Goal: Check status: Check status

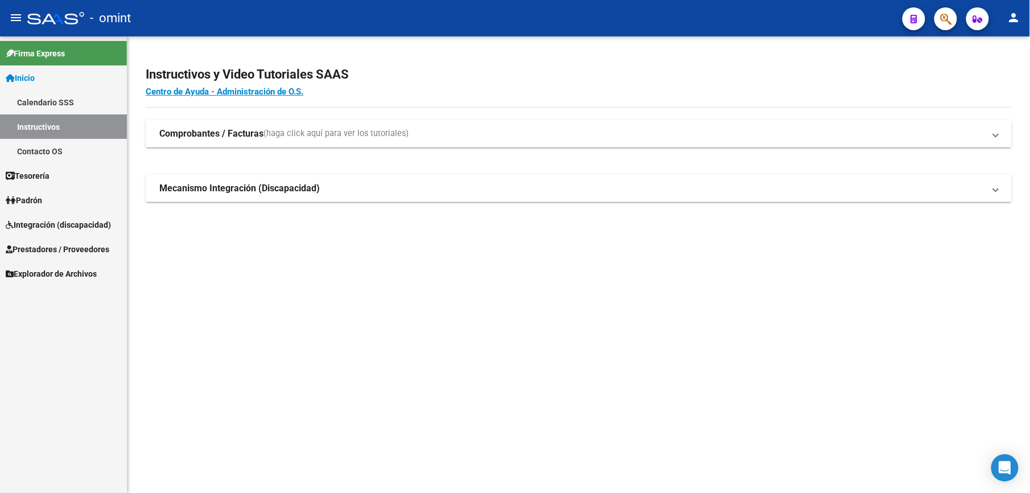
click at [39, 218] on span "Integración (discapacidad)" at bounding box center [58, 224] width 105 height 13
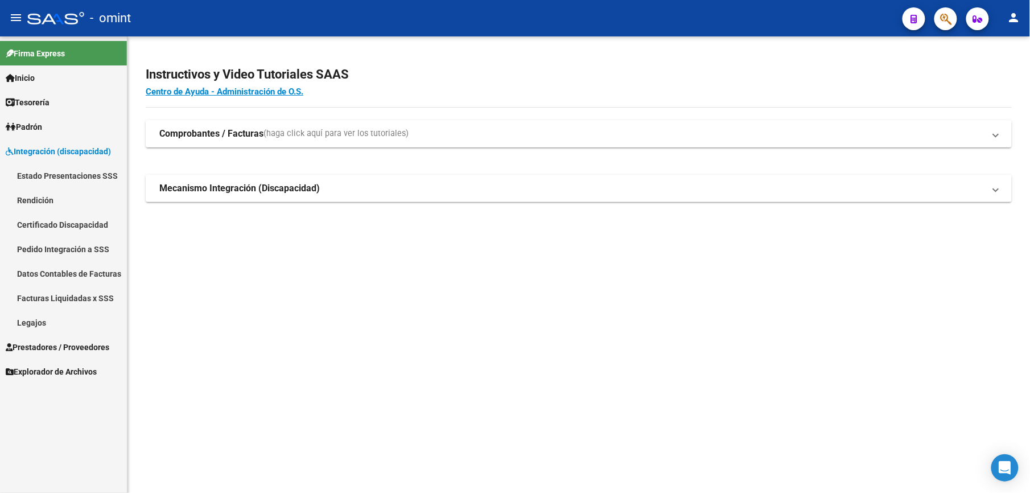
click at [33, 316] on link "Legajos" at bounding box center [63, 322] width 127 height 24
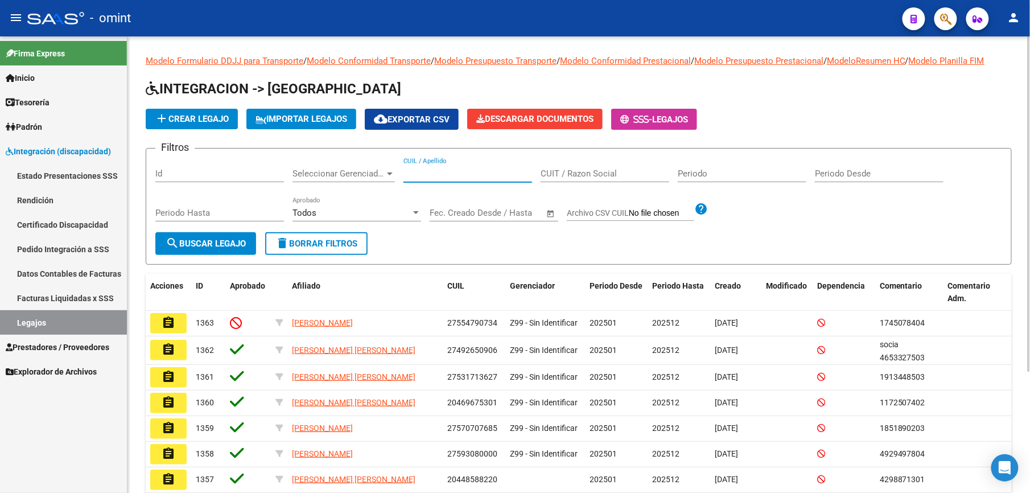
click at [444, 168] on input "CUIL / Apellido" at bounding box center [467, 173] width 129 height 10
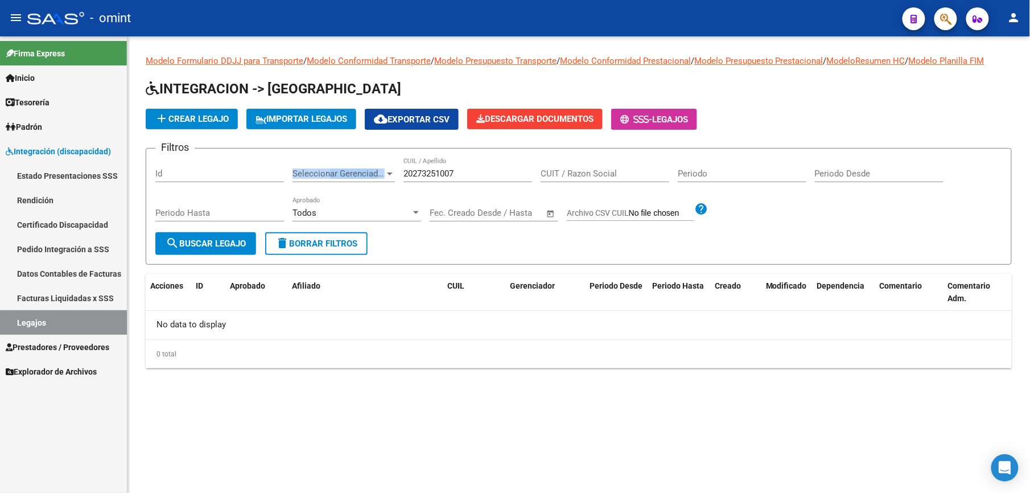
drag, startPoint x: 465, startPoint y: 167, endPoint x: 329, endPoint y: 174, distance: 136.7
click at [329, 174] on div "Filtros Id Seleccionar Gerenciador Seleccionar Gerenciador 20273251007 CUIL / A…" at bounding box center [578, 195] width 847 height 75
drag, startPoint x: 329, startPoint y: 174, endPoint x: 461, endPoint y: 177, distance: 132.0
click at [463, 180] on div "20273251007 CUIL / Apellido" at bounding box center [467, 170] width 129 height 24
drag, startPoint x: 461, startPoint y: 177, endPoint x: 353, endPoint y: 177, distance: 108.1
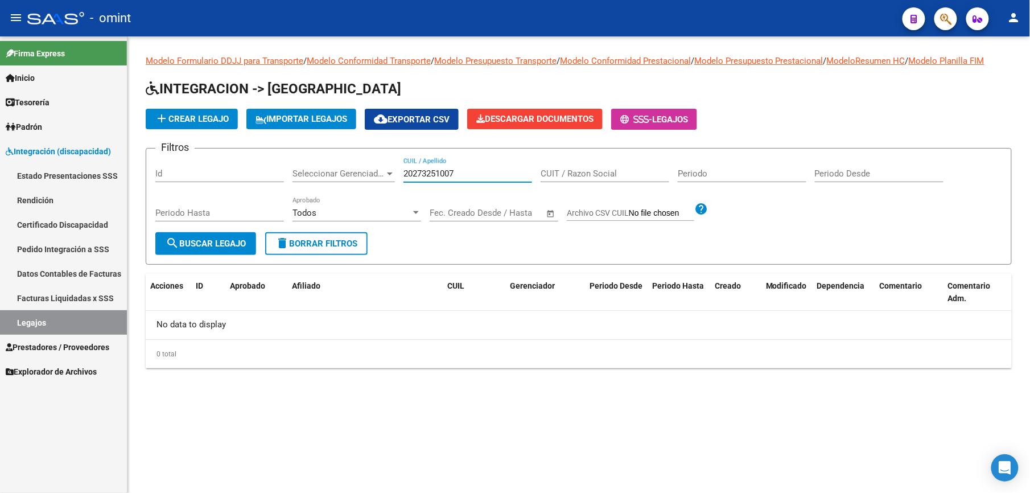
click at [353, 177] on div "Filtros Id Seleccionar Gerenciador Seleccionar Gerenciador 20273251007 CUIL / A…" at bounding box center [578, 195] width 847 height 75
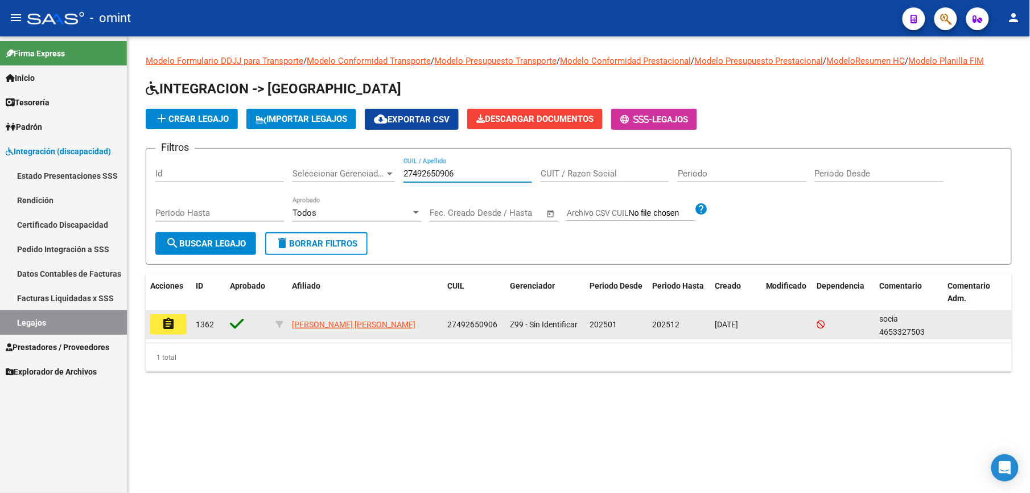
type input "27492650906"
click at [165, 321] on mat-icon "assignment" at bounding box center [169, 324] width 14 height 14
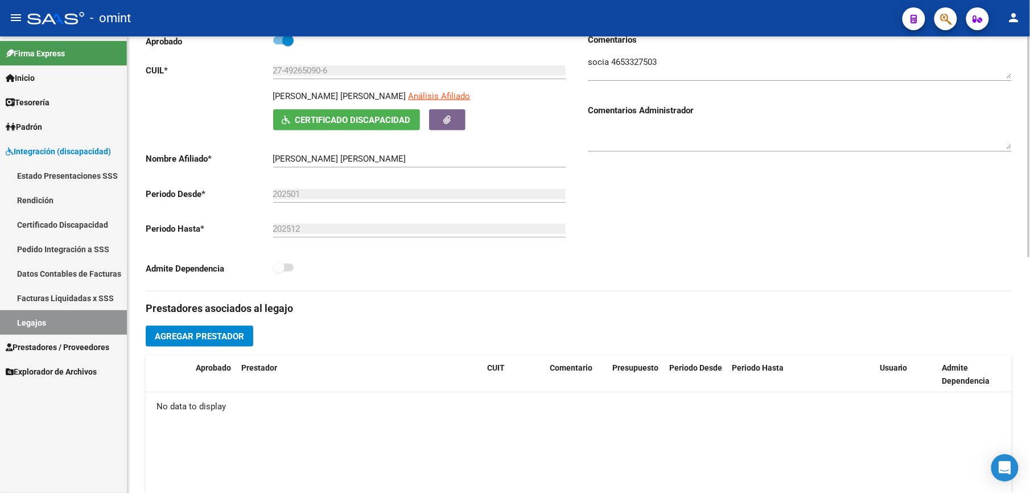
scroll to position [379, 0]
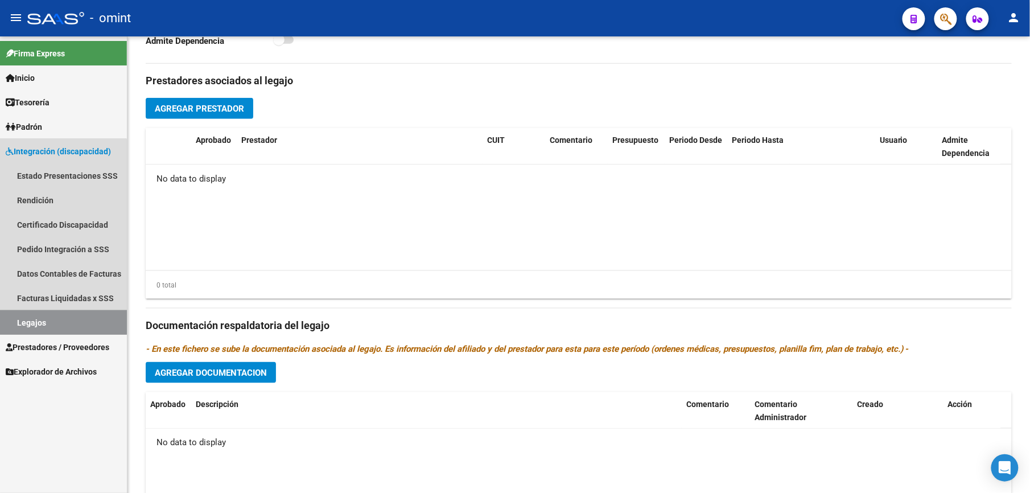
click at [44, 319] on link "Legajos" at bounding box center [63, 322] width 127 height 24
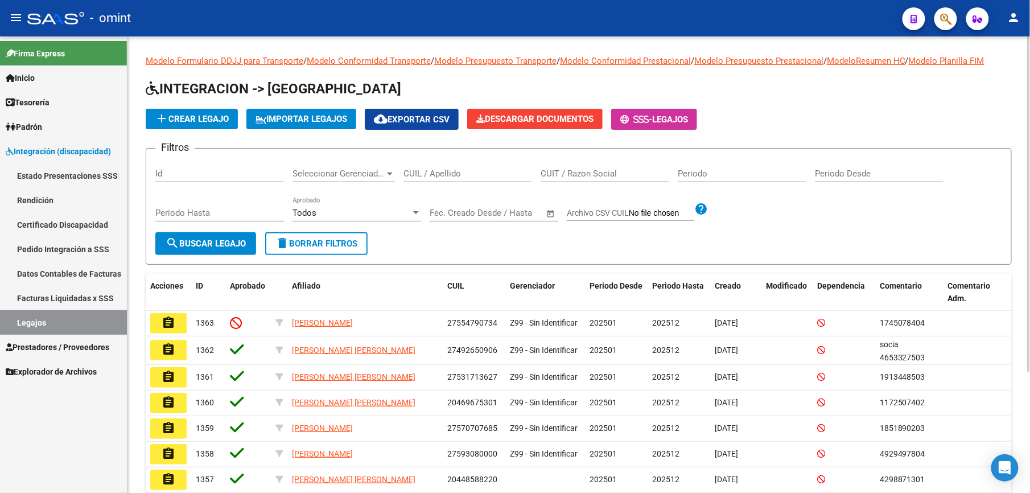
click at [448, 180] on div "CUIL / Apellido" at bounding box center [467, 170] width 129 height 24
click at [448, 172] on input "CUIL / Apellido" at bounding box center [467, 173] width 129 height 10
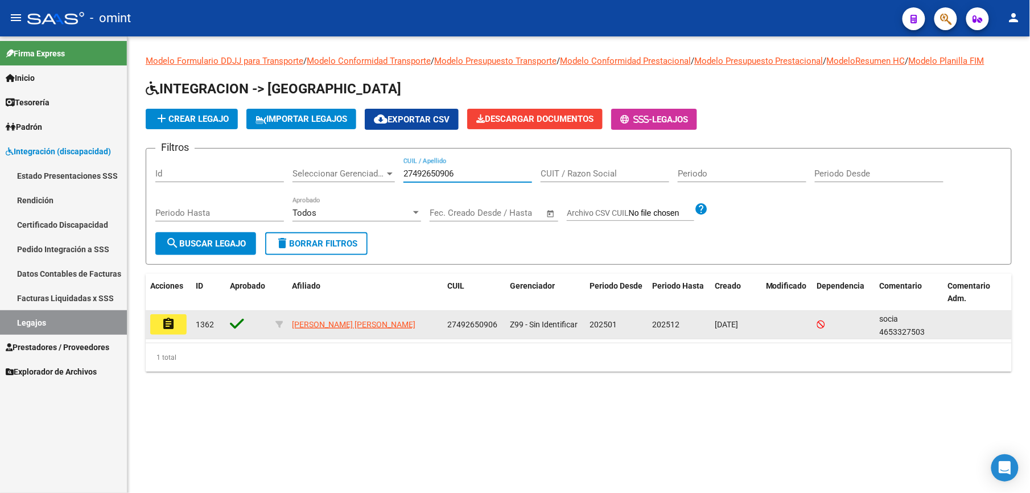
type input "27492650906"
click at [168, 317] on mat-icon "assignment" at bounding box center [169, 324] width 14 height 14
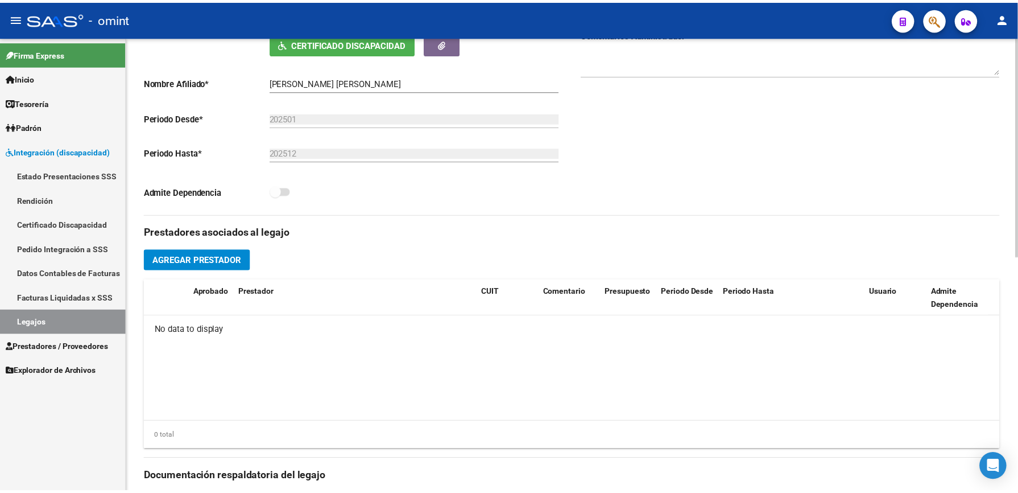
scroll to position [303, 0]
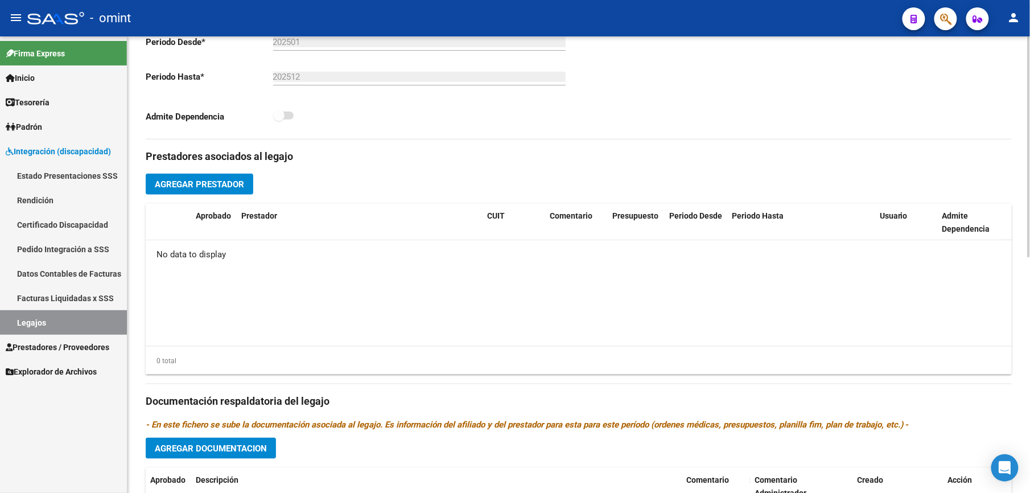
click at [209, 183] on span "Agregar Prestador" at bounding box center [199, 184] width 89 height 10
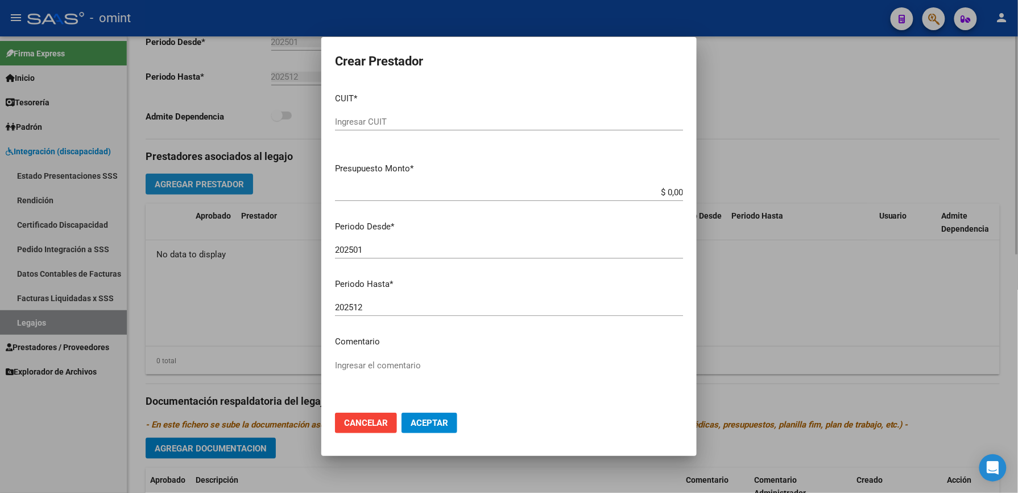
scroll to position [316, 0]
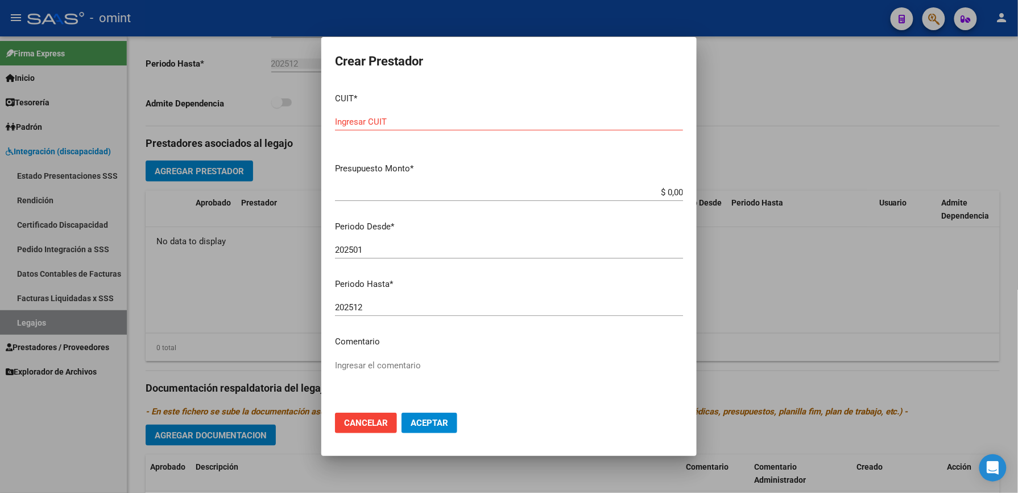
click at [393, 115] on div "Ingresar CUIT" at bounding box center [509, 121] width 348 height 17
type input "30-71611823-8"
click at [672, 189] on app-form-text-field "Presupuesto Monto * $ 0,00 Ingresar el monto" at bounding box center [513, 179] width 357 height 35
click at [674, 191] on app-form-text-field "Presupuesto Monto * $ 0,00 Ingresar el monto" at bounding box center [513, 179] width 357 height 35
click at [672, 190] on app-form-text-field "Presupuesto Monto * $ 0,00 Ingresar el monto" at bounding box center [513, 179] width 357 height 35
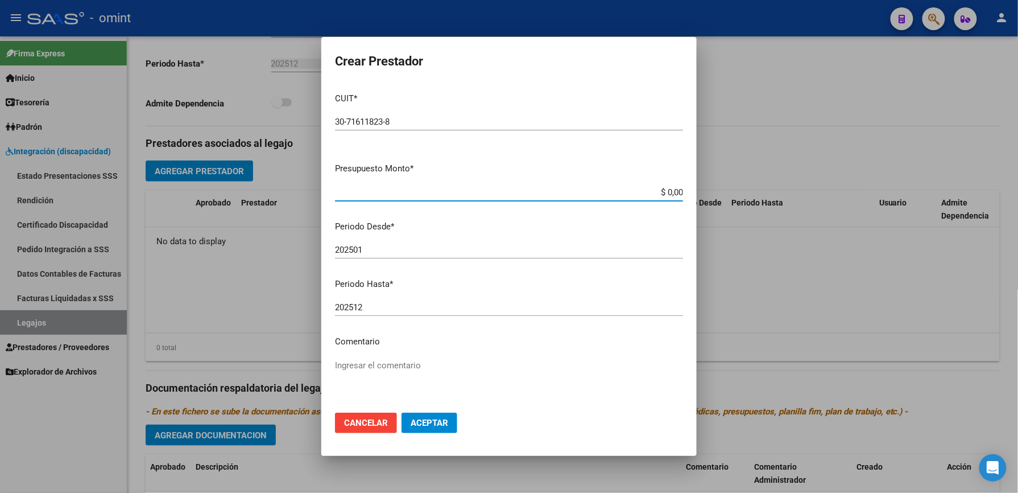
click at [667, 191] on input "$ 0,00" at bounding box center [509, 192] width 348 height 10
click at [676, 189] on app-form-text-field "Presupuesto Monto * $ 3.546.646.067.845,14 Ingresar el monto" at bounding box center [513, 179] width 357 height 35
click at [661, 190] on input "$ 3.546.646.067.845,14" at bounding box center [509, 192] width 348 height 10
click at [664, 190] on input "$ 3.546.646.067.845,14" at bounding box center [509, 192] width 348 height 10
type input "$ 422.509,74"
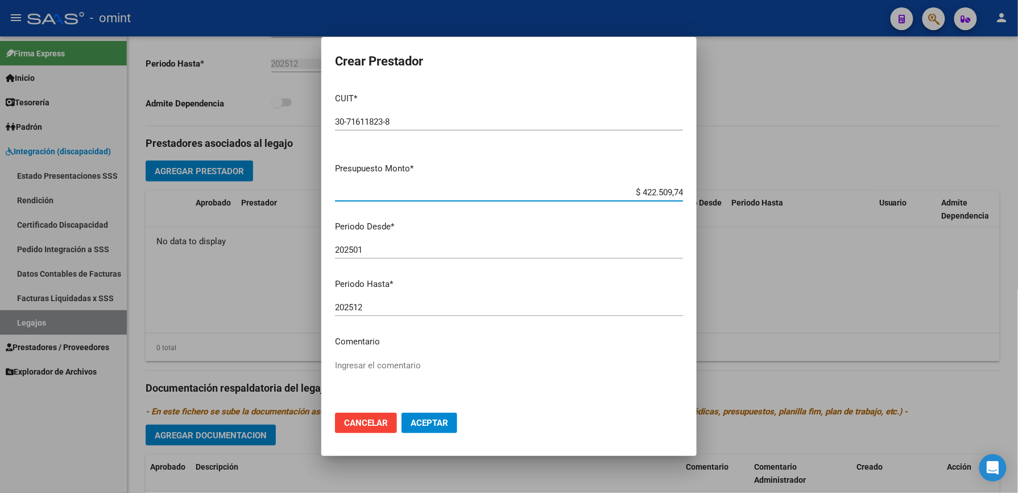
click at [371, 253] on input "202501" at bounding box center [509, 250] width 348 height 10
click at [373, 308] on input "202512" at bounding box center [509, 307] width 348 height 10
click at [372, 367] on textarea "Ingresar el comentario" at bounding box center [509, 385] width 348 height 53
type textarea "E"
paste textarea "Centro de Educación Terapéutica Jornada Simple Cat B"
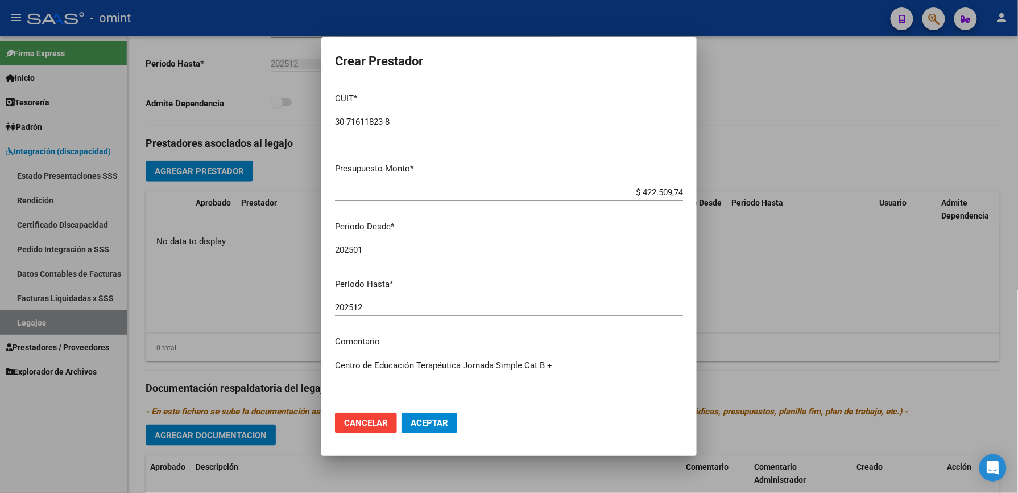
paste textarea "Alimentación Diaria"
click at [544, 362] on textarea "Centro de Educación Terapéutica Jornada Simple Cat B + Alimentación Diaria" at bounding box center [509, 385] width 348 height 53
click at [385, 373] on textarea "Centro de Educación Terapéutica Jornada Simple Cat B $354664.60 + Alimentación …" at bounding box center [509, 385] width 348 height 53
click at [422, 386] on textarea "Centro de Educación Terapéutica Jornada Simple Cat B $354664.60 / Alimentación …" at bounding box center [509, 385] width 348 height 53
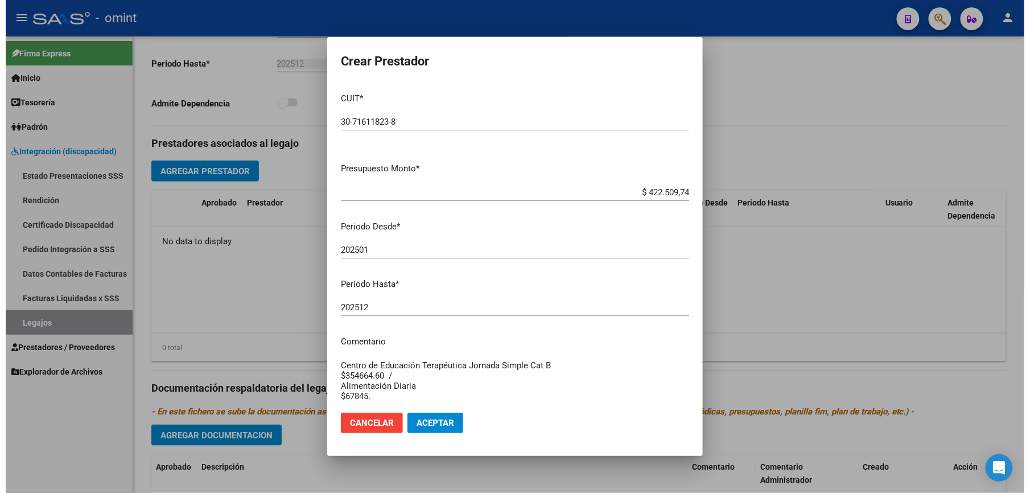
scroll to position [7, 0]
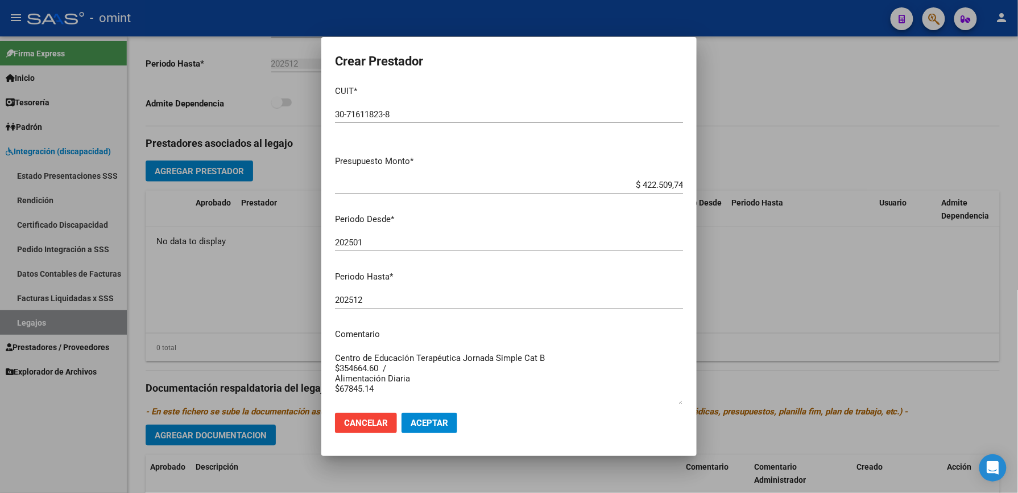
type textarea "Centro de Educación Terapéutica Jornada Simple Cat B $354664.60 / Alimentación …"
click at [437, 416] on button "Aceptar" at bounding box center [430, 422] width 56 height 20
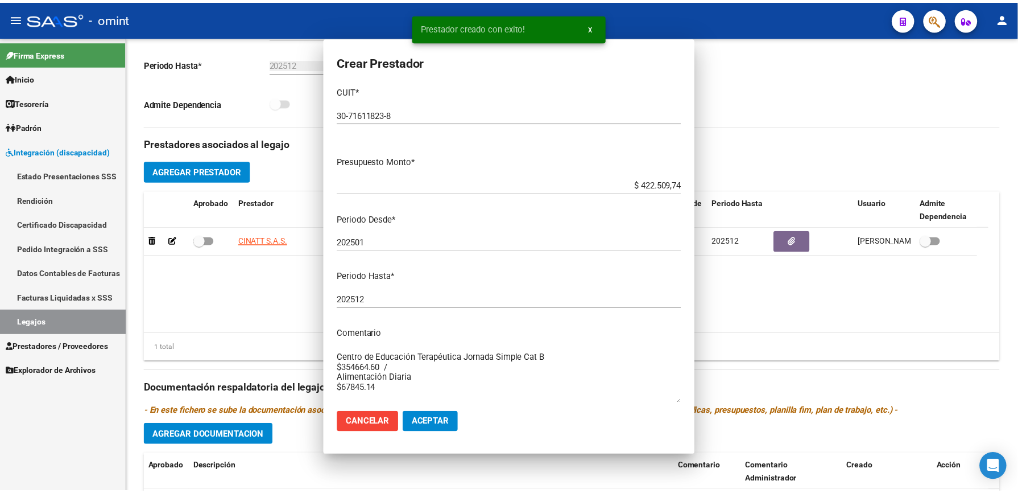
scroll to position [303, 0]
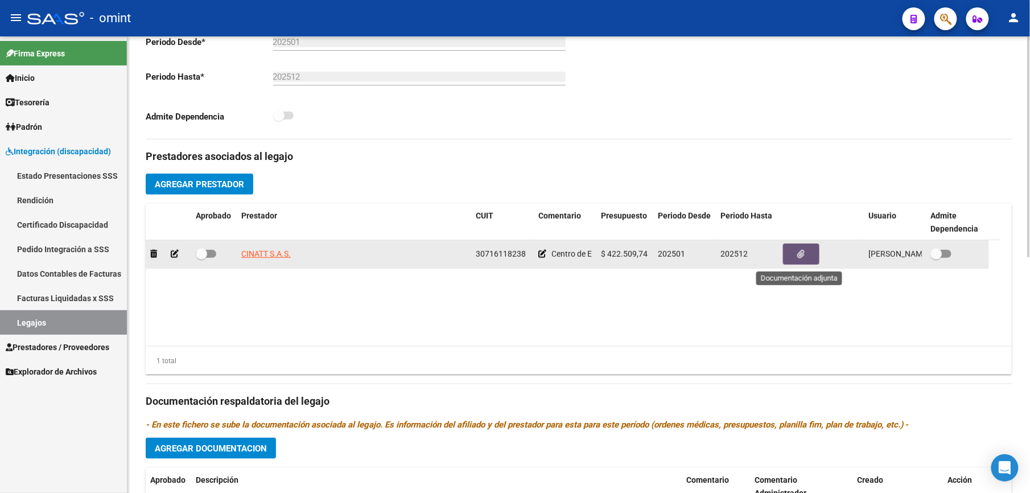
click at [804, 256] on icon "button" at bounding box center [801, 254] width 7 height 9
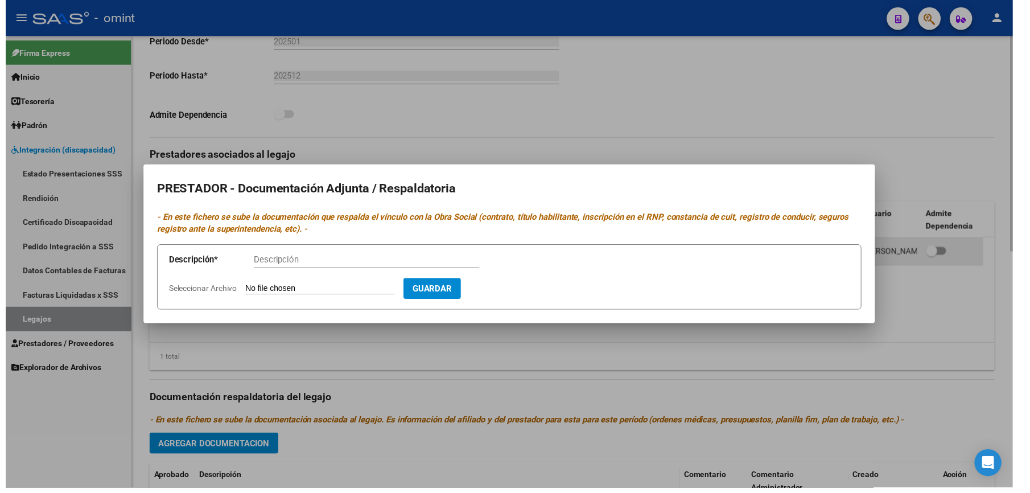
scroll to position [316, 0]
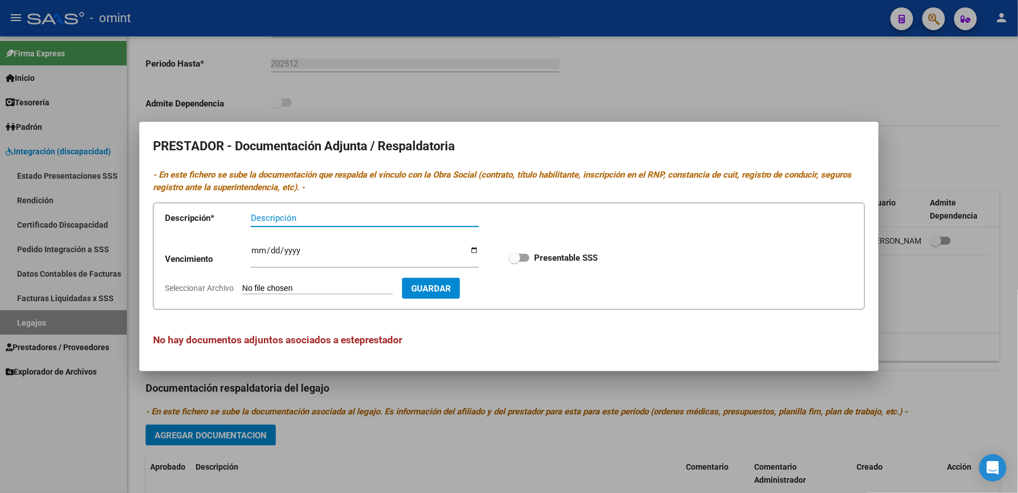
click at [303, 287] on input "Seleccionar Archivo" at bounding box center [317, 288] width 151 height 11
type input "C:\fakepath\DATOS PRESTADOR.pdf"
click at [272, 219] on input "Descripción" at bounding box center [365, 218] width 228 height 10
type input "Habilitación - cbu - arca"
click at [258, 247] on input "Ingresar vencimiento" at bounding box center [365, 255] width 228 height 18
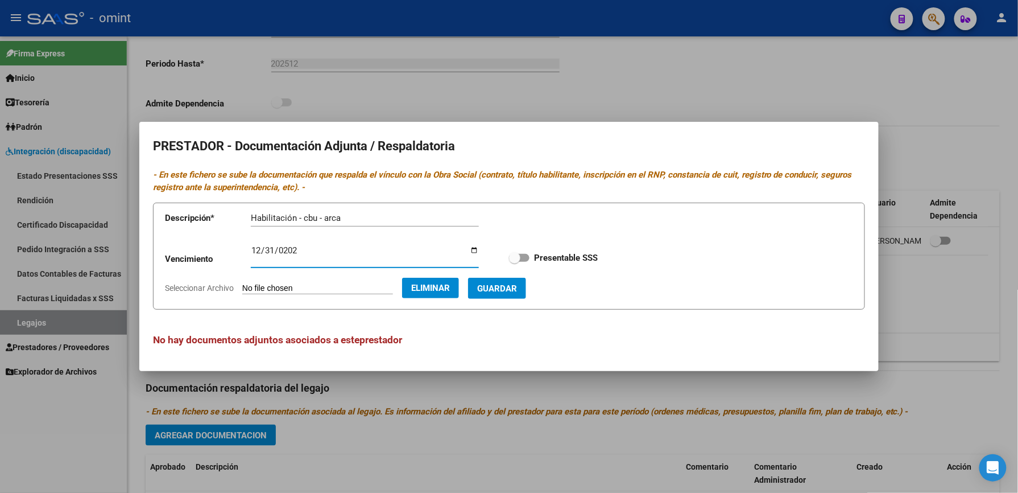
type input "2025-12-31"
click at [517, 292] on span "Guardar" at bounding box center [497, 288] width 40 height 10
checkbox input "true"
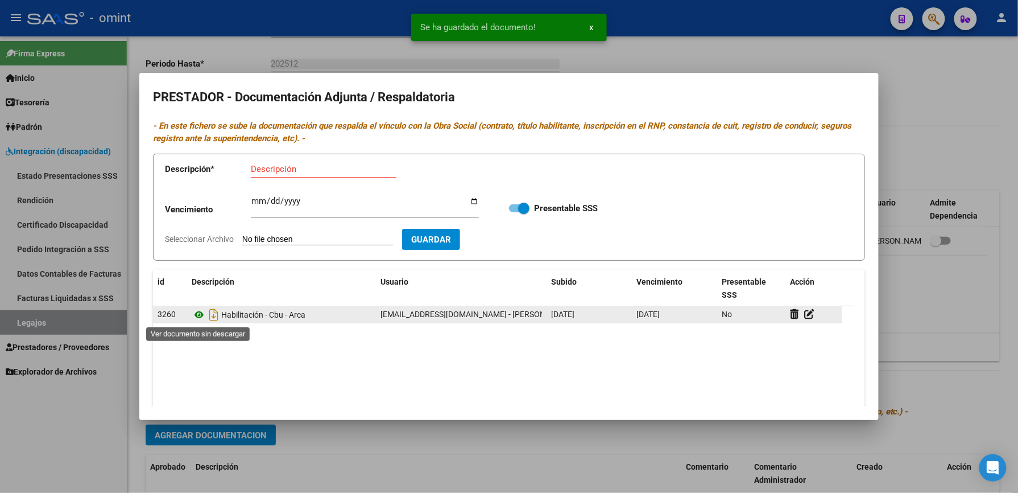
click at [201, 315] on icon at bounding box center [199, 315] width 15 height 14
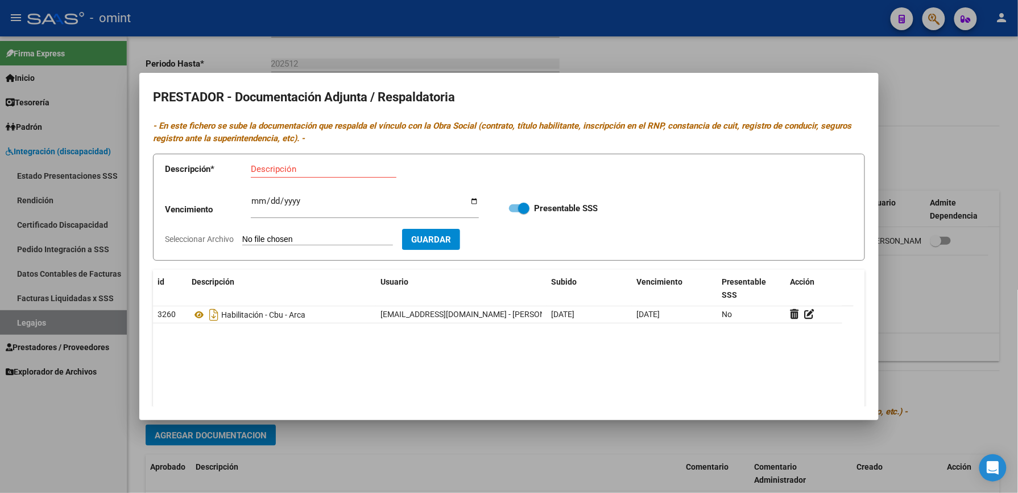
click at [952, 302] on div at bounding box center [509, 246] width 1018 height 493
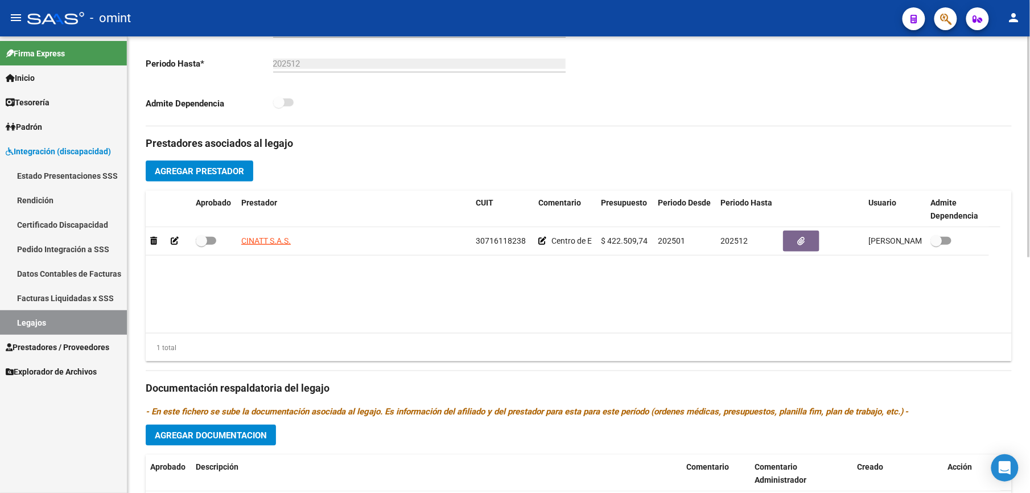
scroll to position [303, 0]
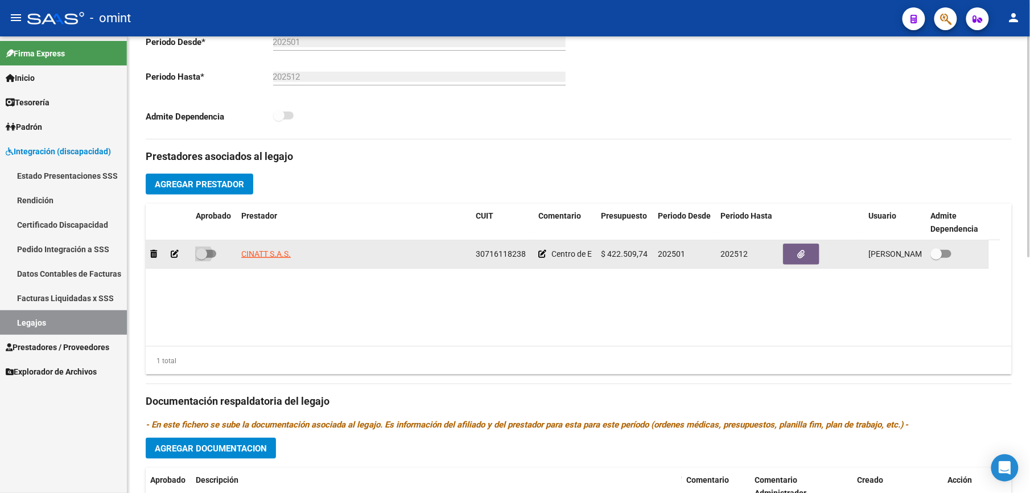
click at [212, 256] on span at bounding box center [206, 254] width 20 height 8
click at [201, 258] on input "checkbox" at bounding box center [201, 258] width 1 height 1
checkbox input "true"
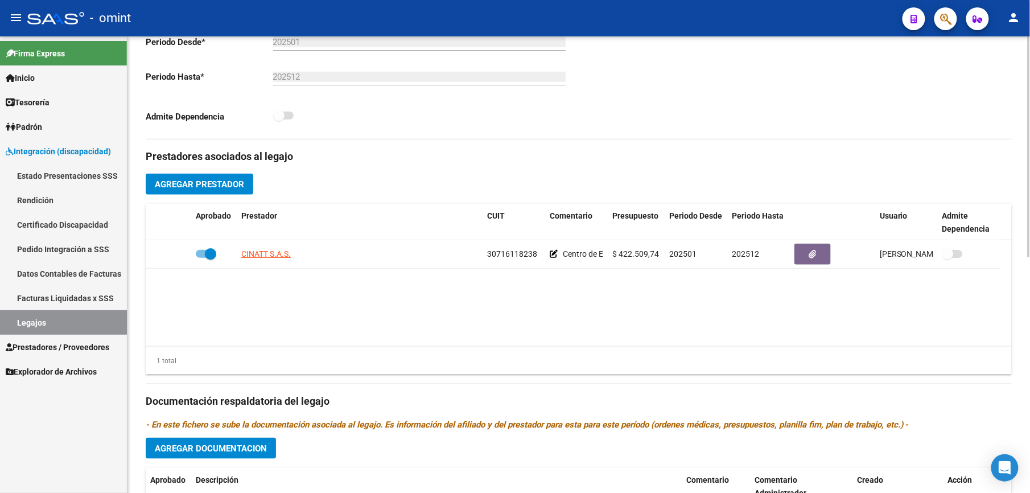
scroll to position [0, 0]
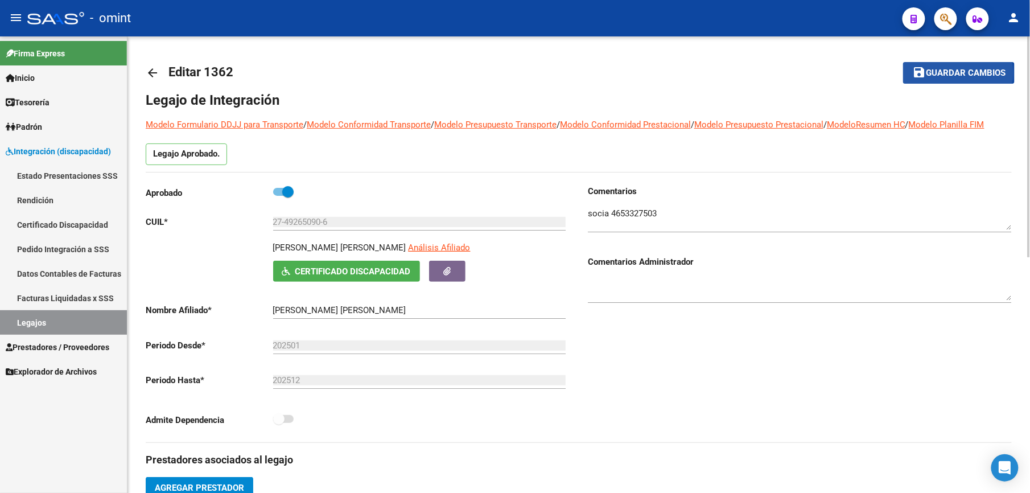
click at [956, 73] on span "Guardar cambios" at bounding box center [966, 73] width 80 height 10
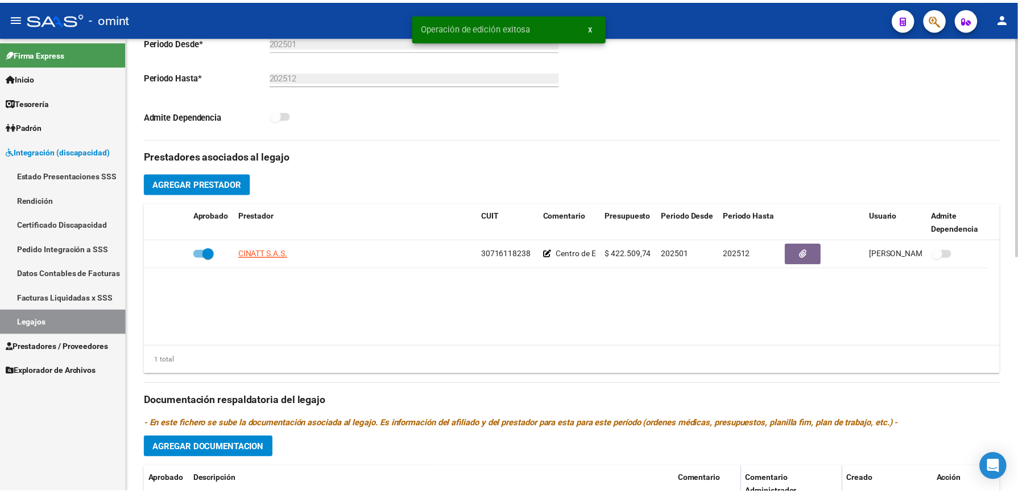
scroll to position [488, 0]
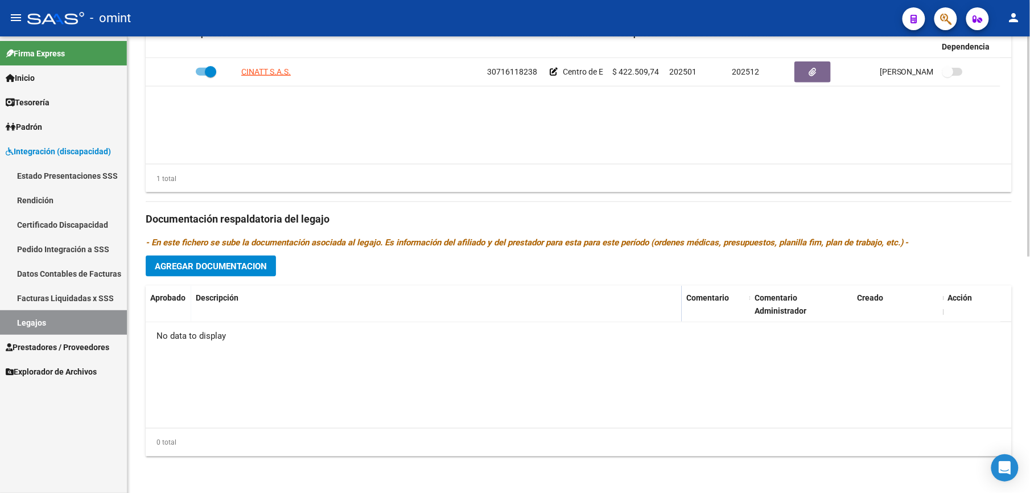
click at [239, 262] on span "Agregar Documentacion" at bounding box center [211, 266] width 112 height 10
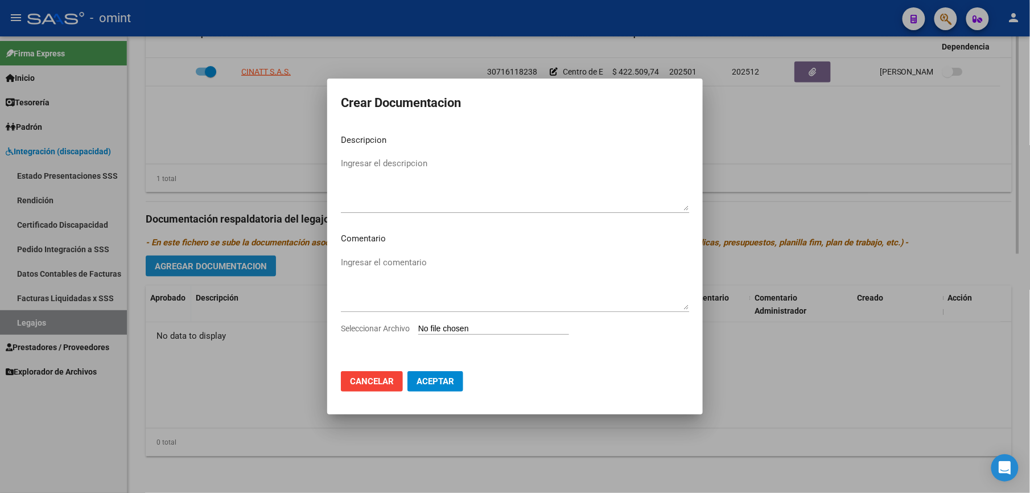
scroll to position [499, 0]
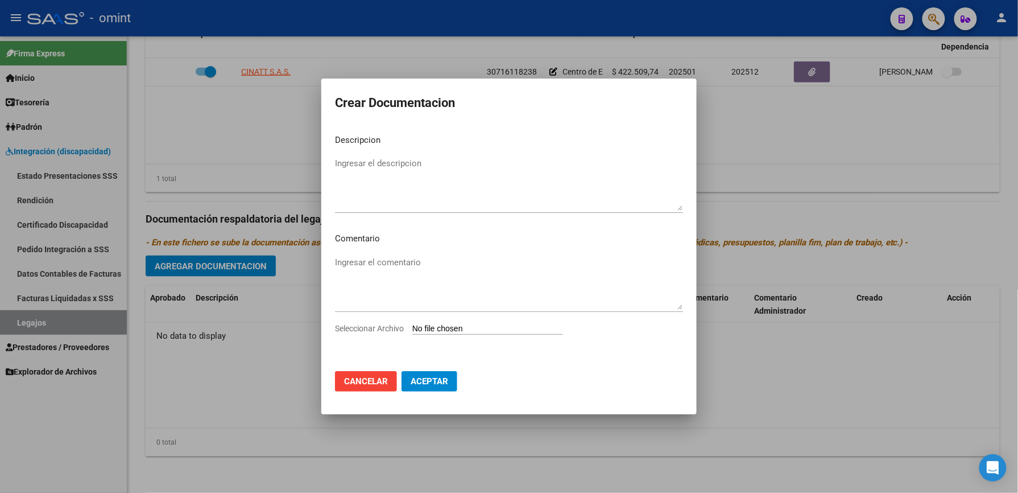
click at [504, 329] on input "Seleccionar Archivo" at bounding box center [487, 329] width 151 height 11
type input "C:\fakepath\CET JS Cat B.pdf"
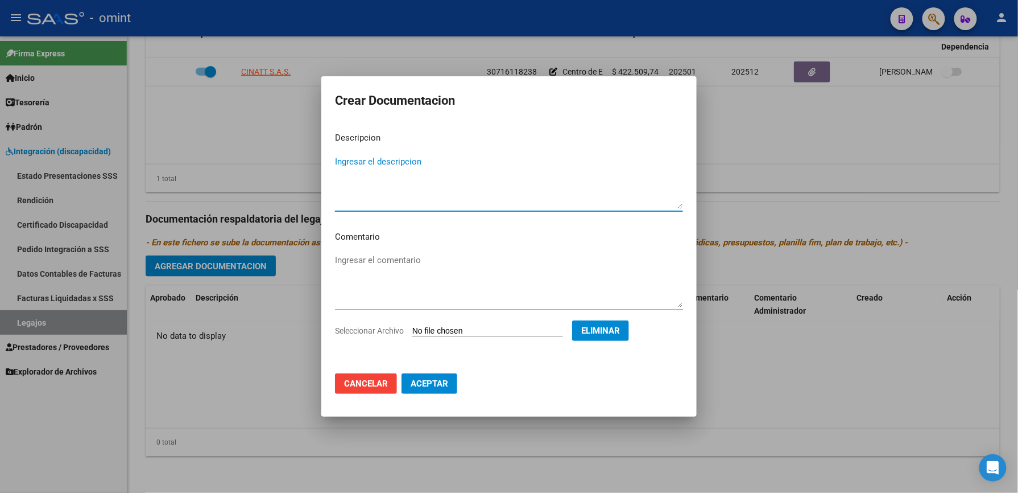
click at [379, 159] on textarea "Ingresar el descripcion" at bounding box center [509, 181] width 348 height 53
type textarea "d"
drag, startPoint x: 364, startPoint y: 162, endPoint x: 283, endPoint y: 162, distance: 80.8
click at [283, 162] on div "Crear Documentacion Descripcion CET Ingresar el descripcion Comentario Ingresar…" at bounding box center [509, 246] width 1018 height 493
paste textarea "REO EN MI de CINATT S.A.S"
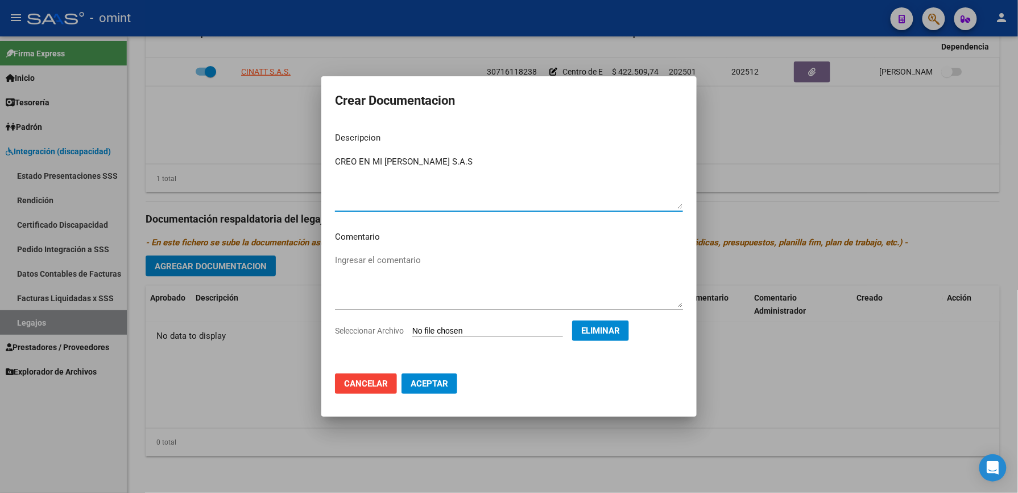
type textarea "CREO EN MI de CINATT S.A.S"
click at [433, 259] on textarea "Ingresar el comentario" at bounding box center [509, 280] width 348 height 53
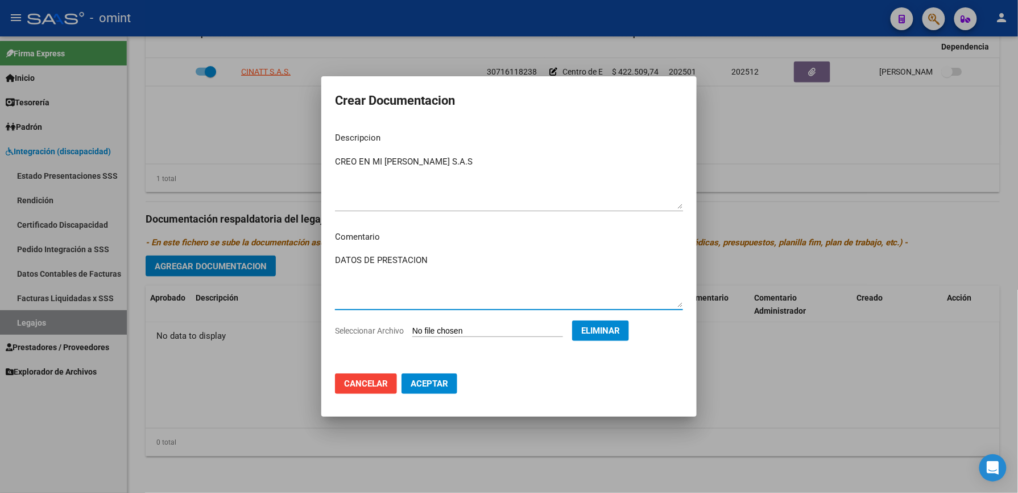
type textarea "DATOS DE PRESTACION"
click at [428, 386] on span "Aceptar" at bounding box center [430, 383] width 38 height 10
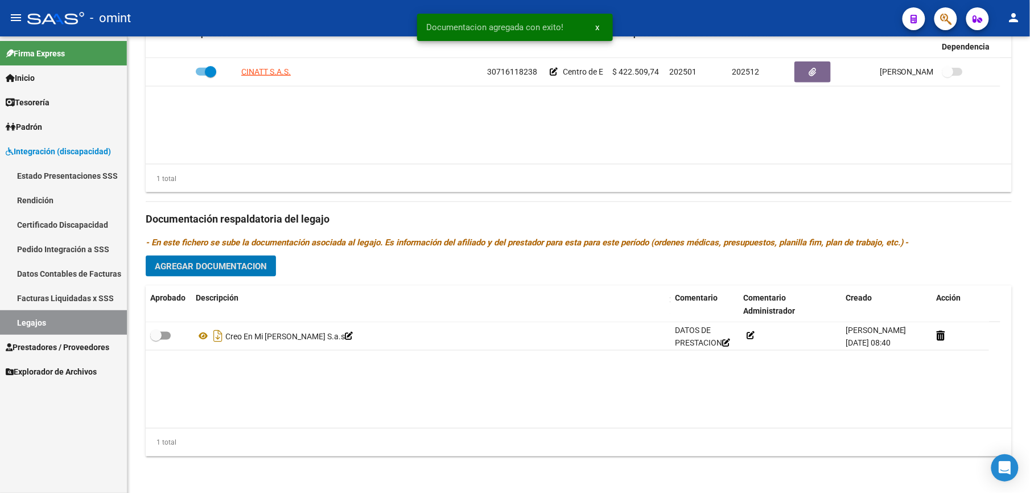
scroll to position [487, 0]
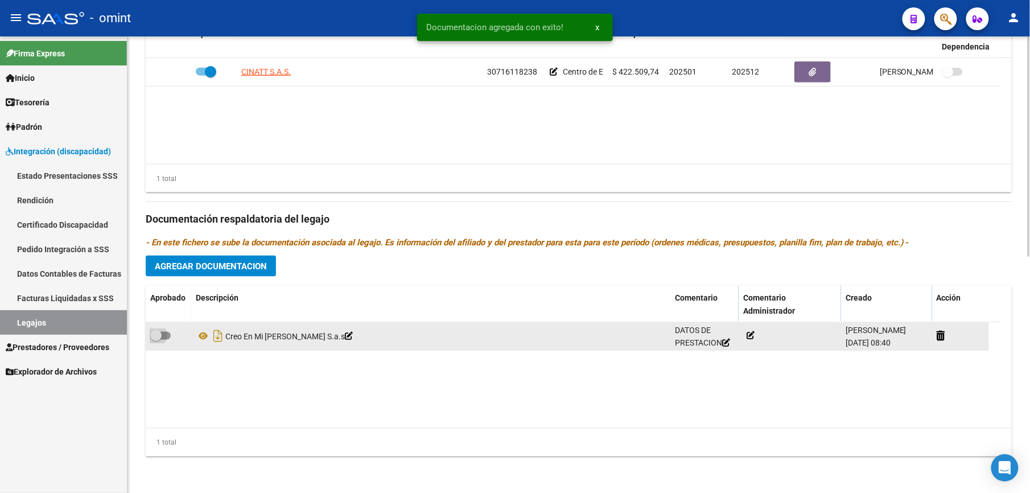
click at [164, 336] on span at bounding box center [160, 336] width 20 height 8
click at [156, 340] on input "checkbox" at bounding box center [155, 340] width 1 height 1
checkbox input "true"
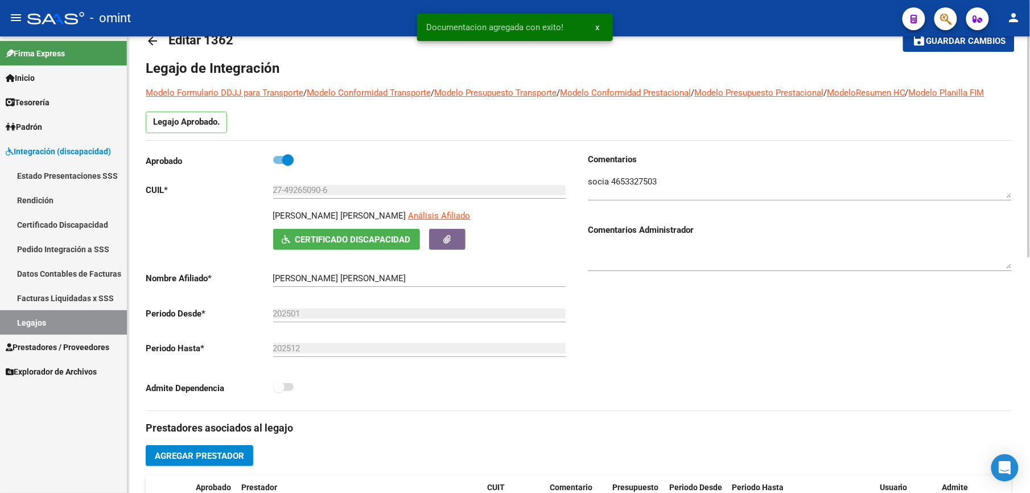
scroll to position [0, 0]
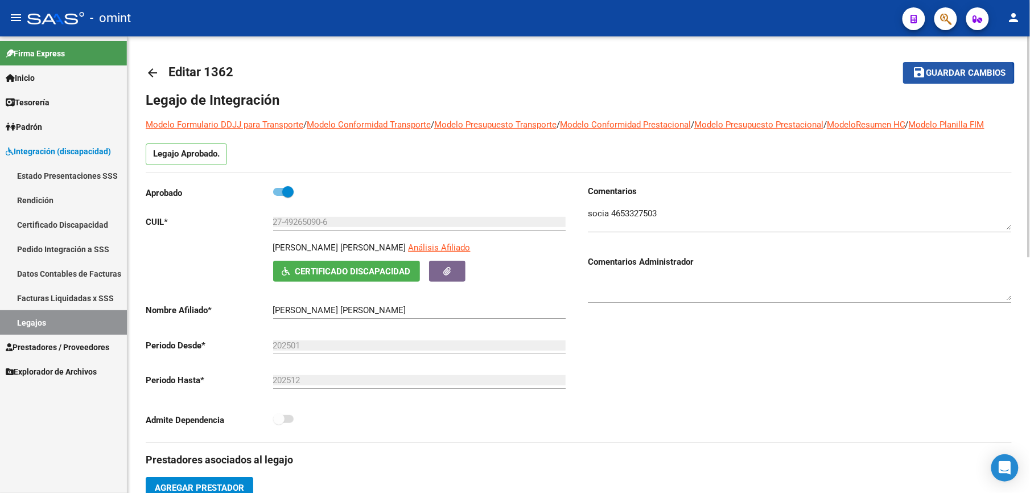
click at [957, 74] on span "Guardar cambios" at bounding box center [966, 73] width 80 height 10
click at [38, 321] on link "Legajos" at bounding box center [63, 322] width 127 height 24
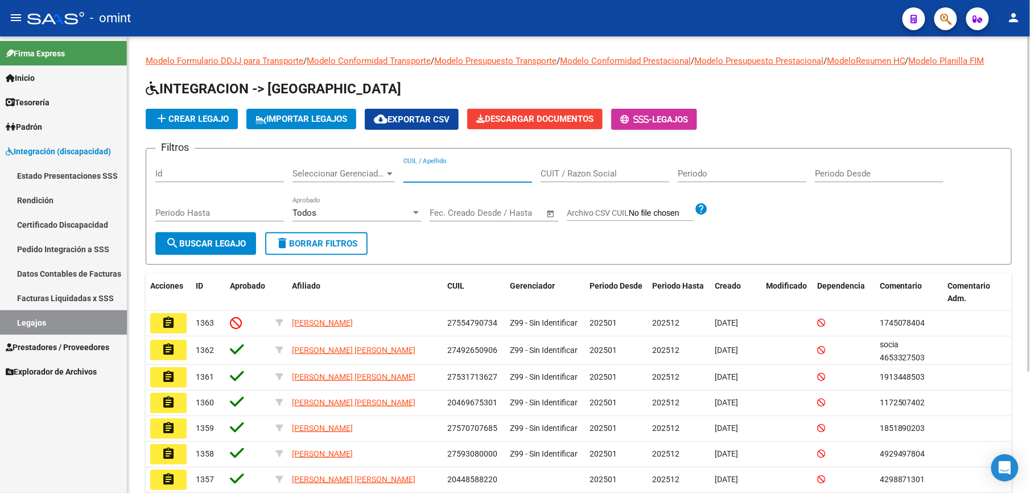
click at [424, 174] on input "CUIL / Apellido" at bounding box center [467, 173] width 129 height 10
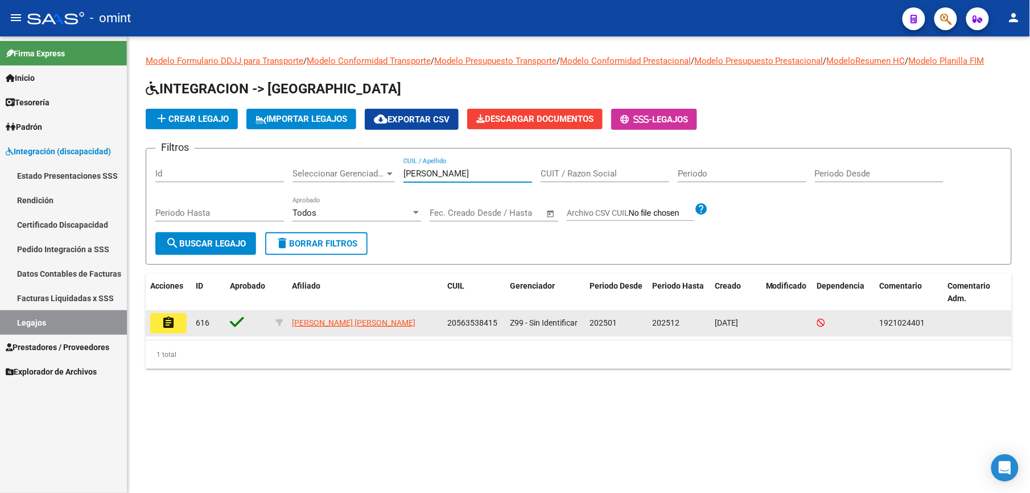
type input "fernandez ciro"
click at [170, 322] on mat-icon "assignment" at bounding box center [169, 323] width 14 height 14
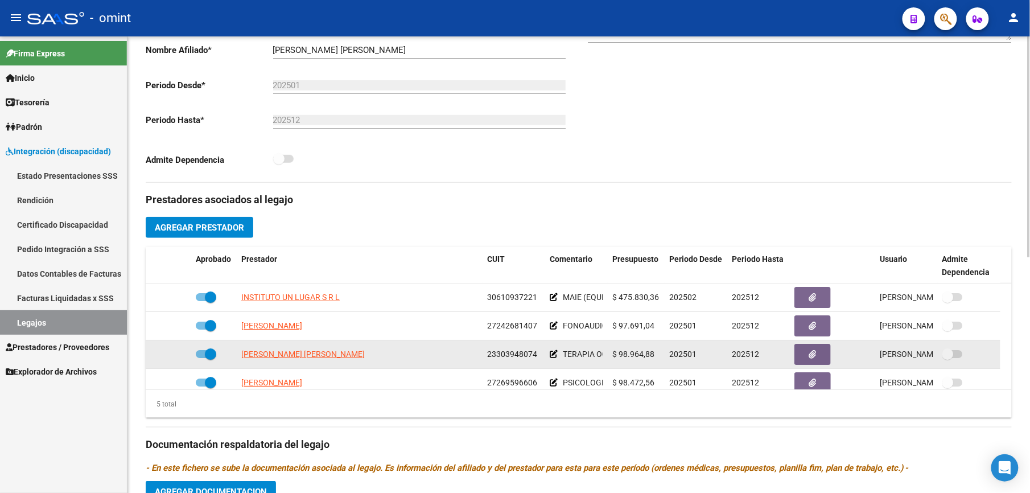
drag, startPoint x: 1013, startPoint y: 324, endPoint x: 999, endPoint y: 365, distance: 43.4
click at [999, 368] on div "arrow_back Editar 616 save Guardar cambios Legajo de Integración Modelo Formula…" at bounding box center [578, 247] width 902 height 942
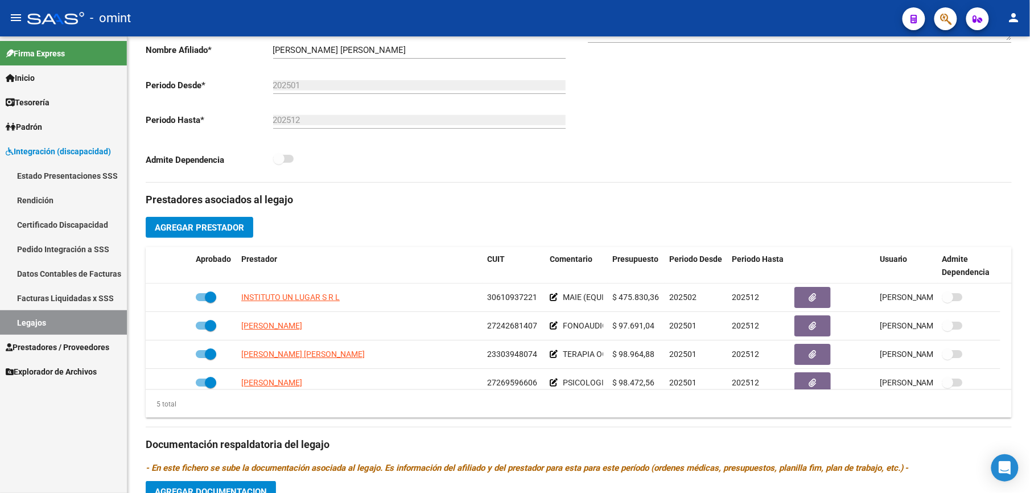
scroll to position [108, 0]
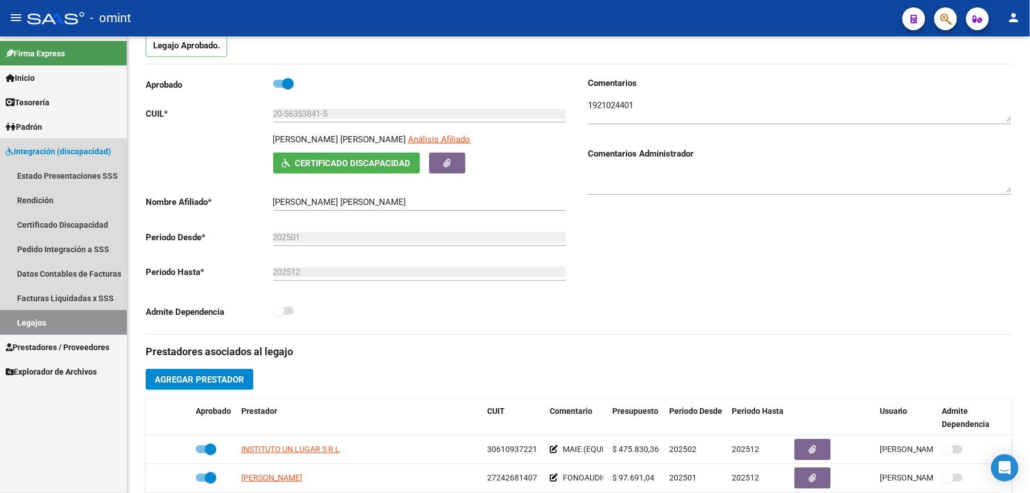
click at [28, 324] on link "Legajos" at bounding box center [63, 322] width 127 height 24
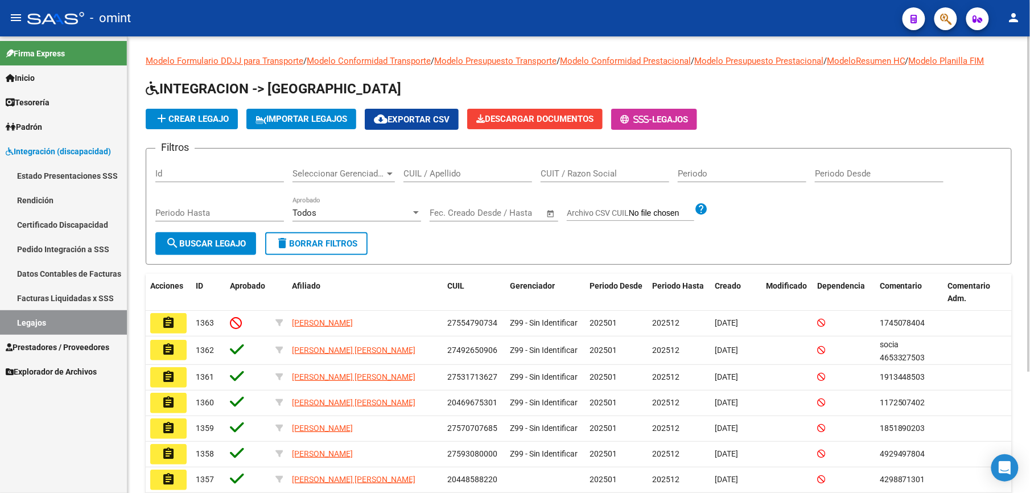
click at [431, 170] on input "CUIL / Apellido" at bounding box center [467, 173] width 129 height 10
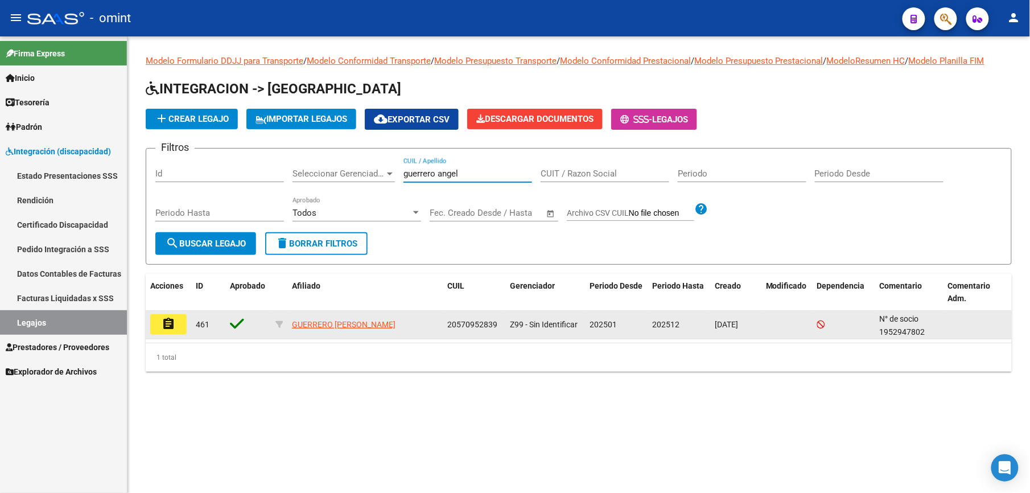
type input "guerrero angel"
click at [170, 321] on mat-icon "assignment" at bounding box center [169, 324] width 14 height 14
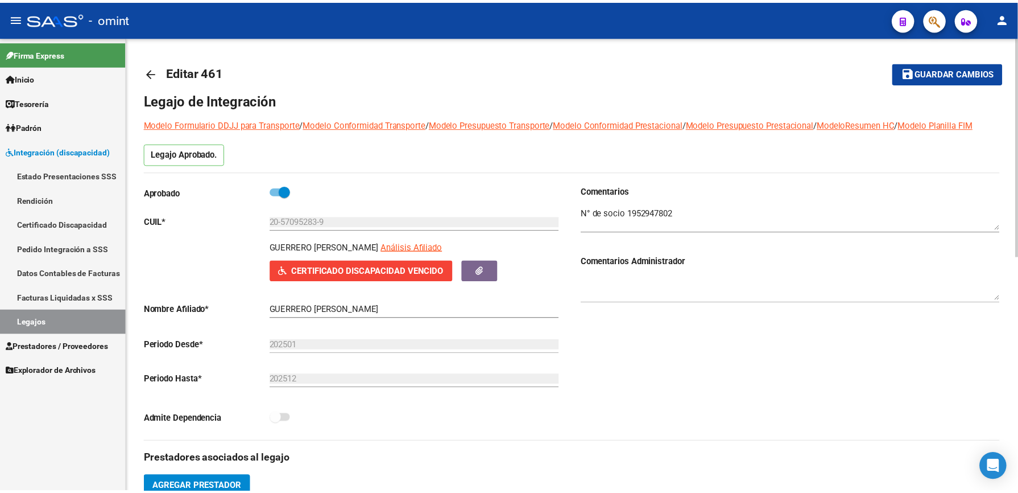
scroll to position [379, 0]
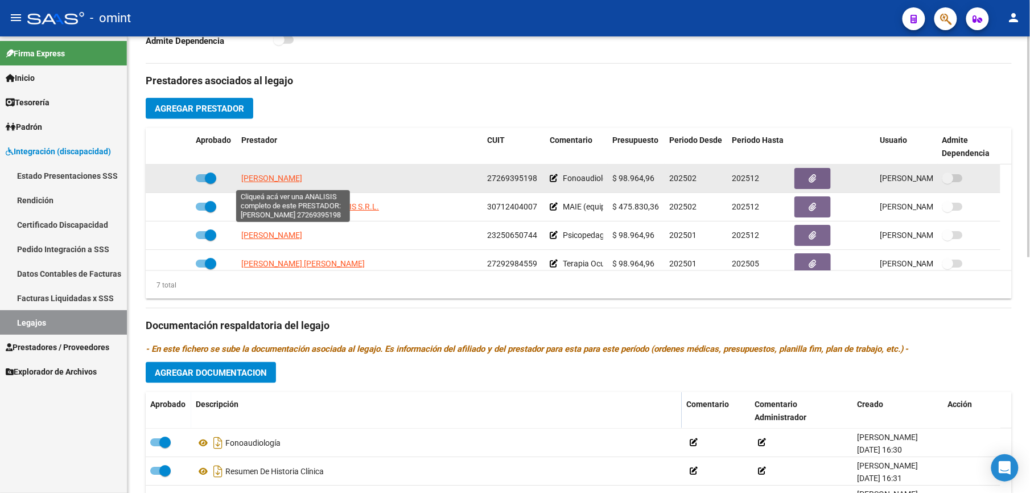
click at [300, 178] on span "LATTANZI MARIA CELESTE" at bounding box center [271, 178] width 61 height 9
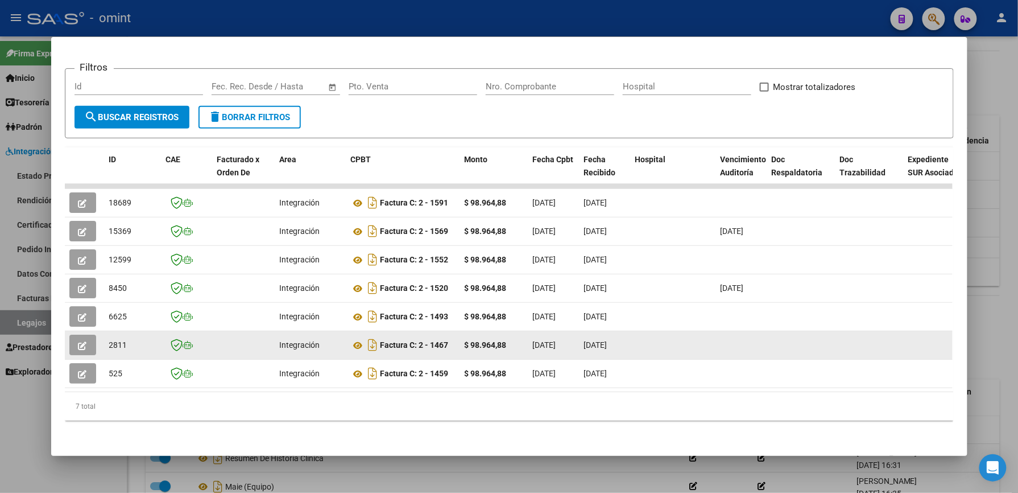
scroll to position [0, 0]
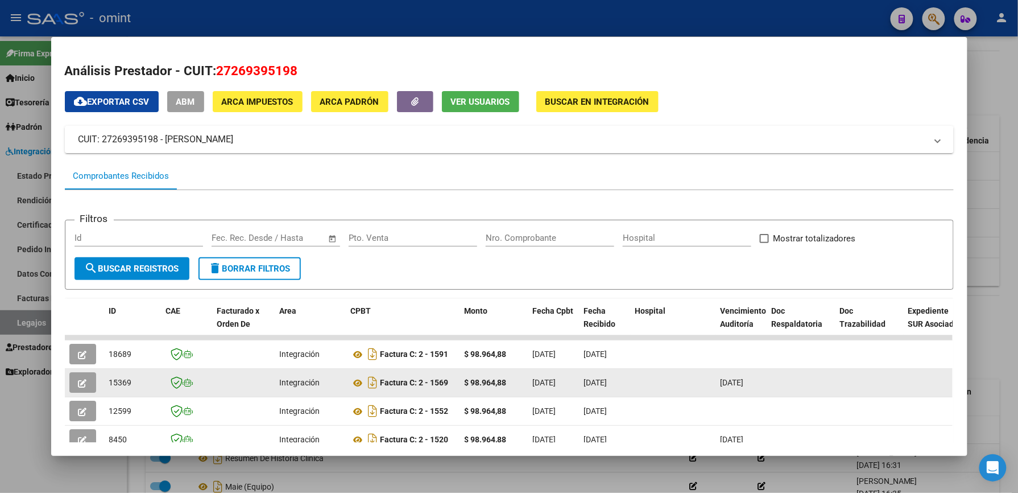
click at [79, 379] on icon "button" at bounding box center [83, 383] width 9 height 9
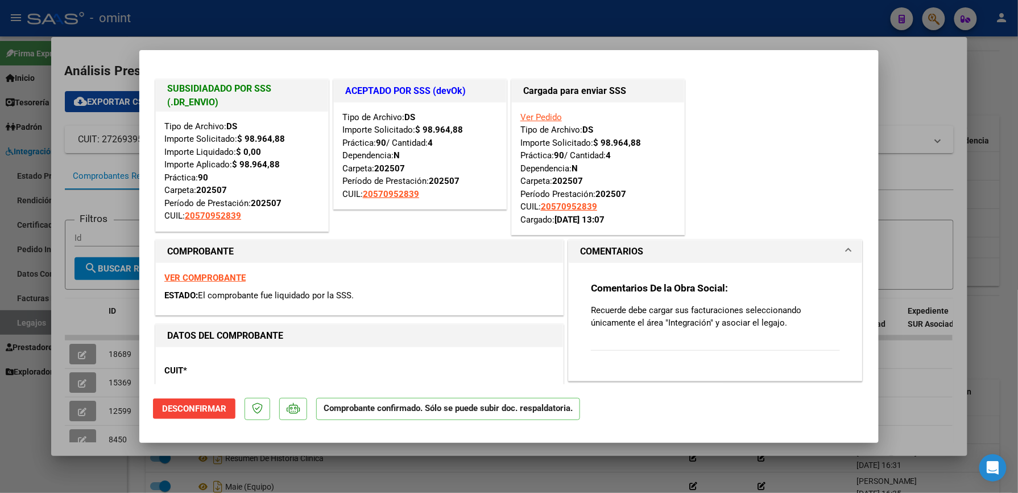
click at [917, 189] on div at bounding box center [509, 246] width 1018 height 493
type input "$ 0,00"
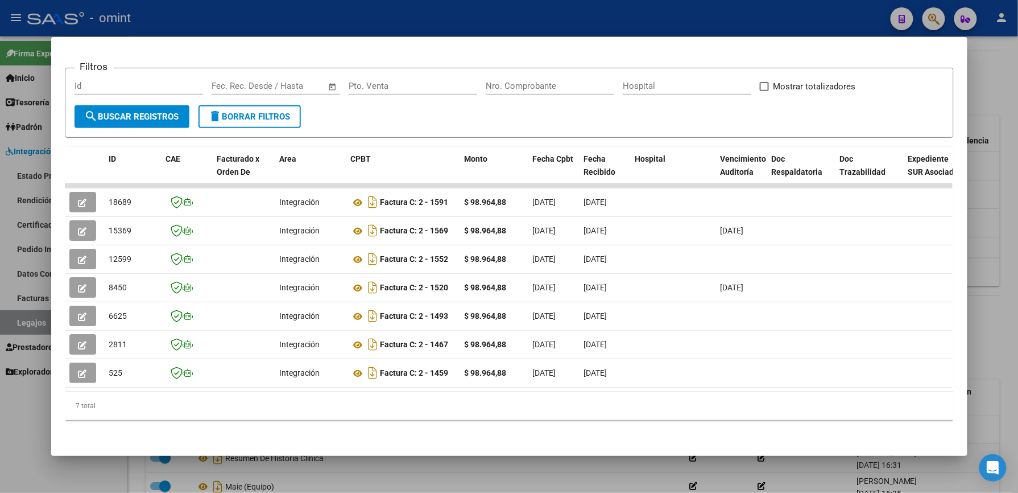
drag, startPoint x: 257, startPoint y: 64, endPoint x: 226, endPoint y: 92, distance: 41.5
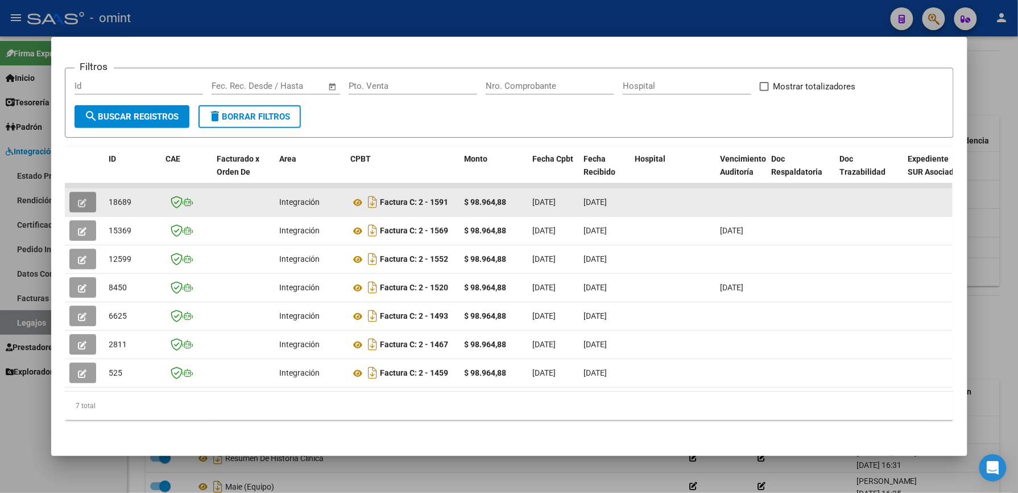
click at [79, 199] on icon "button" at bounding box center [83, 203] width 9 height 9
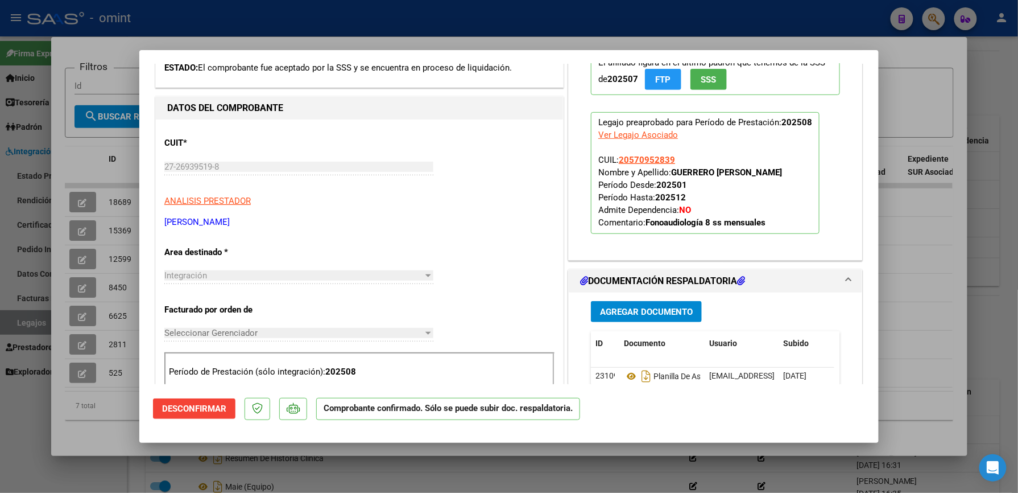
scroll to position [379, 0]
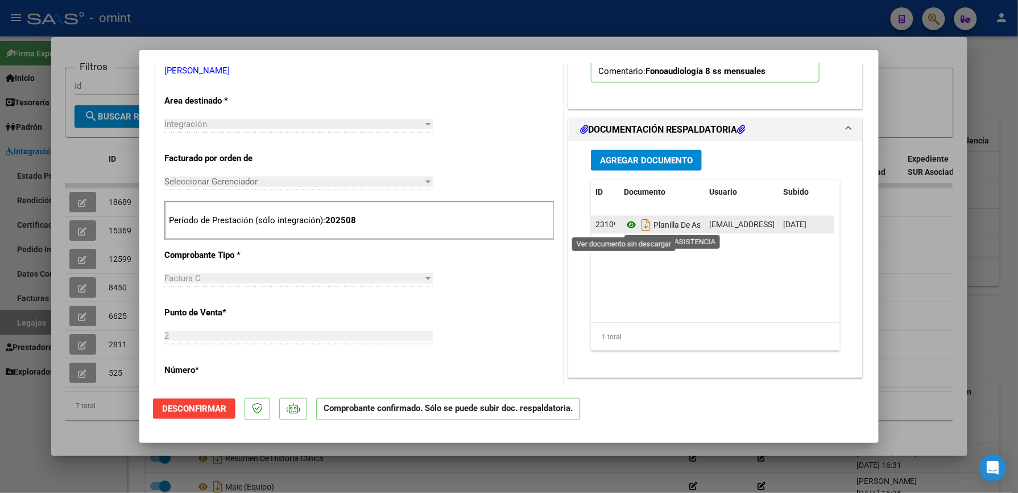
click at [624, 226] on icon at bounding box center [631, 225] width 15 height 14
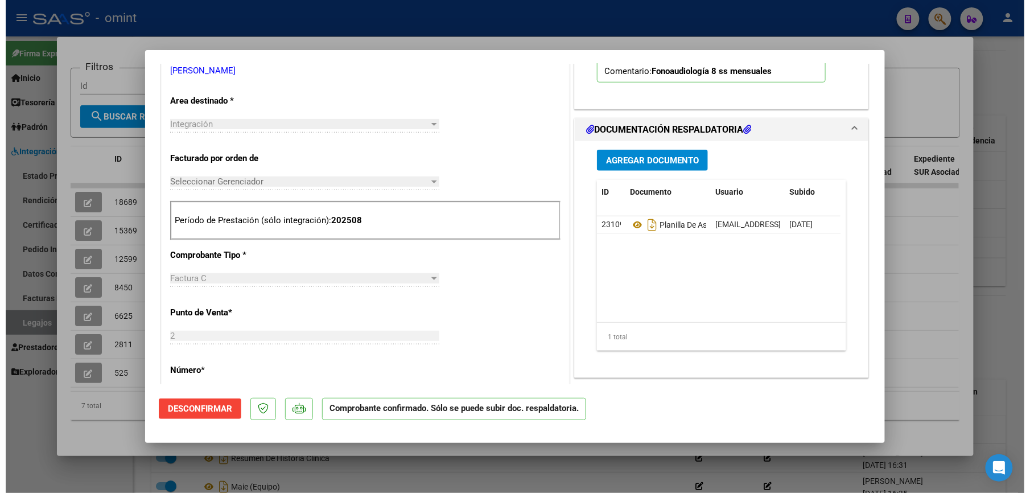
scroll to position [0, 0]
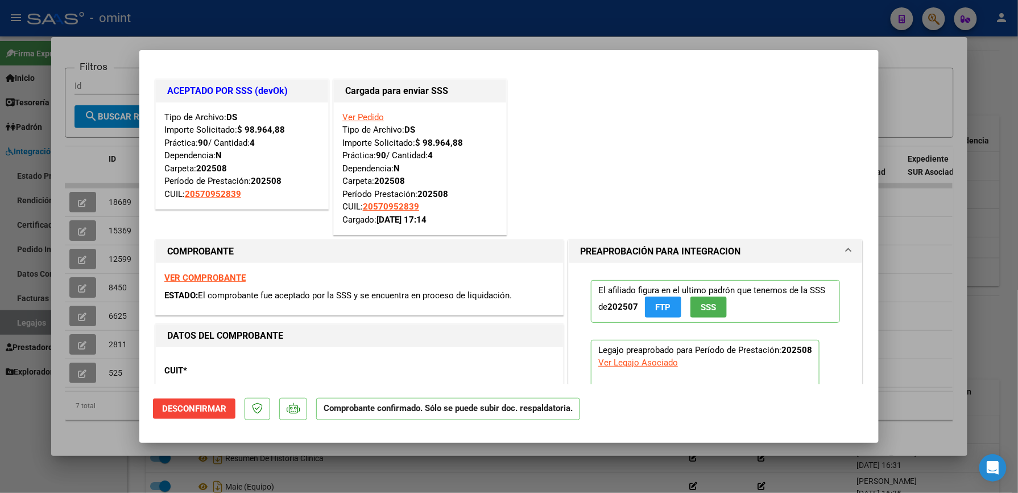
click at [907, 275] on div at bounding box center [509, 246] width 1018 height 493
type input "$ 0,00"
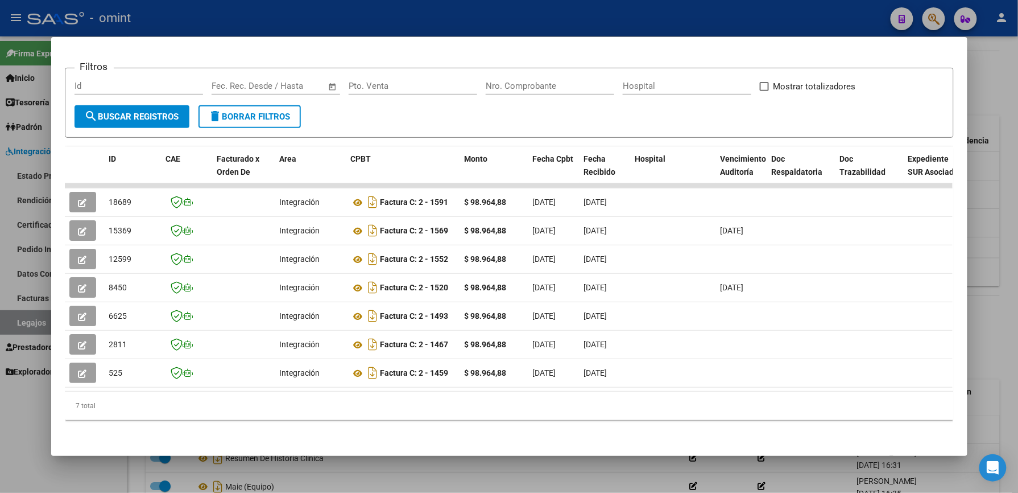
drag, startPoint x: 982, startPoint y: 133, endPoint x: 973, endPoint y: 148, distance: 18.3
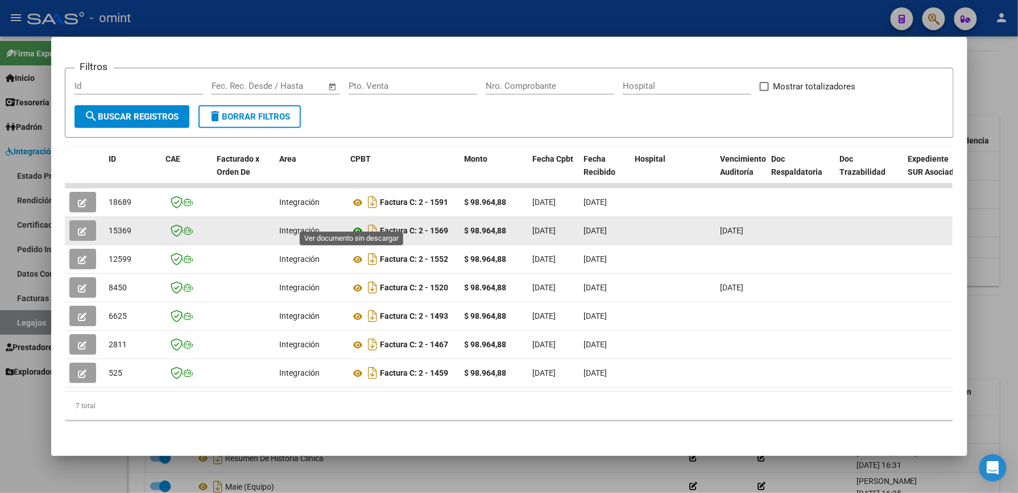
click at [351, 224] on icon at bounding box center [358, 231] width 15 height 14
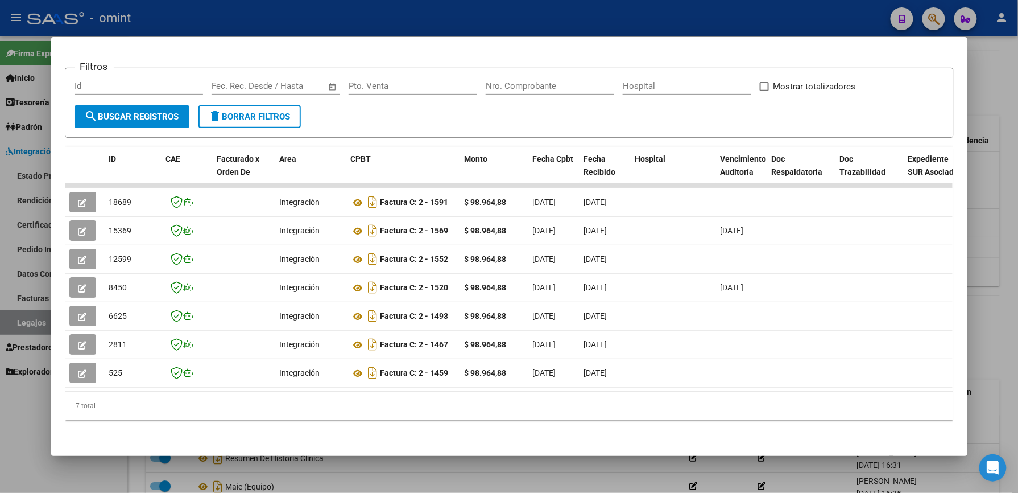
click at [1009, 101] on div at bounding box center [509, 246] width 1018 height 493
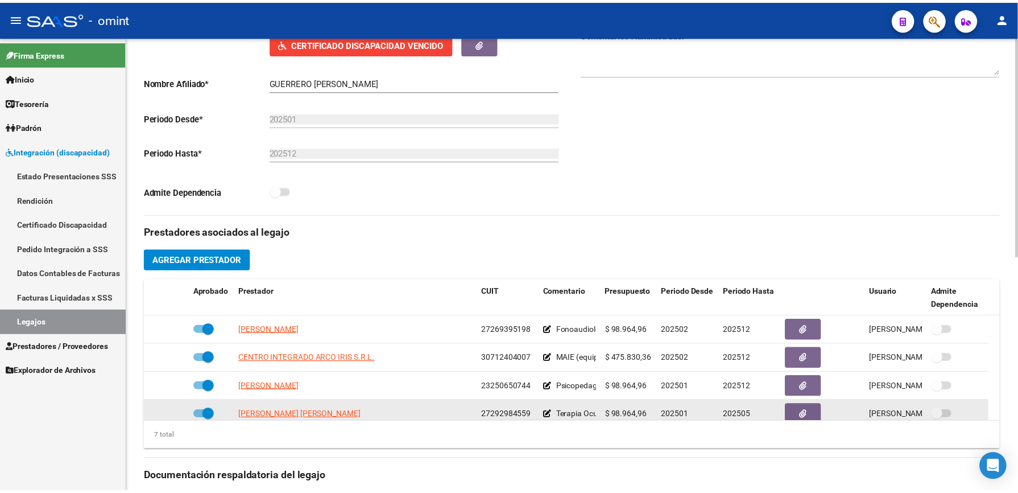
scroll to position [303, 0]
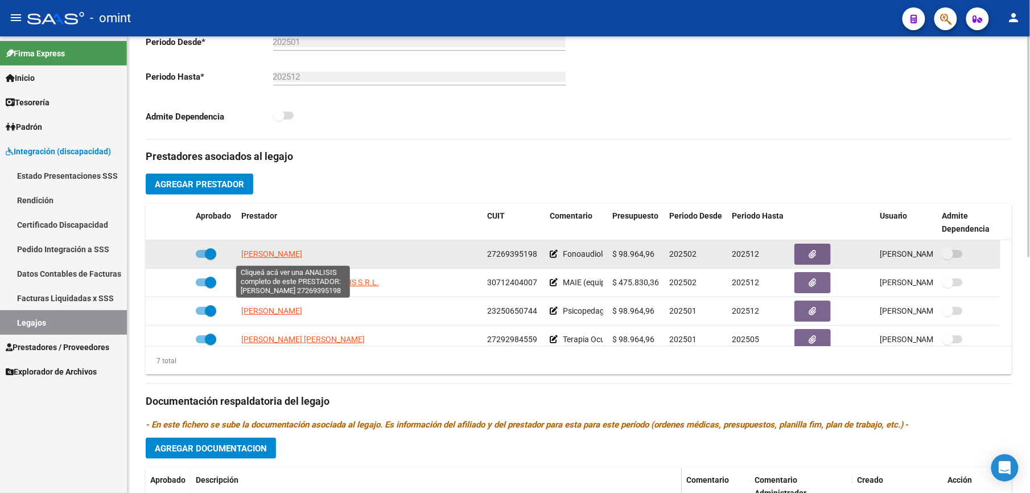
click at [262, 256] on span "LATTANZI MARIA CELESTE" at bounding box center [271, 253] width 61 height 9
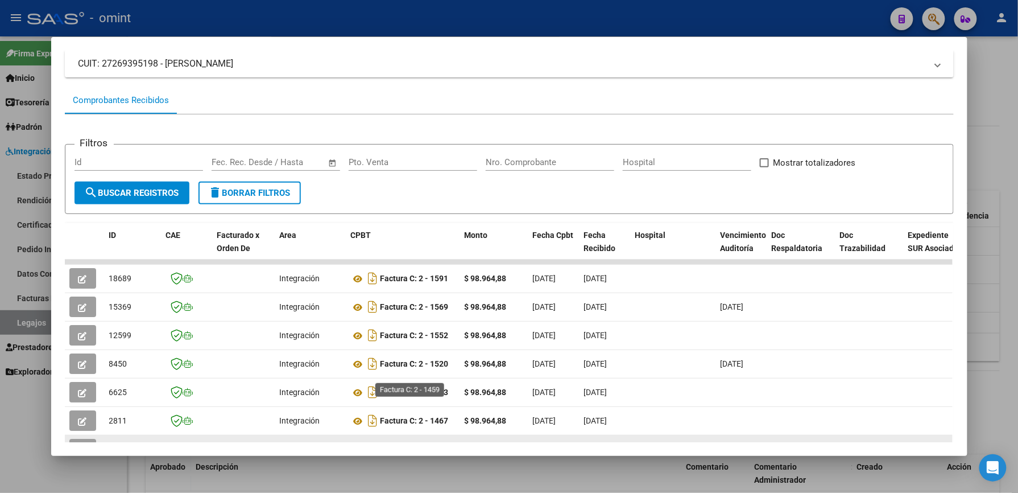
scroll to position [151, 0]
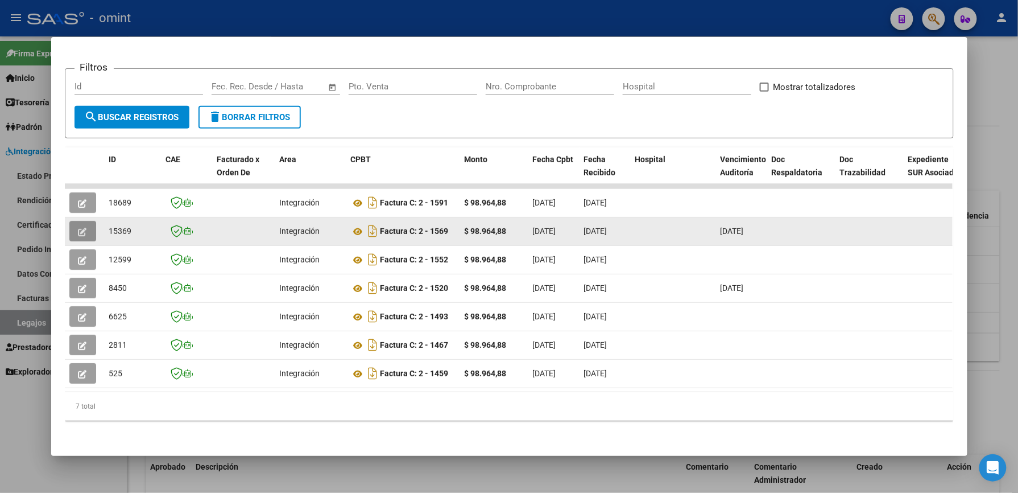
click at [79, 228] on icon "button" at bounding box center [83, 232] width 9 height 9
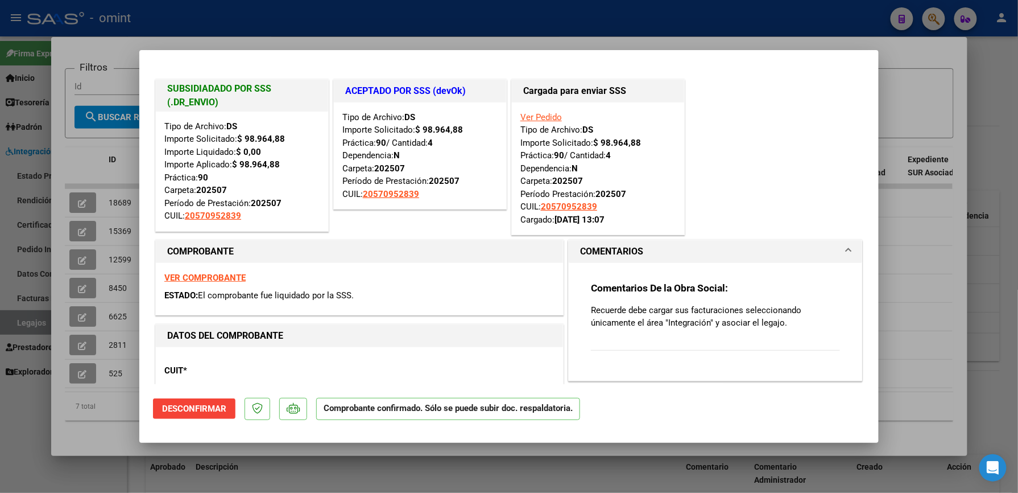
click at [913, 237] on div at bounding box center [509, 246] width 1018 height 493
type input "$ 0,00"
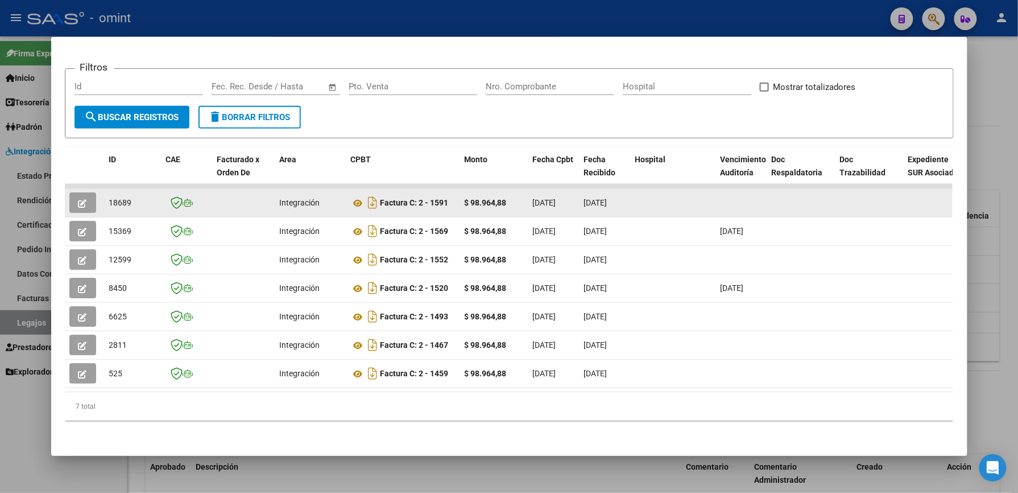
click at [82, 198] on button "button" at bounding box center [82, 202] width 27 height 20
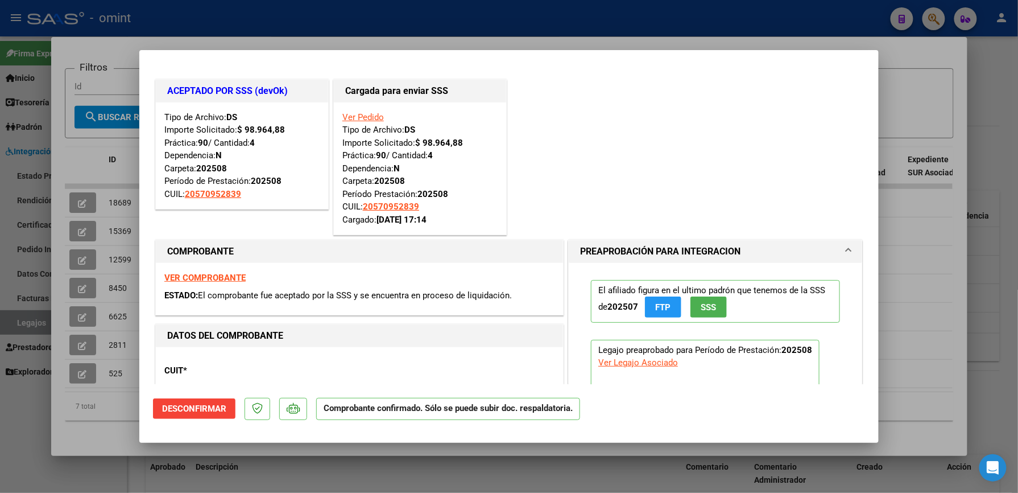
click at [931, 266] on div at bounding box center [509, 246] width 1018 height 493
type input "$ 0,00"
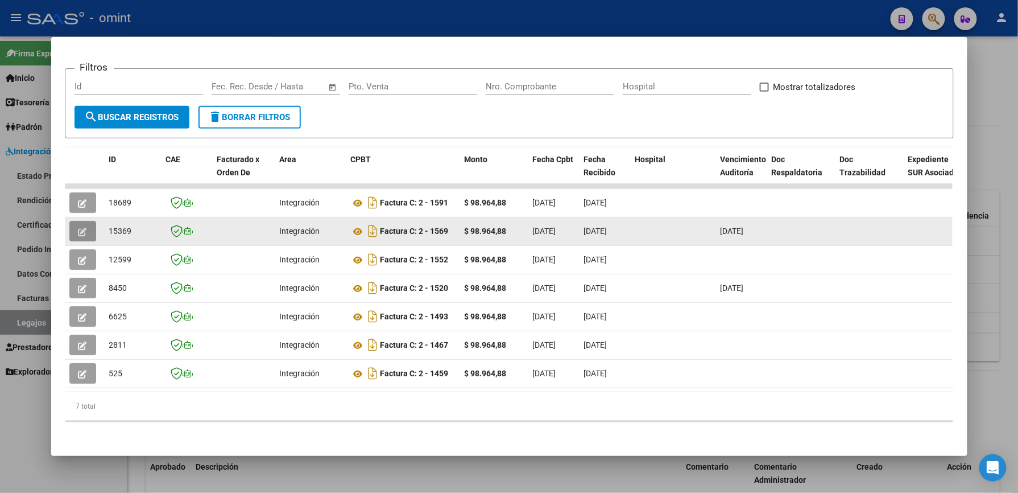
click at [82, 228] on button "button" at bounding box center [82, 231] width 27 height 20
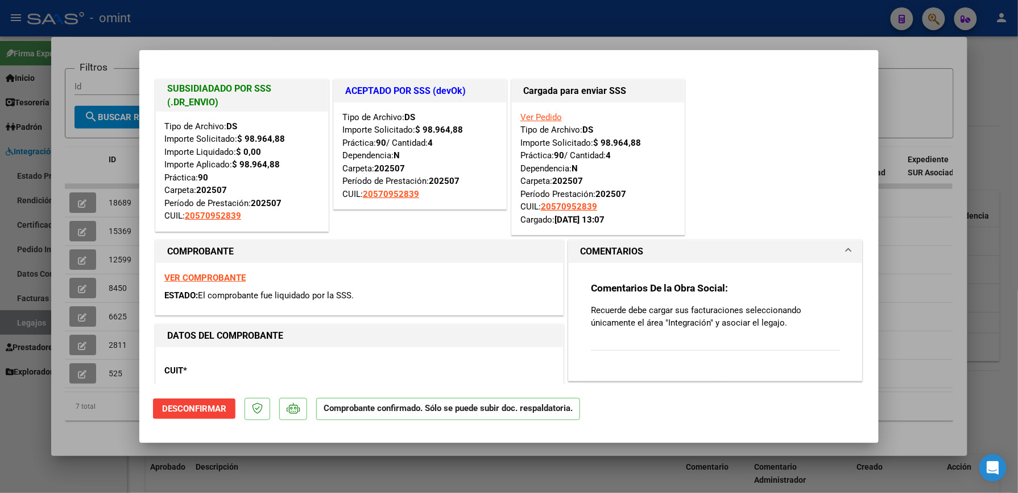
click at [813, 290] on h3 "Comentarios De la Obra Social:" at bounding box center [715, 288] width 249 height 13
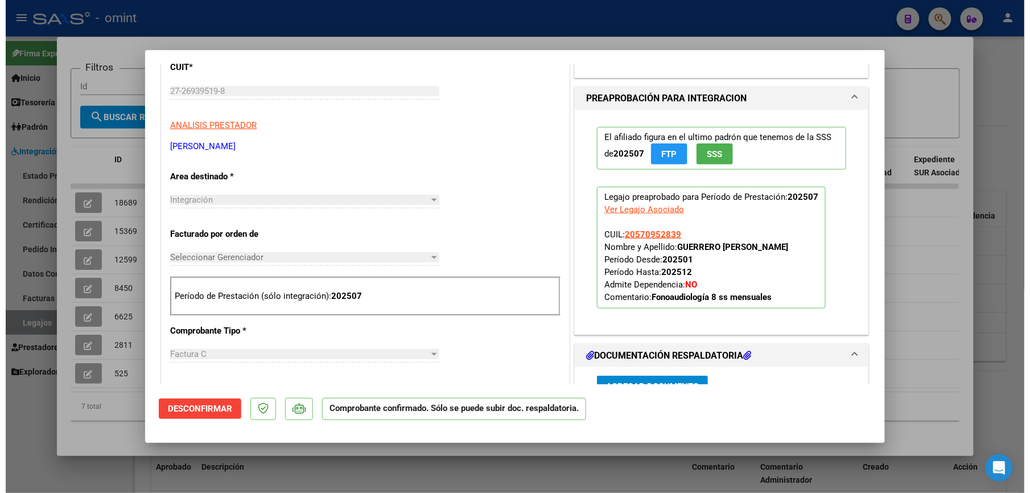
scroll to position [0, 0]
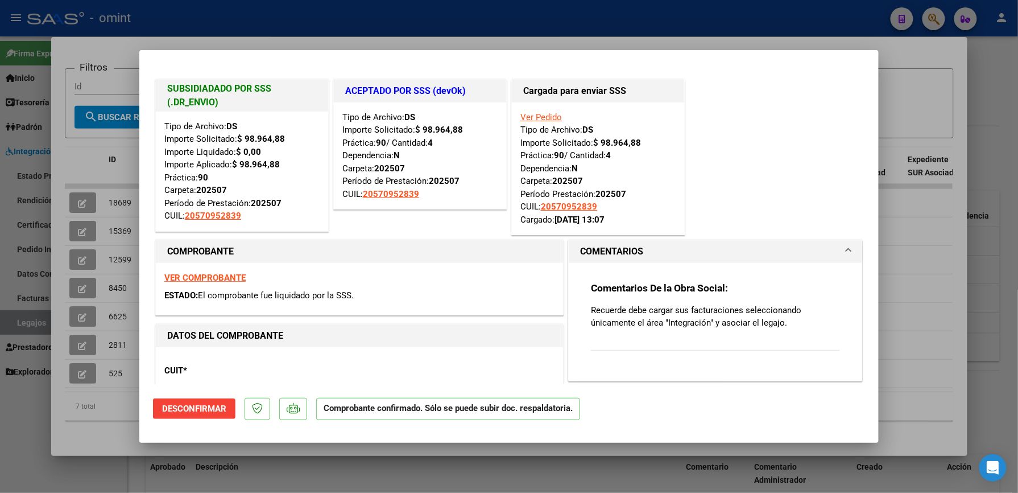
click at [968, 162] on div at bounding box center [509, 246] width 1018 height 493
type input "$ 0,00"
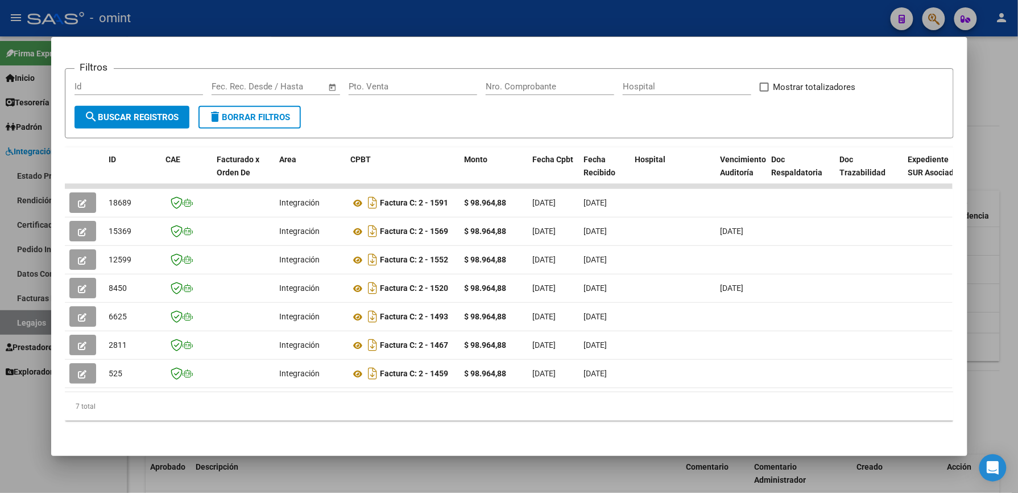
click at [994, 171] on div at bounding box center [509, 246] width 1018 height 493
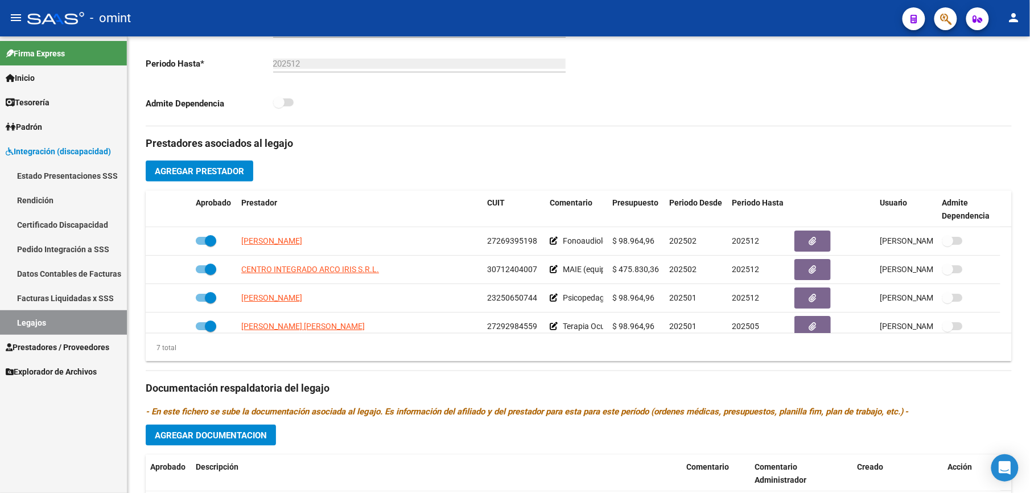
scroll to position [303, 0]
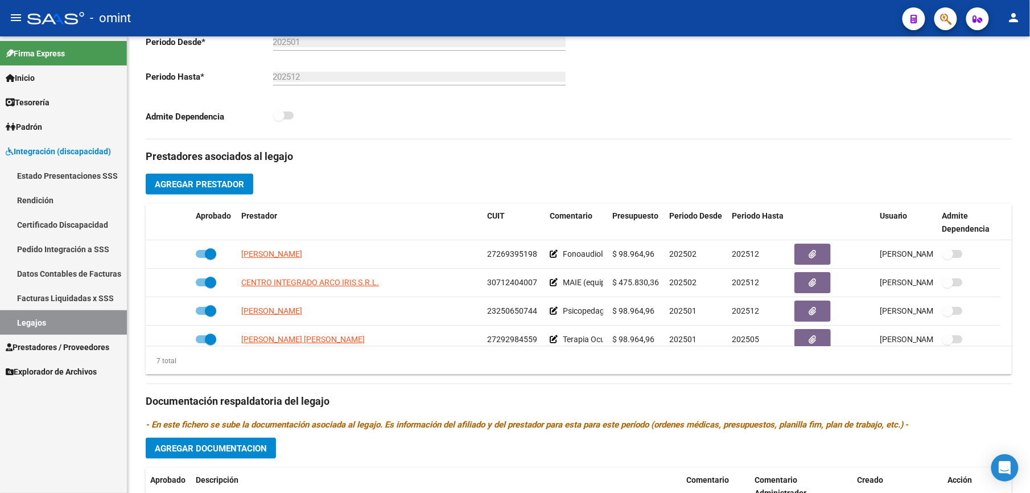
click at [32, 322] on link "Legajos" at bounding box center [63, 322] width 127 height 24
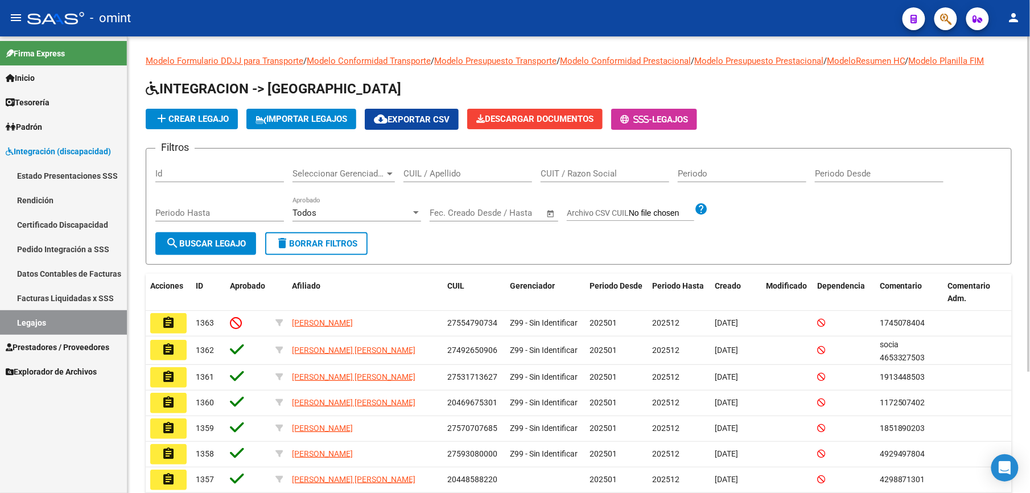
click at [455, 167] on div "CUIL / Apellido" at bounding box center [467, 170] width 129 height 24
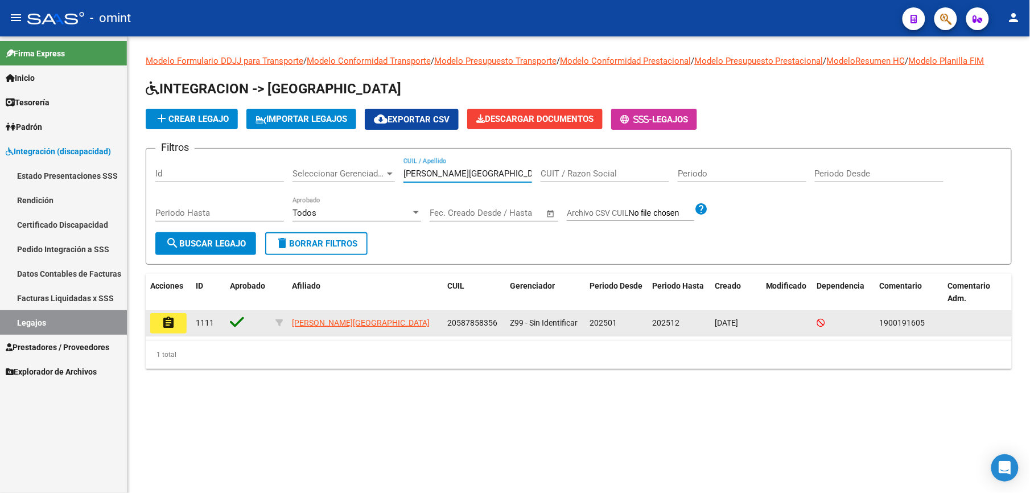
type input "badani cuesta salvador"
click at [166, 323] on mat-icon "assignment" at bounding box center [169, 323] width 14 height 14
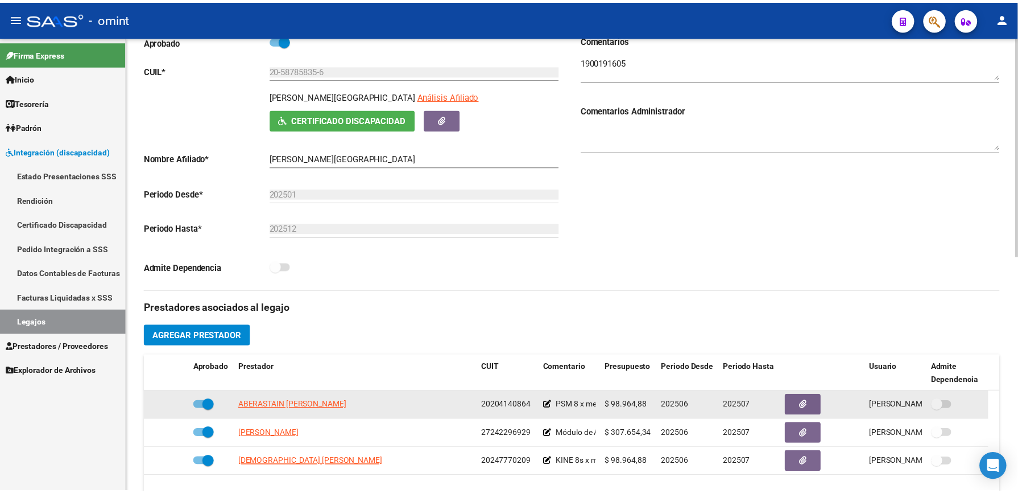
scroll to position [303, 0]
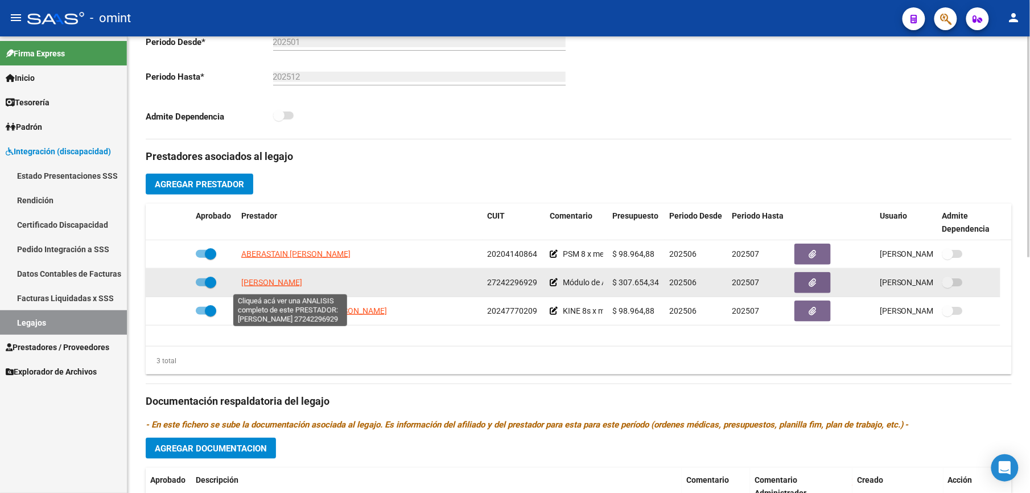
click at [292, 280] on span "PAEZ LORENA ANABELLA" at bounding box center [271, 282] width 61 height 9
type textarea "27242296929"
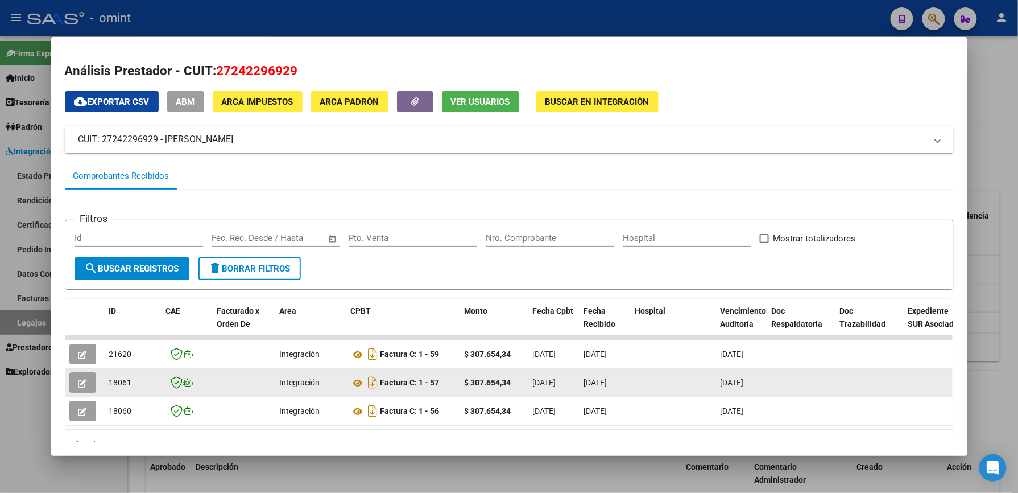
scroll to position [49, 0]
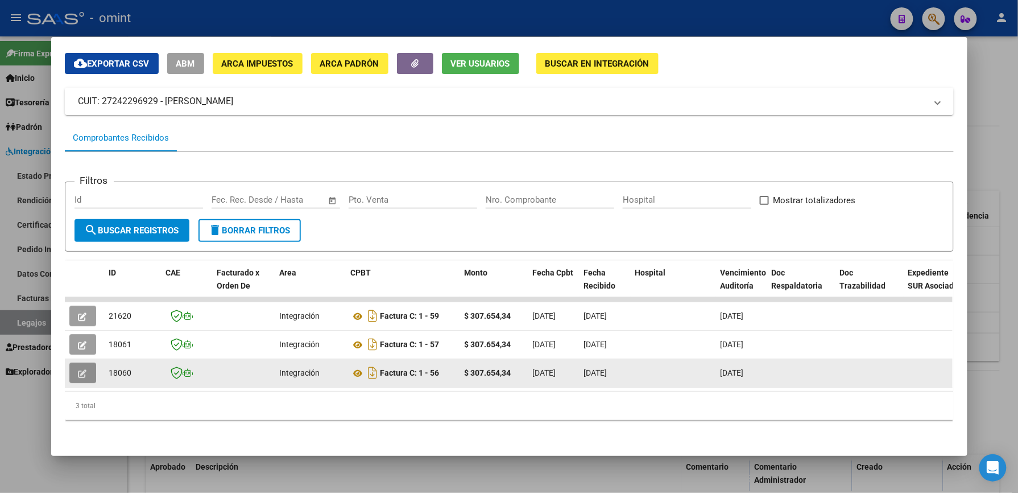
click at [71, 362] on button "button" at bounding box center [82, 372] width 27 height 20
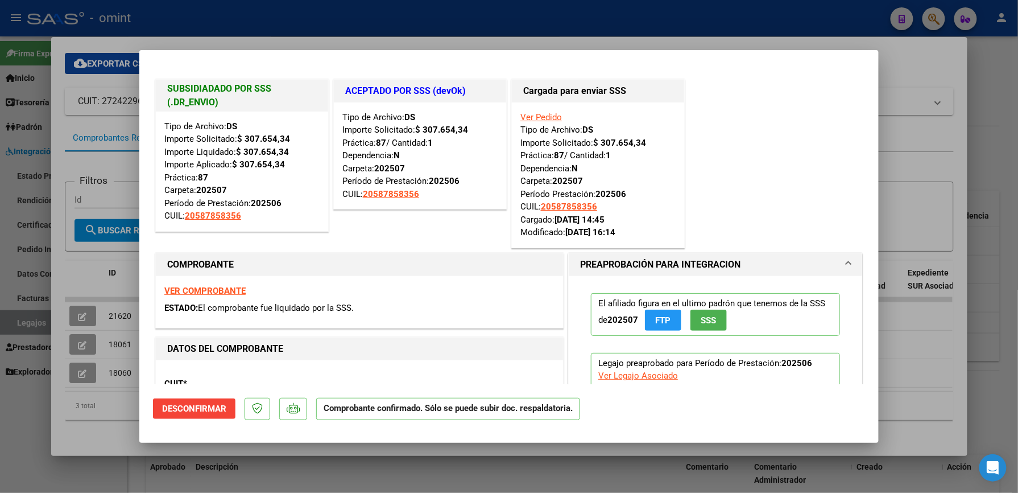
click at [901, 177] on div at bounding box center [509, 246] width 1018 height 493
type input "$ 0,00"
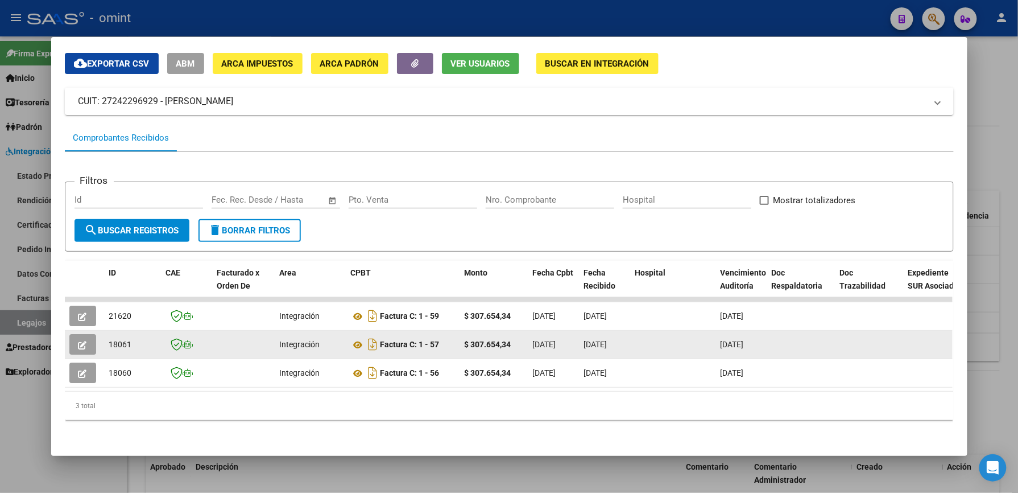
click at [71, 336] on button "button" at bounding box center [82, 344] width 27 height 20
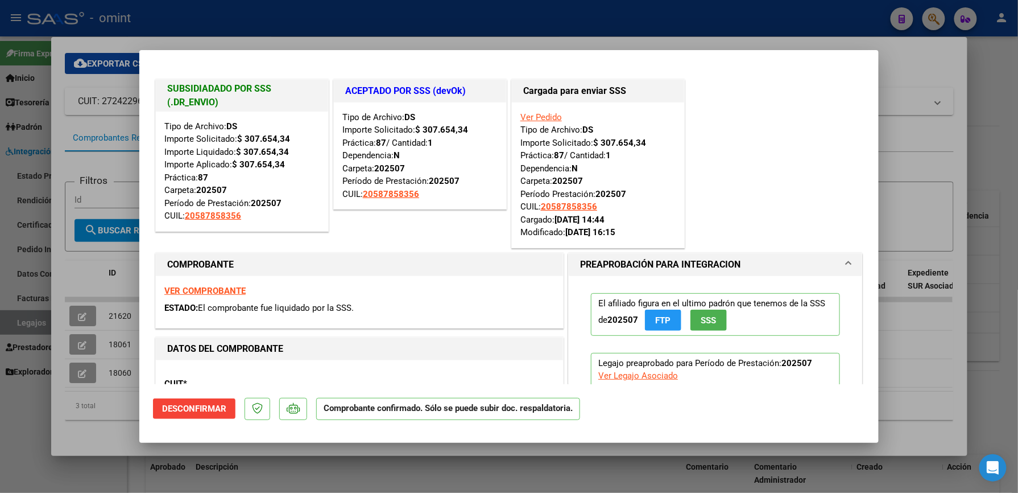
scroll to position [280, 0]
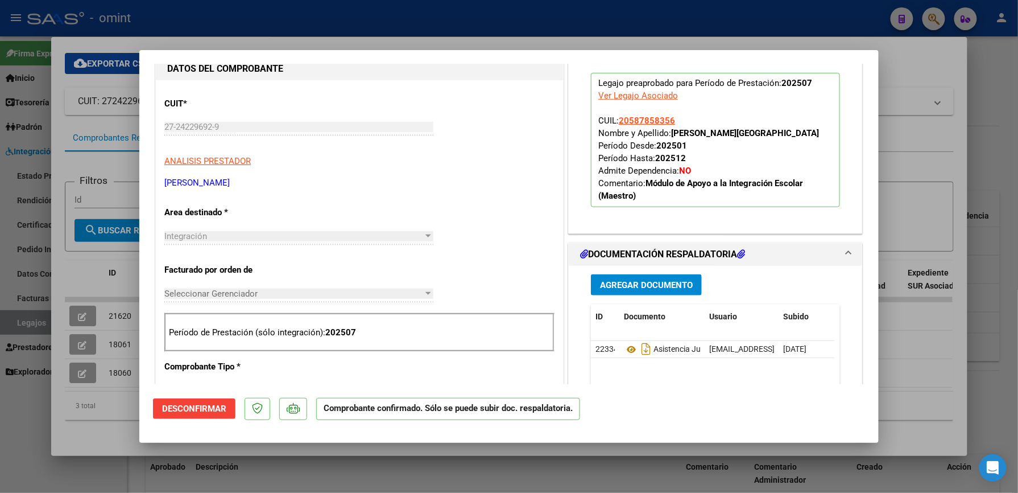
click at [945, 190] on div at bounding box center [509, 246] width 1018 height 493
type input "$ 0,00"
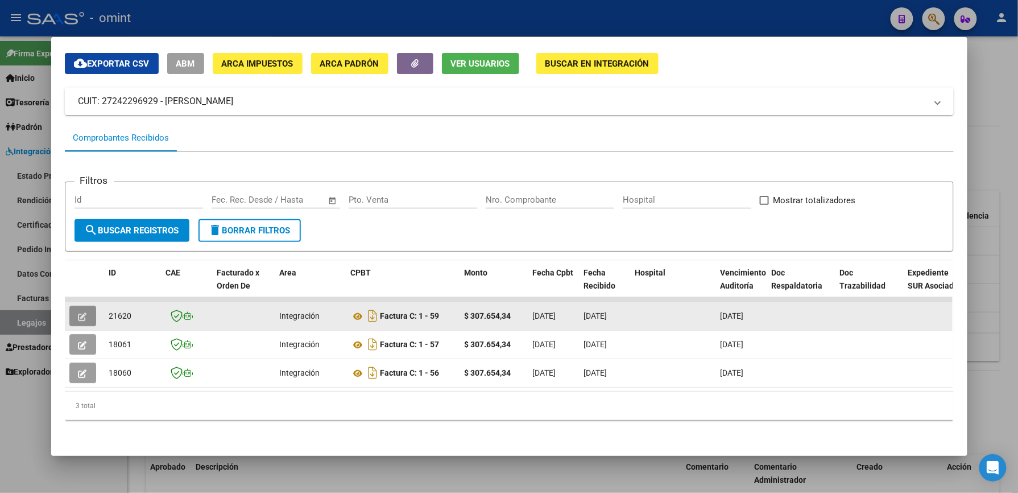
click at [79, 312] on icon "button" at bounding box center [83, 316] width 9 height 9
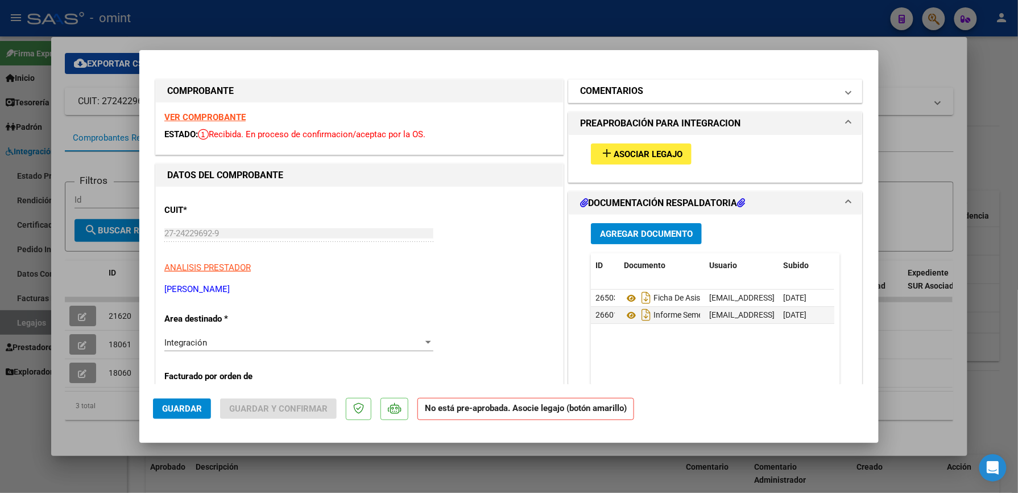
click at [645, 92] on mat-panel-title "COMENTARIOS" at bounding box center [708, 91] width 257 height 14
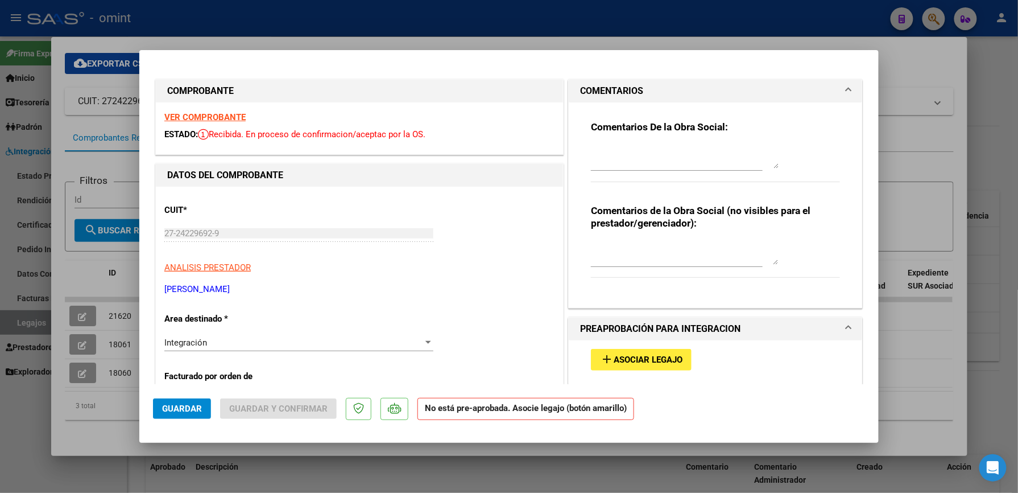
click at [652, 126] on strong "Comentarios De la Obra Social:" at bounding box center [659, 126] width 137 height 11
click at [622, 121] on strong "Comentarios De la Obra Social:" at bounding box center [659, 126] width 137 height 11
click at [613, 158] on textarea at bounding box center [685, 157] width 188 height 23
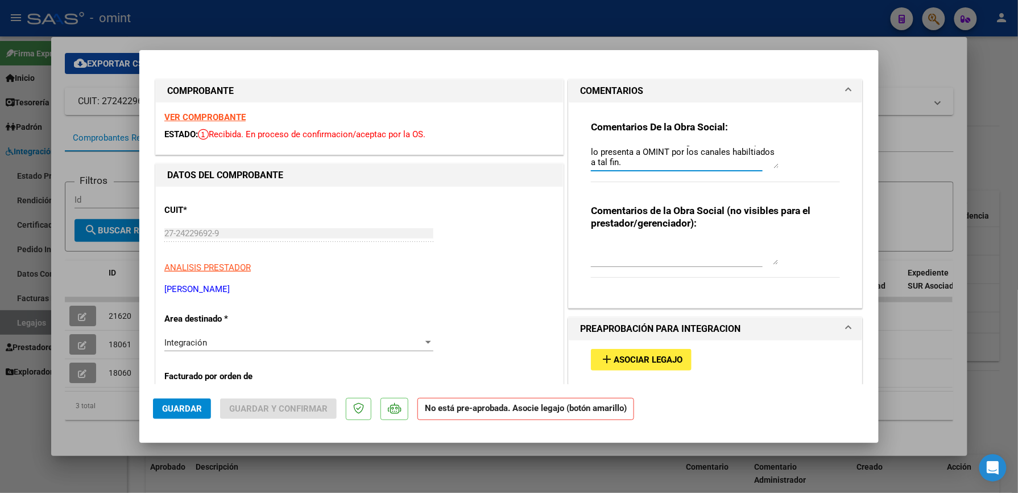
drag, startPoint x: 626, startPoint y: 160, endPoint x: 564, endPoint y: 160, distance: 62.0
click at [569, 160] on div "Comentarios De la Obra Social: Estimada, por este medio solo se confirma factur…" at bounding box center [716, 205] width 294 height 206
click at [676, 157] on textarea "Estimada, por este medio solo se confirma factura + P.A el informe debe ser ent…" at bounding box center [685, 157] width 188 height 23
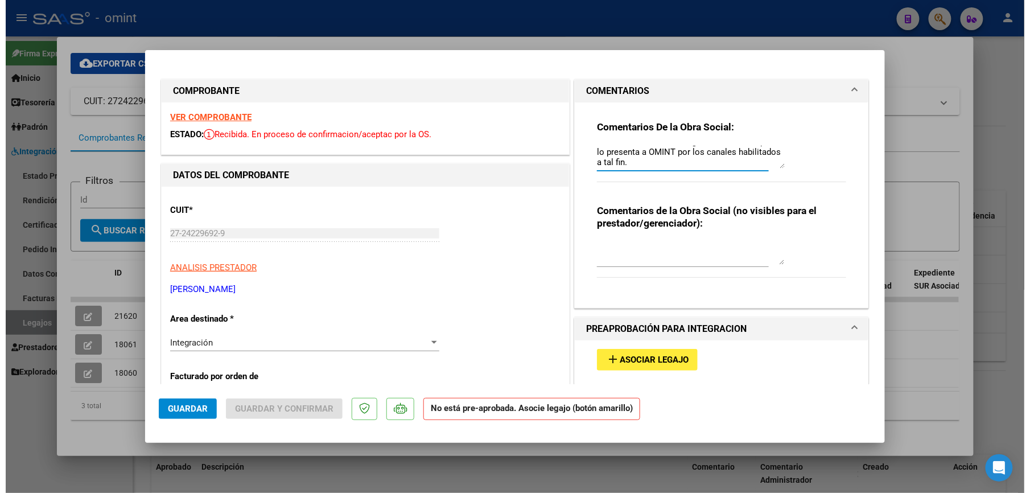
scroll to position [0, 0]
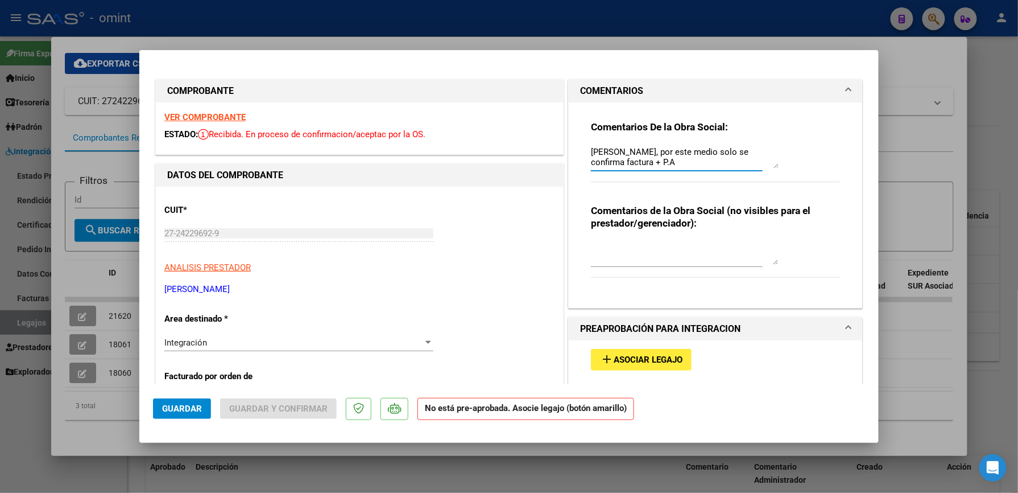
drag, startPoint x: 662, startPoint y: 164, endPoint x: 560, endPoint y: 128, distance: 108.5
click at [566, 128] on div "COMENTARIOS Comentarios De la Obra Social: Estimada, por este medio solo se con…" at bounding box center [715, 194] width 299 height 230
type textarea "Estimada, por este medio solo se confirma factura + P.A el informe debe ser ent…"
click at [633, 363] on span "Asociar Legajo" at bounding box center [648, 360] width 69 height 10
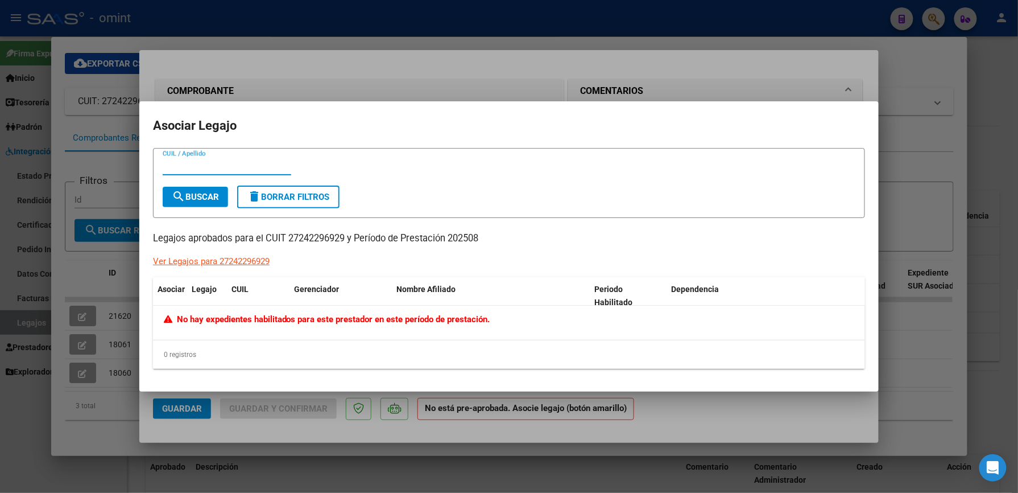
click at [903, 167] on div at bounding box center [509, 246] width 1018 height 493
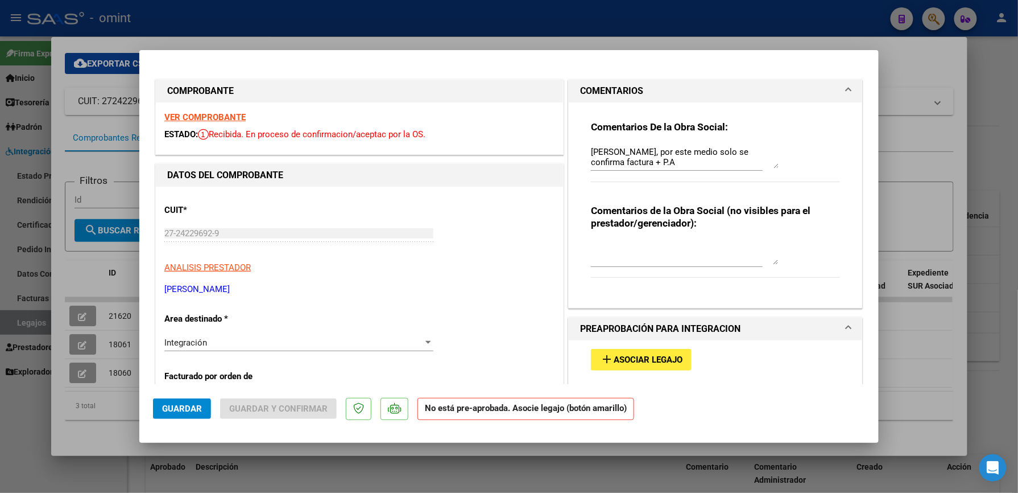
click at [922, 218] on div at bounding box center [509, 246] width 1018 height 493
type input "$ 0,00"
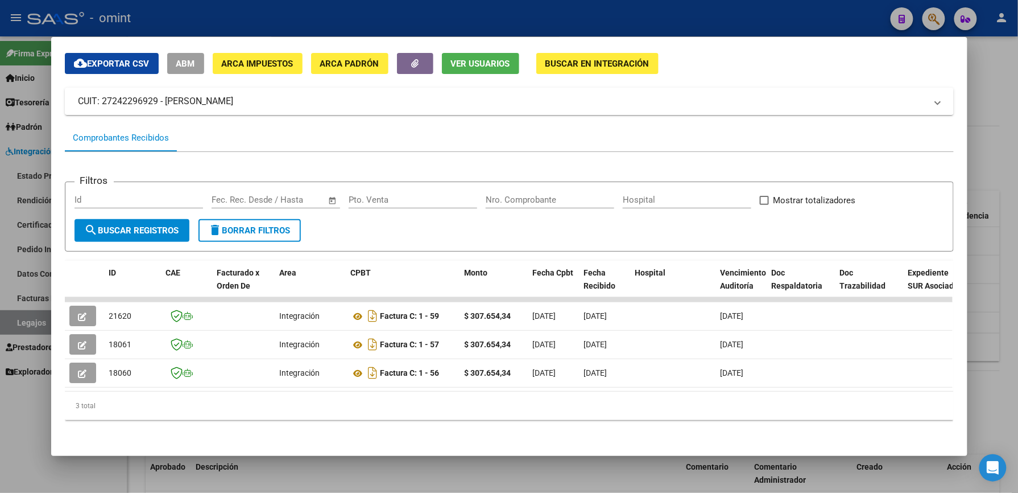
click at [997, 163] on div at bounding box center [509, 246] width 1018 height 493
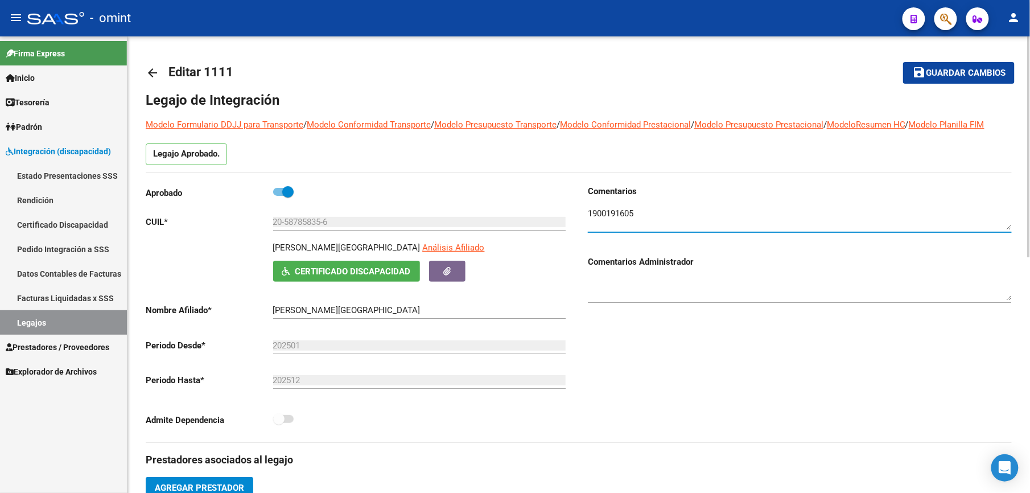
drag, startPoint x: 644, startPoint y: 214, endPoint x: 576, endPoint y: 216, distance: 67.7
click at [576, 216] on div "Aprobado CUIL * 20-58785835-6 Ingresar CUIL BADANI CUESTA SALVADOR Análisis Afi…" at bounding box center [579, 313] width 866 height 257
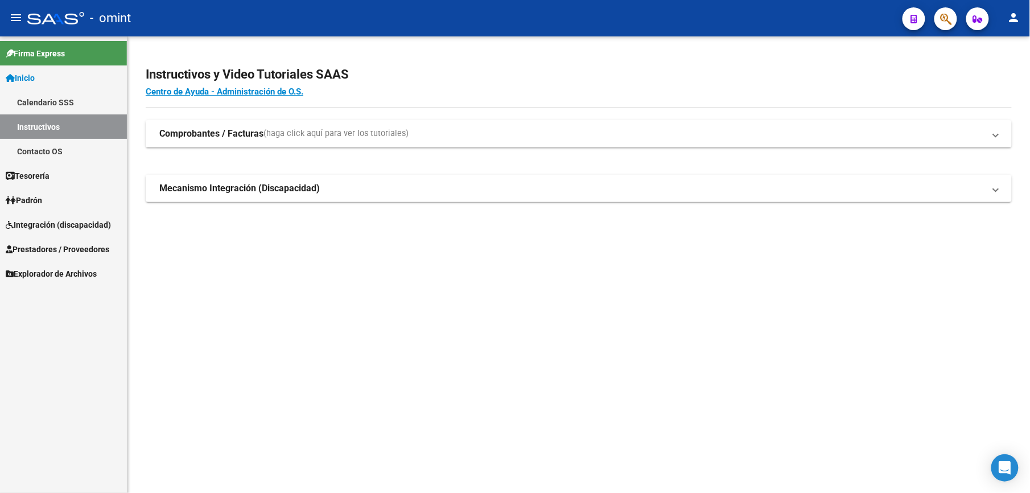
click at [34, 247] on span "Prestadores / Proveedores" at bounding box center [58, 249] width 104 height 13
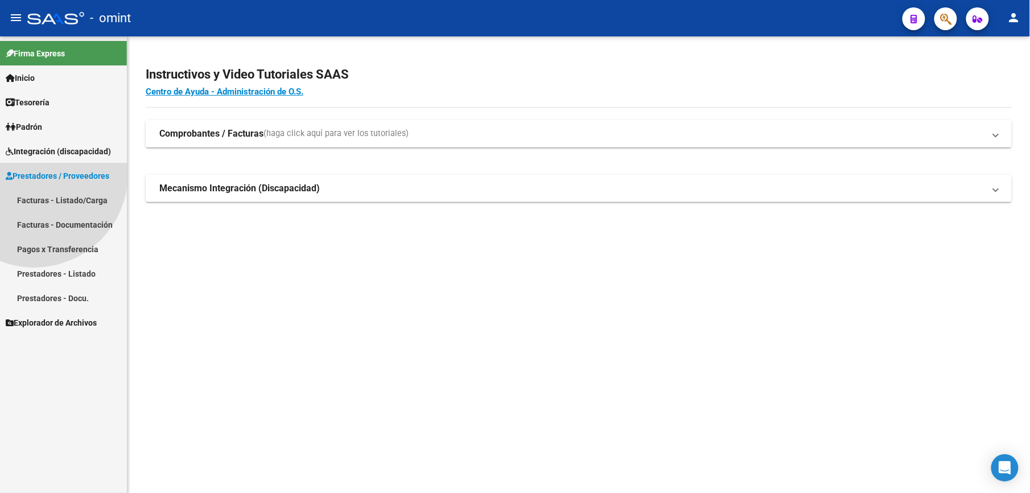
click at [34, 182] on span "Prestadores / Proveedores" at bounding box center [58, 176] width 104 height 13
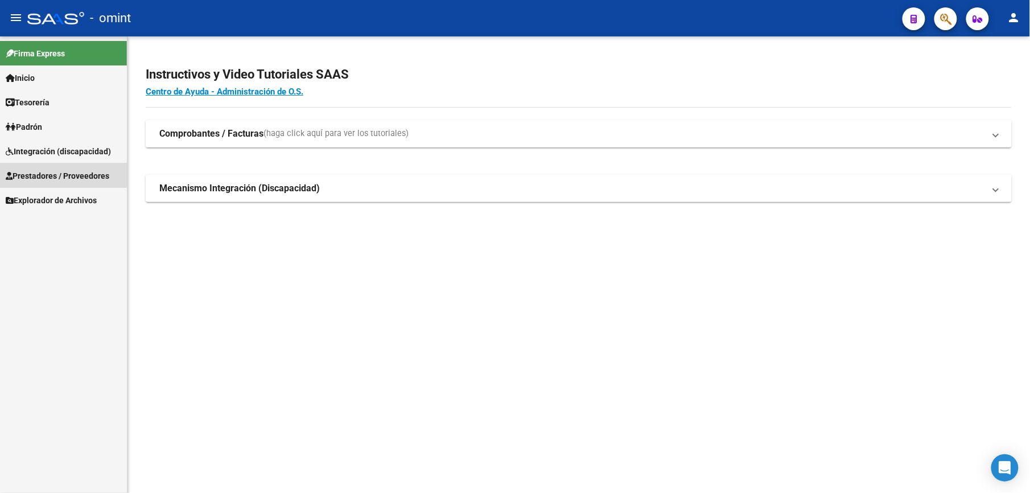
click at [60, 174] on span "Prestadores / Proveedores" at bounding box center [58, 176] width 104 height 13
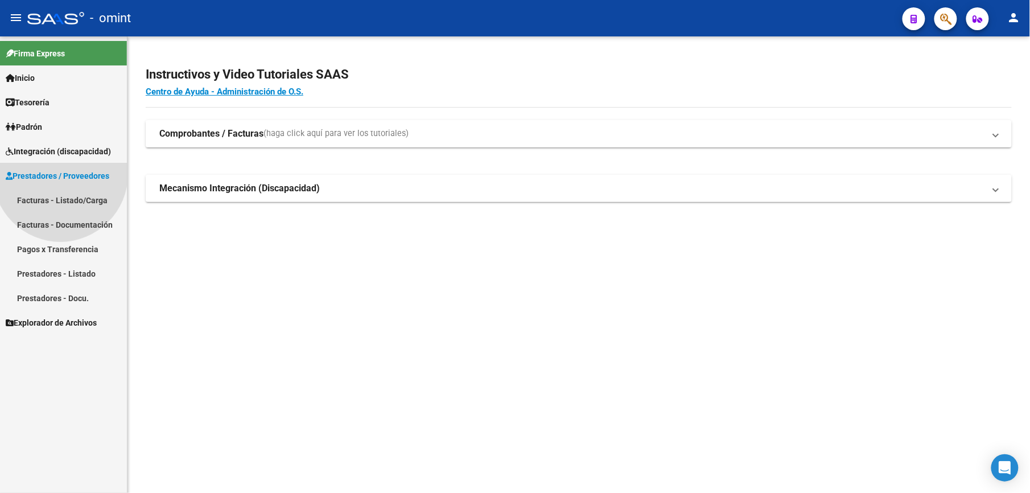
click at [60, 174] on span "Prestadores / Proveedores" at bounding box center [58, 176] width 104 height 13
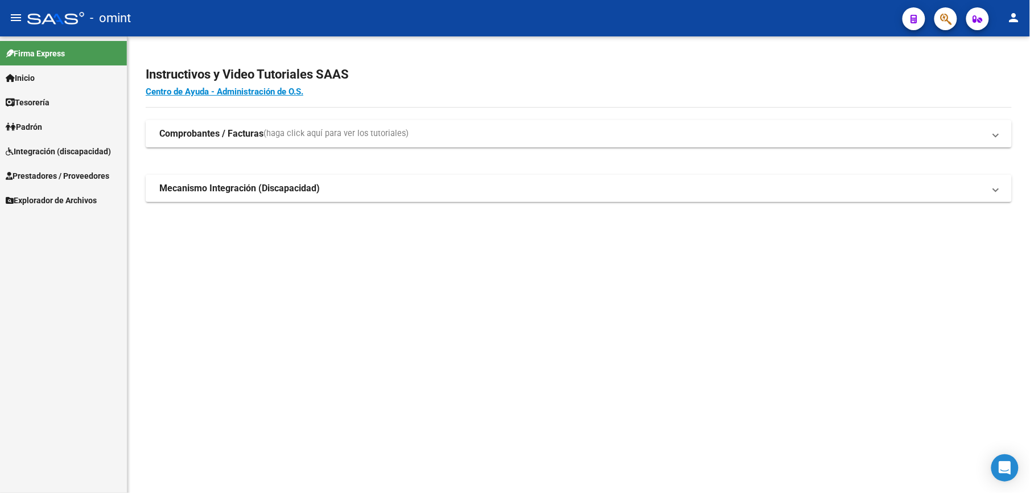
click at [60, 174] on span "Prestadores / Proveedores" at bounding box center [58, 176] width 104 height 13
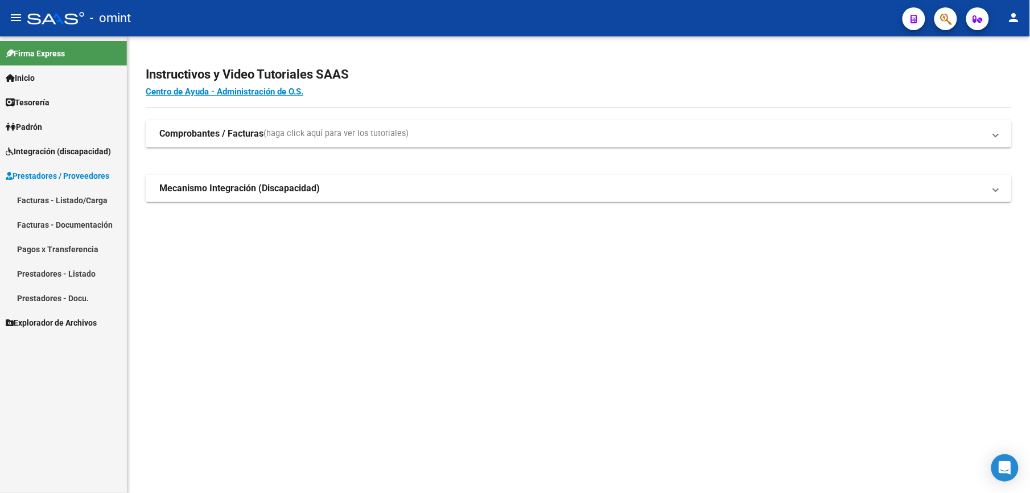
click at [35, 151] on span "Integración (discapacidad)" at bounding box center [58, 151] width 105 height 13
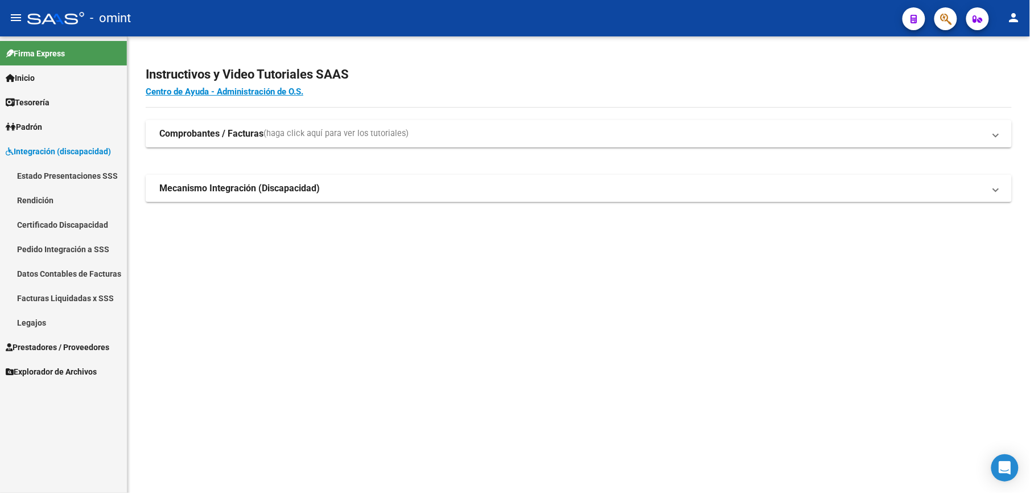
click at [99, 249] on link "Pedido Integración a SSS" at bounding box center [63, 249] width 127 height 24
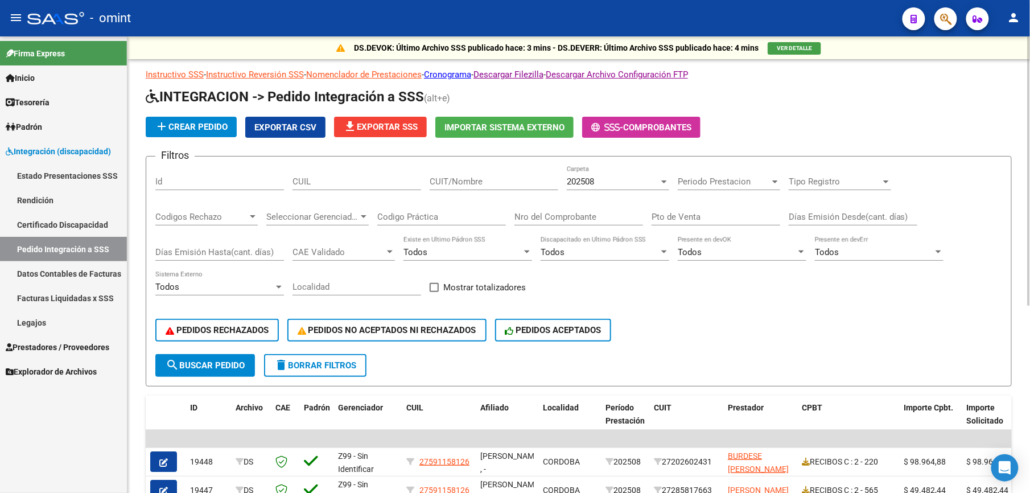
click at [483, 180] on input "CUIT/Nombre" at bounding box center [494, 181] width 129 height 10
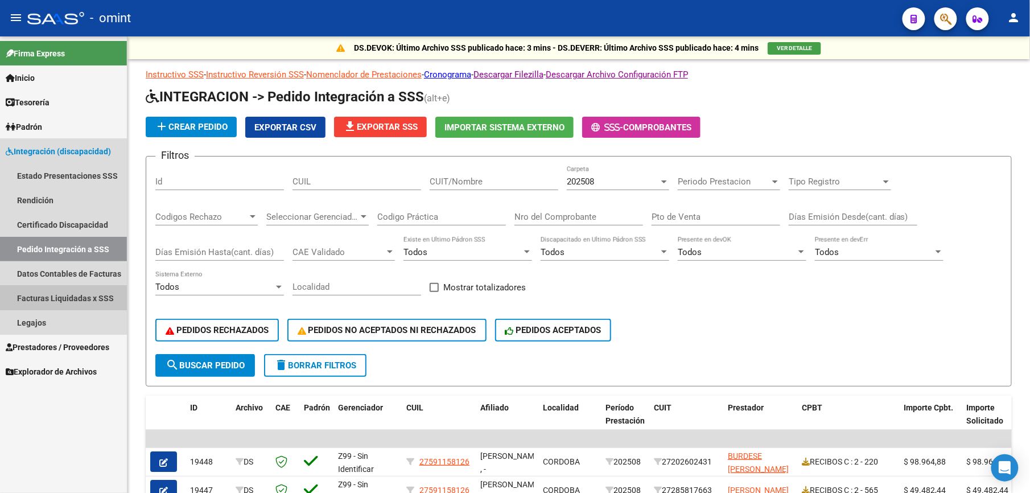
click at [76, 295] on link "Facturas Liquidadas x SSS" at bounding box center [63, 298] width 127 height 24
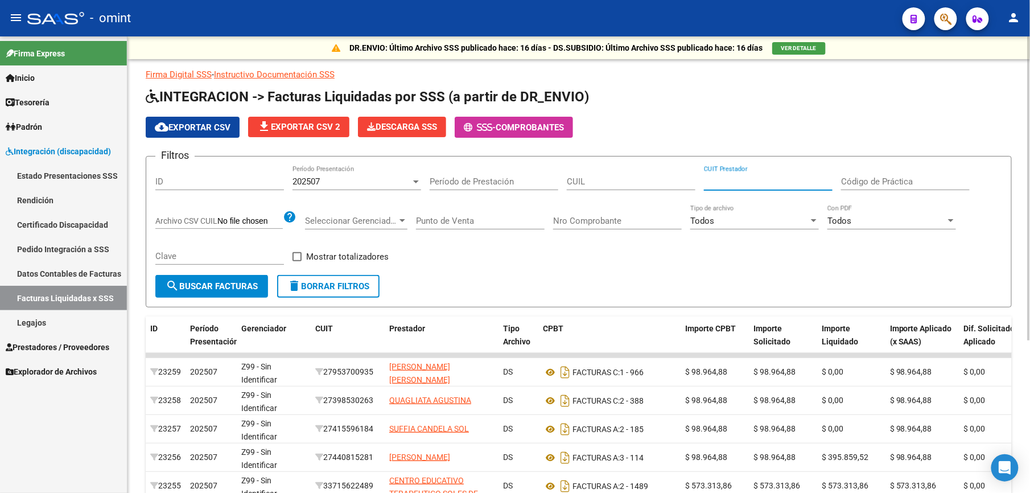
click at [754, 182] on input "CUIT Prestador" at bounding box center [768, 181] width 129 height 10
type input "30-71611823-8"
click at [199, 283] on span "search Buscar Facturas" at bounding box center [212, 286] width 92 height 10
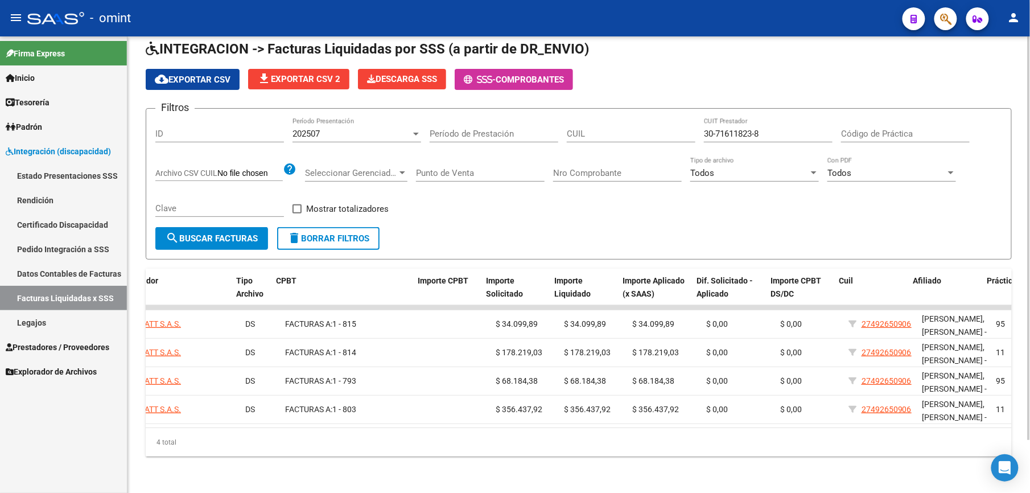
scroll to position [0, 414]
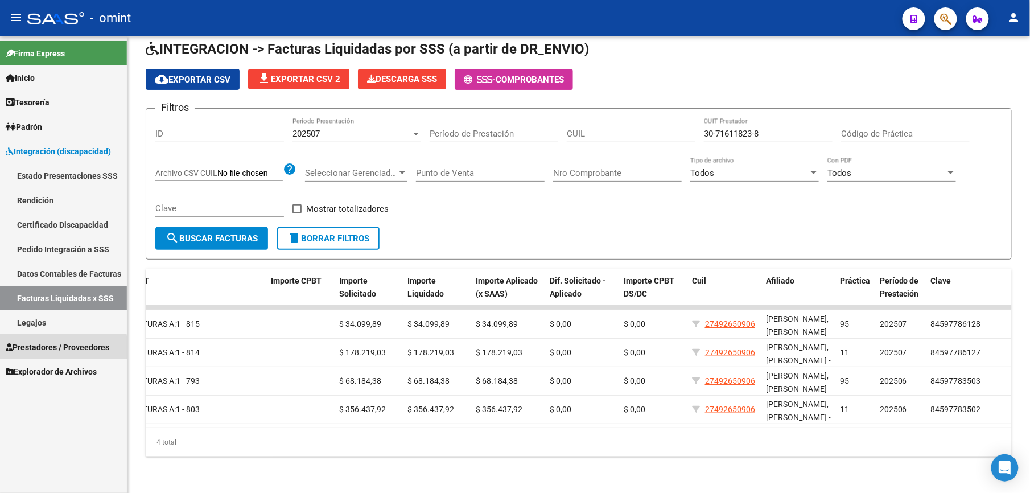
click at [44, 349] on span "Prestadores / Proveedores" at bounding box center [58, 347] width 104 height 13
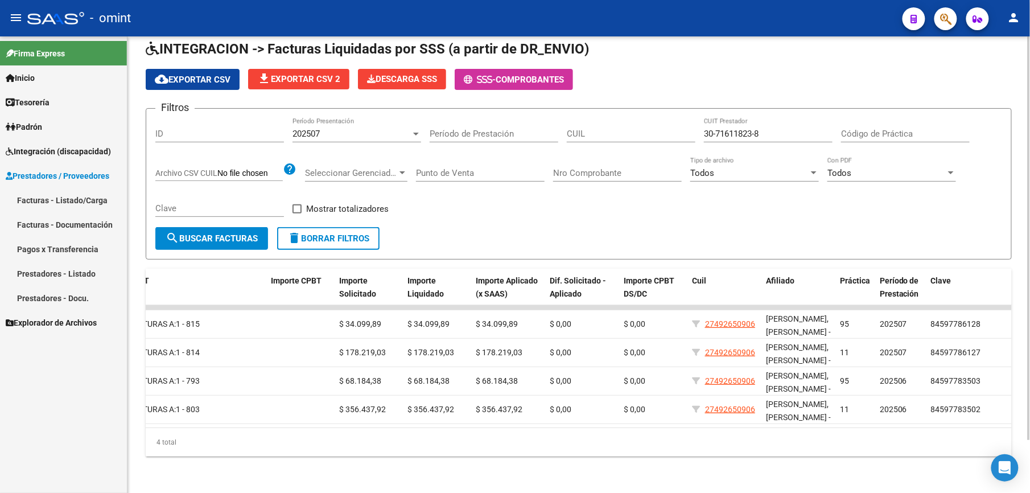
click at [177, 118] on div "ID" at bounding box center [219, 130] width 129 height 24
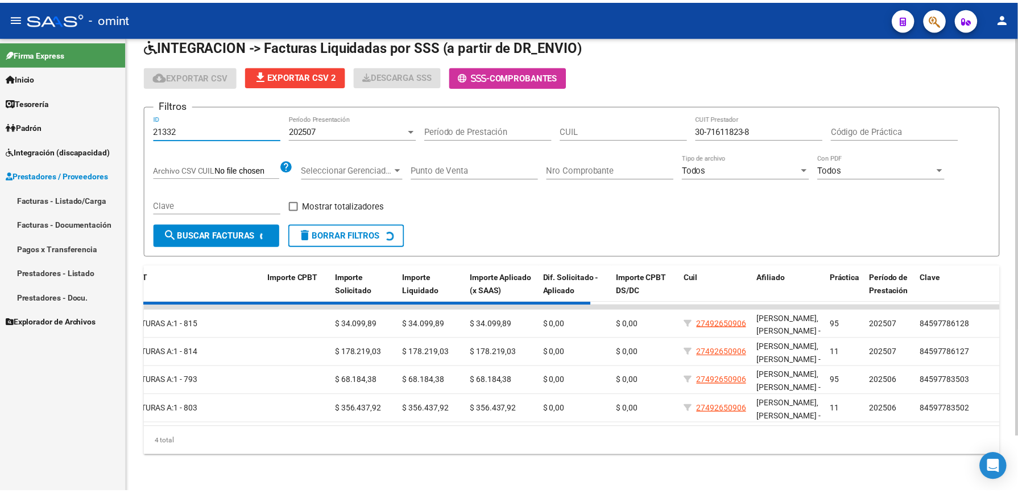
scroll to position [0, 0]
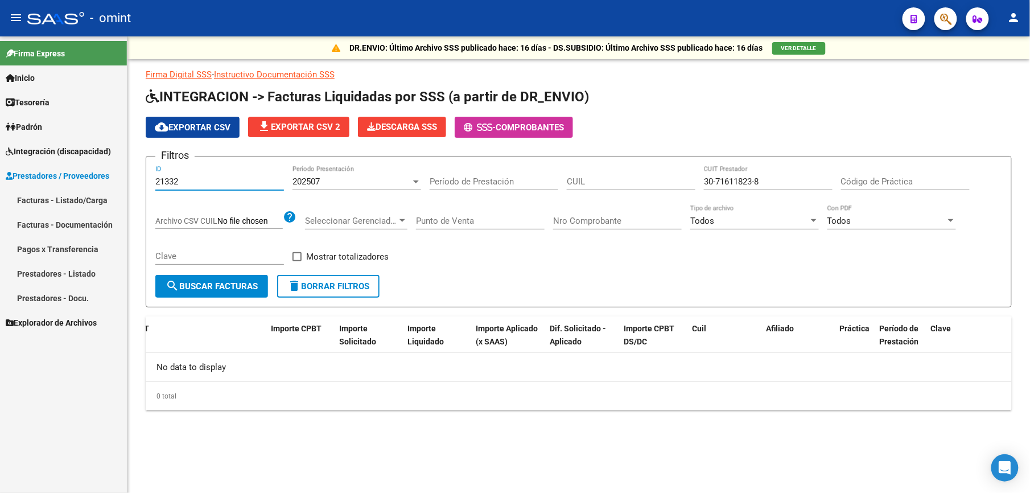
type input "21332"
click at [353, 287] on span "delete Borrar Filtros" at bounding box center [328, 286] width 82 height 10
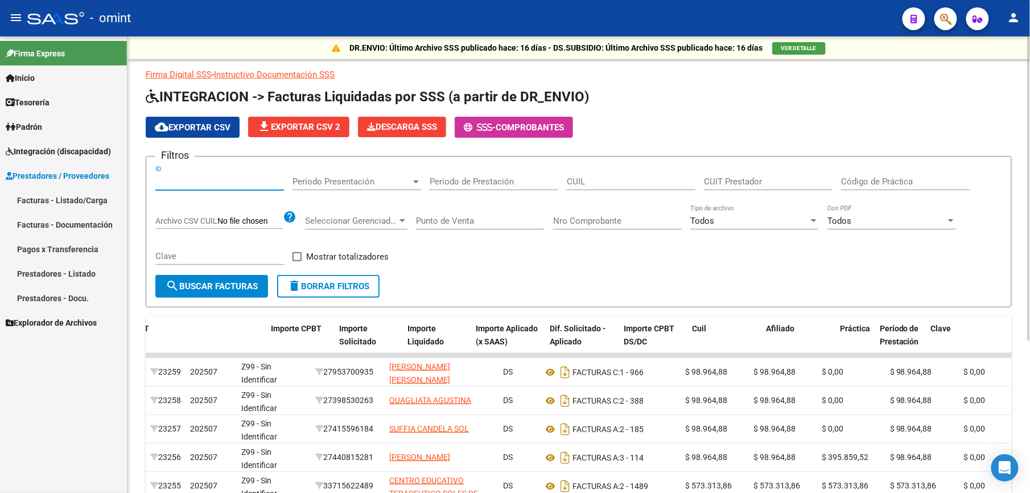
click at [192, 176] on input "ID" at bounding box center [219, 181] width 129 height 10
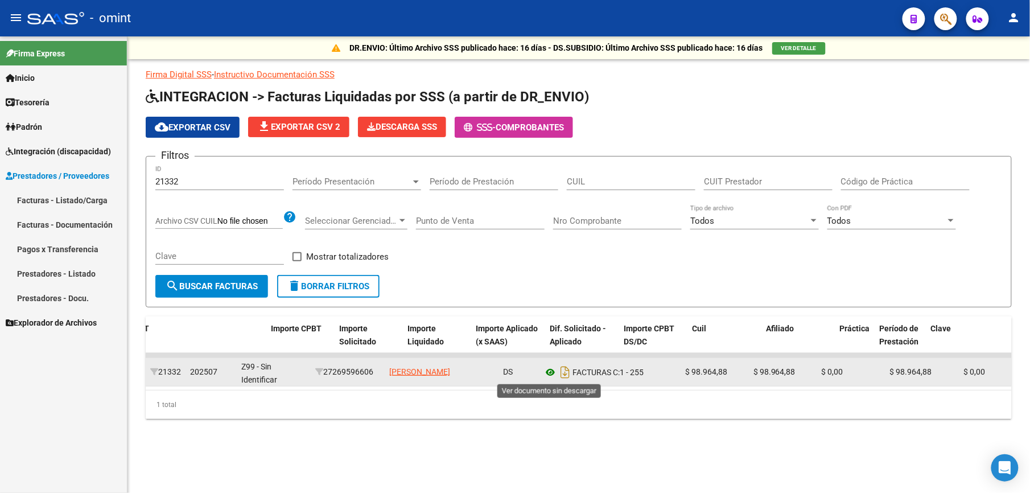
click at [553, 373] on icon at bounding box center [550, 372] width 15 height 14
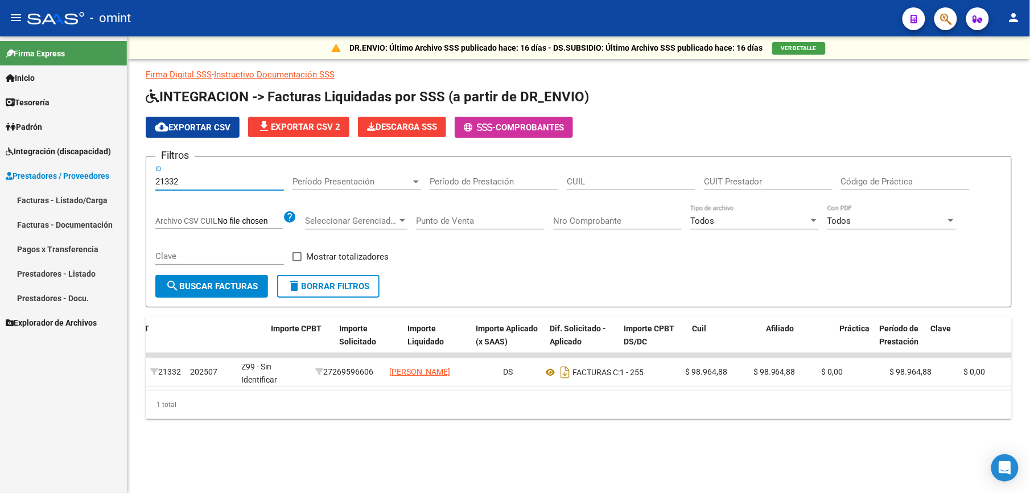
drag, startPoint x: 179, startPoint y: 181, endPoint x: 148, endPoint y: 179, distance: 30.2
click at [148, 179] on form "Filtros 21332 ID Período Presentación Período Presentación Período de Prestació…" at bounding box center [579, 231] width 866 height 151
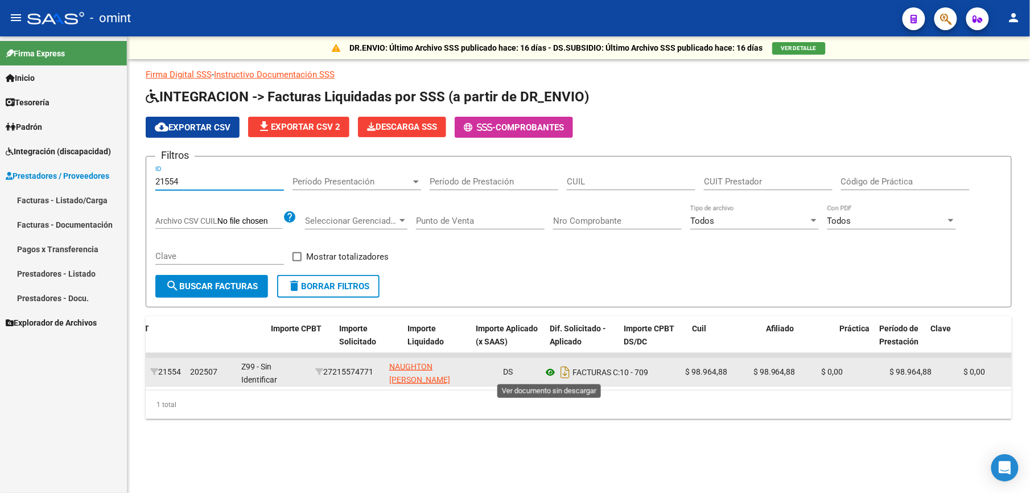
click at [553, 371] on icon at bounding box center [550, 372] width 15 height 14
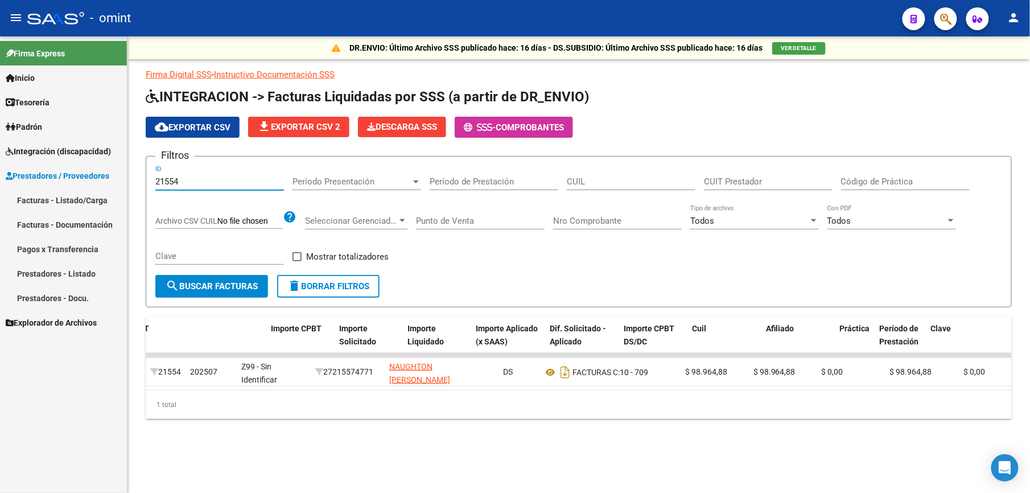
drag, startPoint x: 184, startPoint y: 180, endPoint x: 165, endPoint y: 176, distance: 19.6
click at [165, 176] on input "21554" at bounding box center [219, 181] width 129 height 10
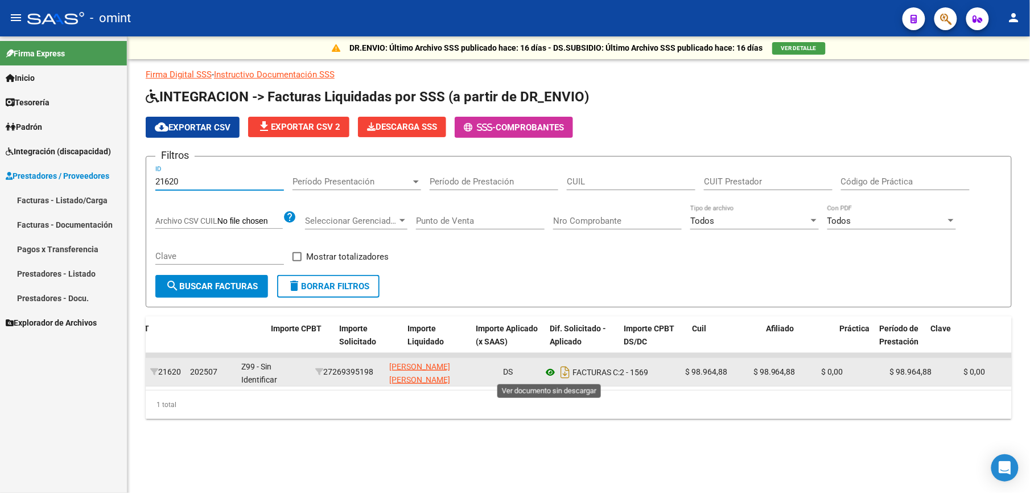
type input "21620"
click at [550, 370] on icon at bounding box center [550, 372] width 15 height 14
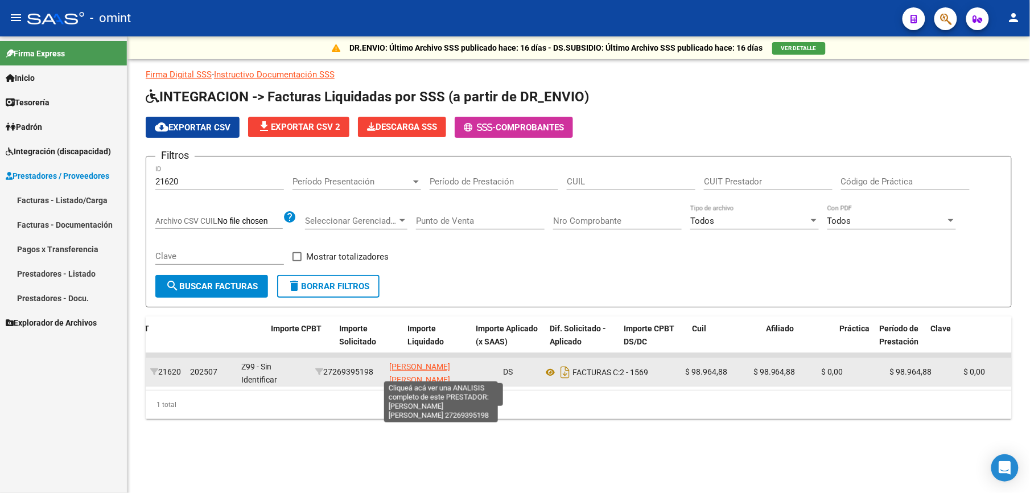
click at [446, 366] on span "LATTANZI MARIA CELESTE" at bounding box center [419, 373] width 61 height 22
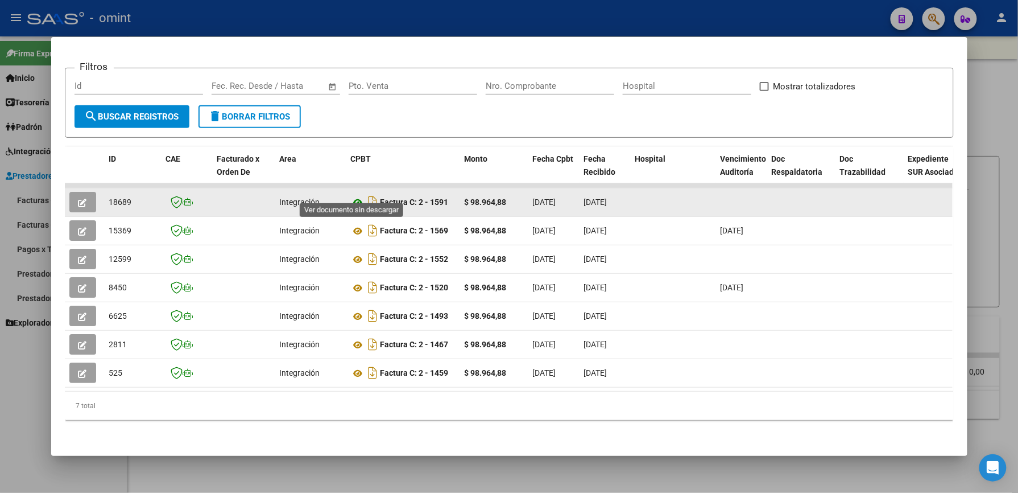
click at [351, 196] on icon at bounding box center [358, 203] width 15 height 14
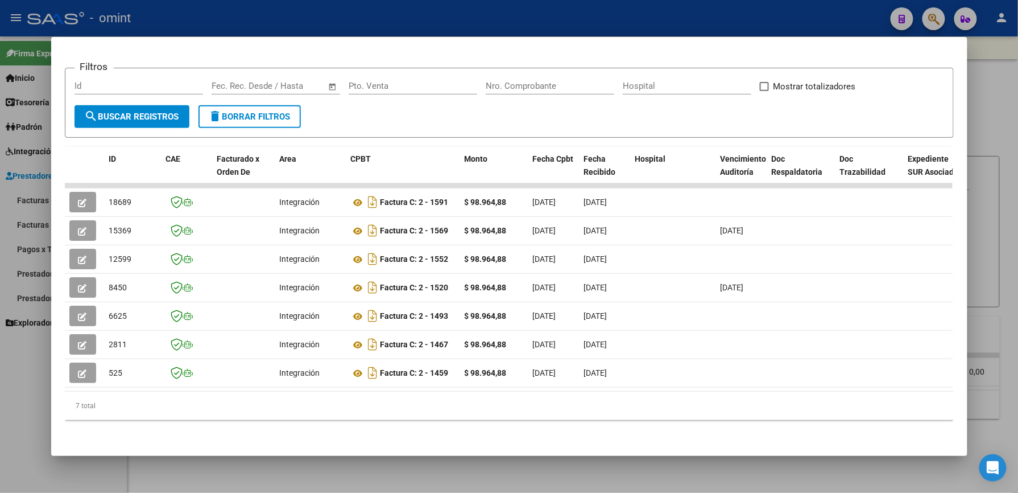
click at [1000, 110] on div at bounding box center [509, 246] width 1018 height 493
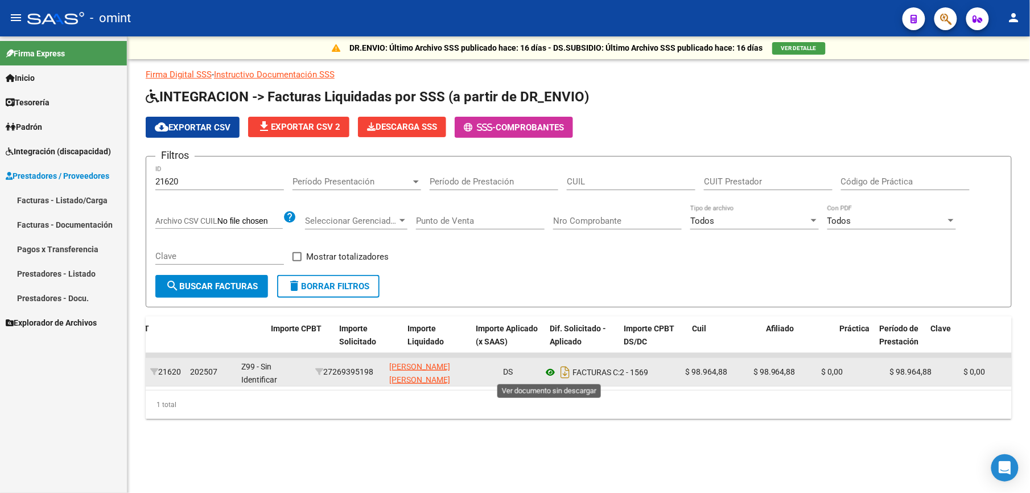
click at [550, 371] on icon at bounding box center [550, 372] width 15 height 14
click at [549, 370] on icon at bounding box center [550, 372] width 15 height 14
click at [552, 367] on icon at bounding box center [550, 372] width 15 height 14
click at [552, 368] on icon at bounding box center [550, 372] width 15 height 14
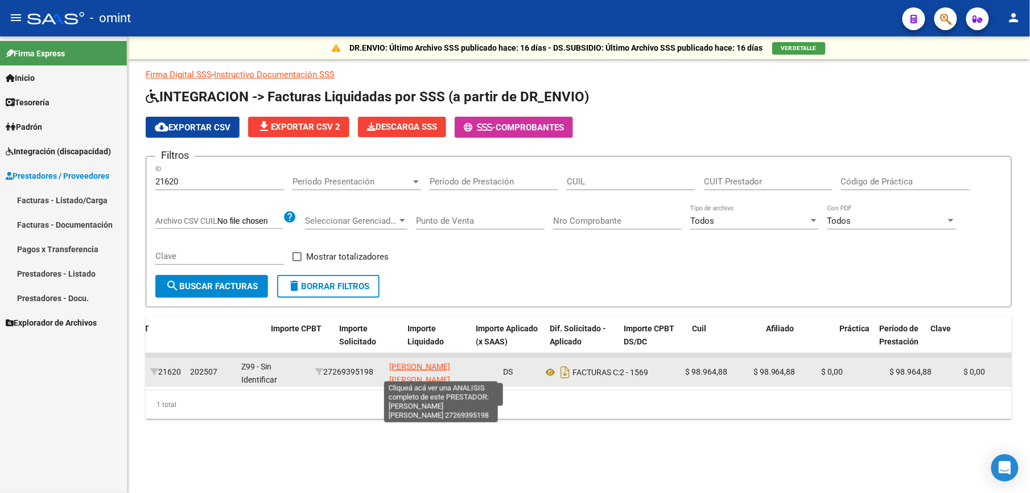
click at [433, 371] on span "LATTANZI MARIA CELESTE" at bounding box center [419, 373] width 61 height 22
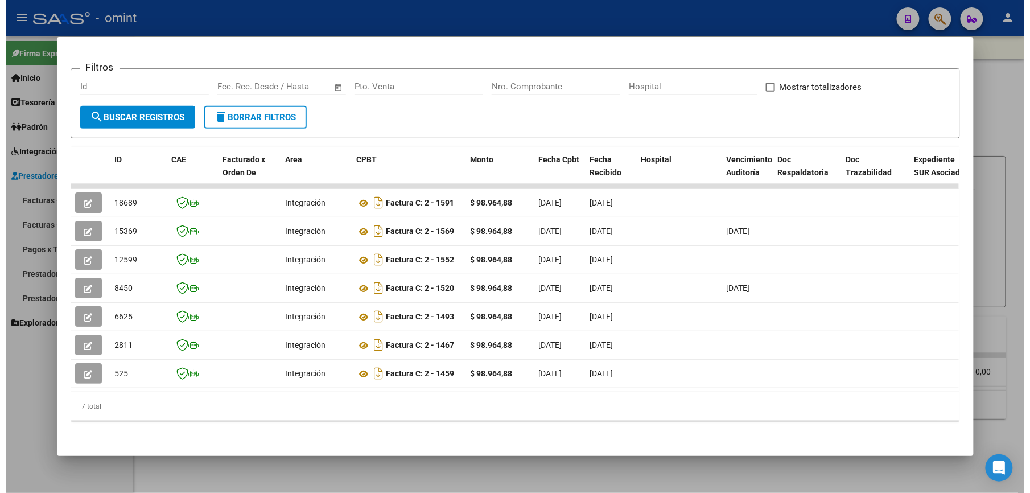
scroll to position [163, 0]
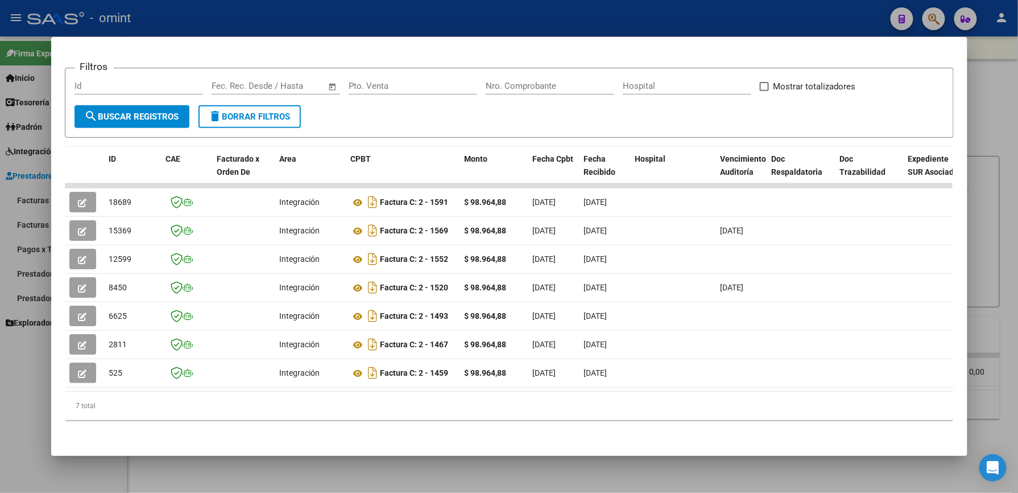
click at [1013, 267] on div at bounding box center [509, 246] width 1018 height 493
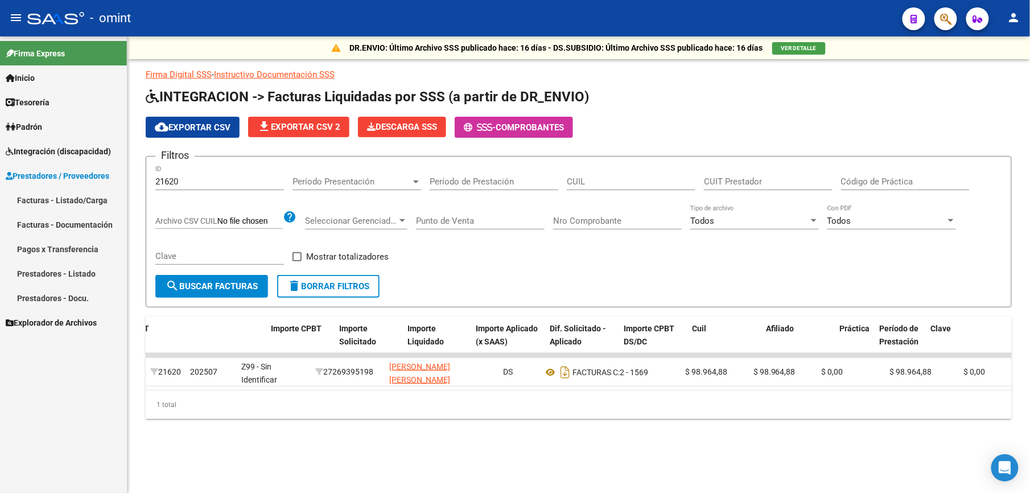
click at [203, 183] on input "21620" at bounding box center [219, 181] width 129 height 10
click at [217, 283] on span "search Buscar Facturas" at bounding box center [212, 286] width 92 height 10
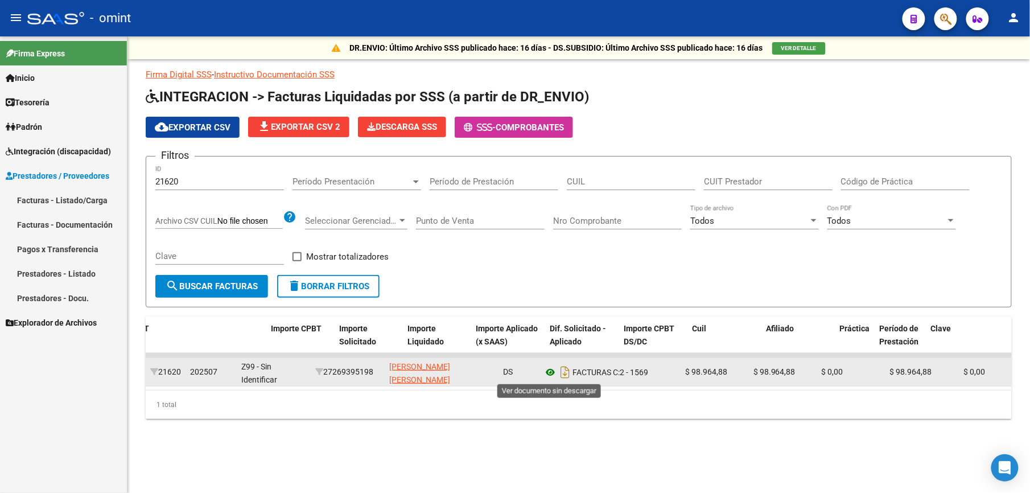
click at [548, 369] on icon at bounding box center [550, 372] width 15 height 14
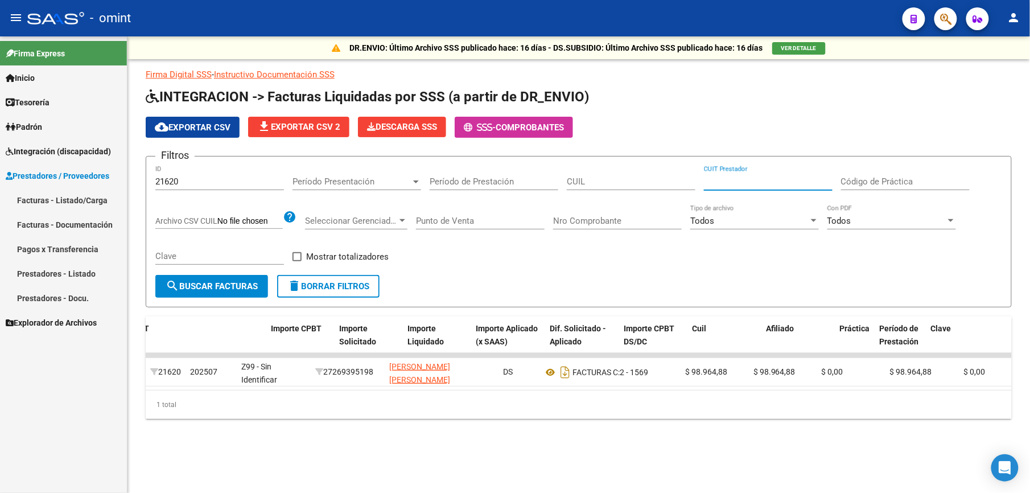
click at [736, 176] on input "CUIT Prestador" at bounding box center [768, 181] width 129 height 10
click at [724, 180] on input "CUIT Prestador" at bounding box center [768, 181] width 129 height 10
paste input "27-24229692-9"
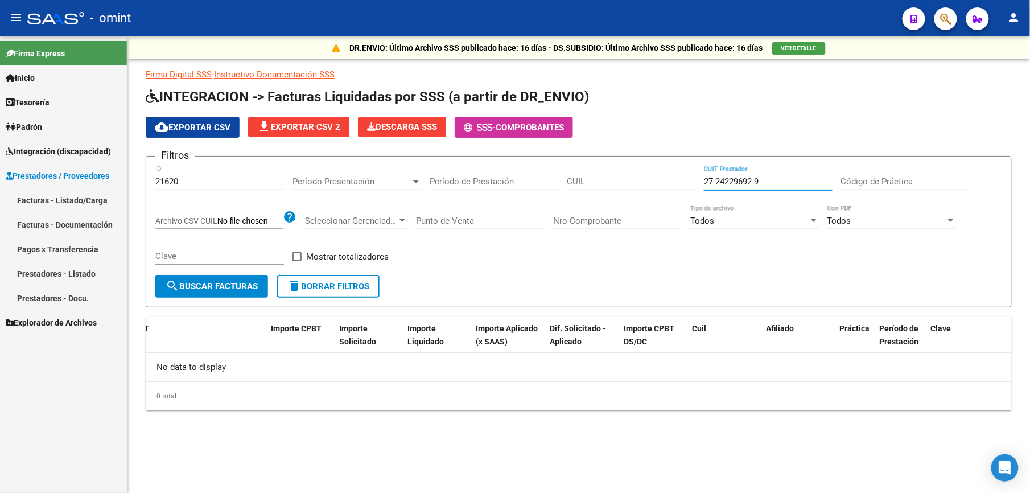
type input "27-24229692-9"
drag, startPoint x: 183, startPoint y: 178, endPoint x: 42, endPoint y: 196, distance: 142.2
click at [42, 196] on mat-sidenav-container "Firma Express Inicio Calendario SSS Instructivos Contacto OS Tesorería Extracto…" at bounding box center [515, 264] width 1030 height 456
click at [220, 283] on span "search Buscar Facturas" at bounding box center [212, 286] width 92 height 10
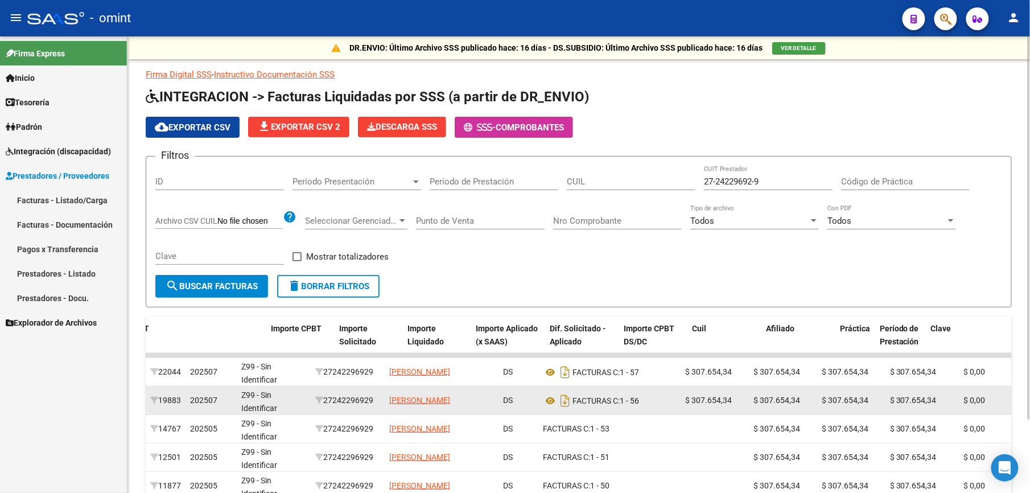
scroll to position [88, 0]
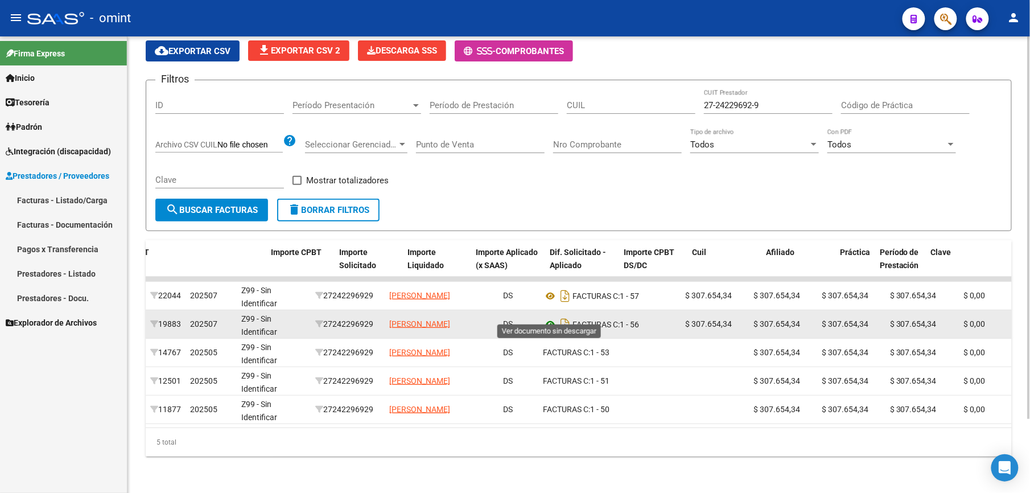
click at [551, 317] on icon at bounding box center [550, 324] width 15 height 14
click at [552, 317] on icon at bounding box center [550, 324] width 15 height 14
